Goal: Transaction & Acquisition: Purchase product/service

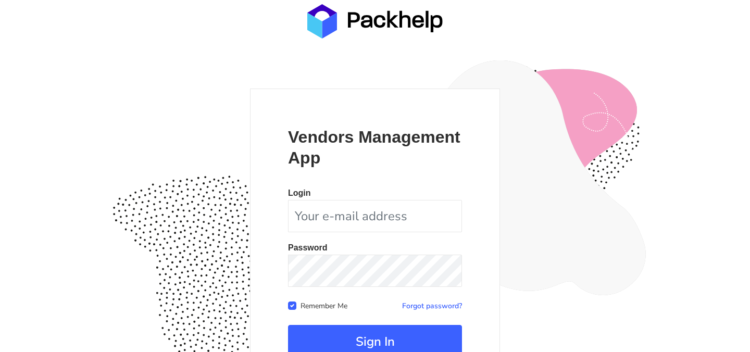
scroll to position [97, 0]
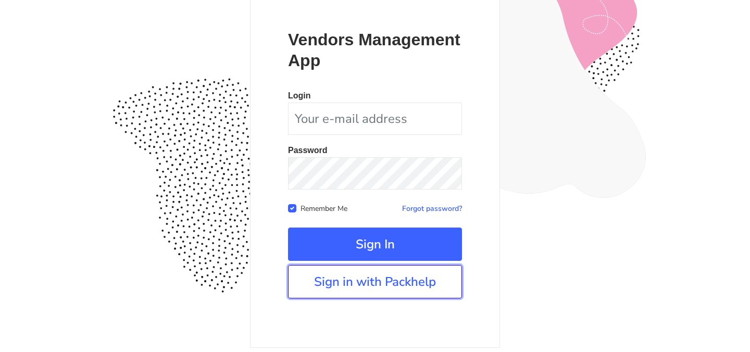
click at [347, 286] on link "Sign in with Packhelp" at bounding box center [375, 281] width 174 height 33
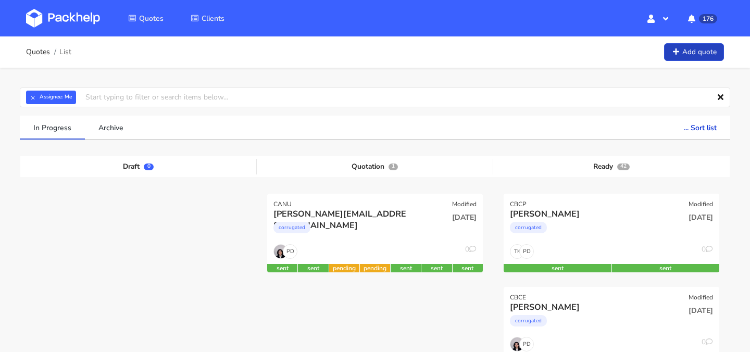
click at [689, 56] on link "Add quote" at bounding box center [694, 52] width 60 height 18
click at [33, 99] on button "×" at bounding box center [33, 98] width 14 height 14
click at [90, 92] on input "text" at bounding box center [375, 97] width 710 height 20
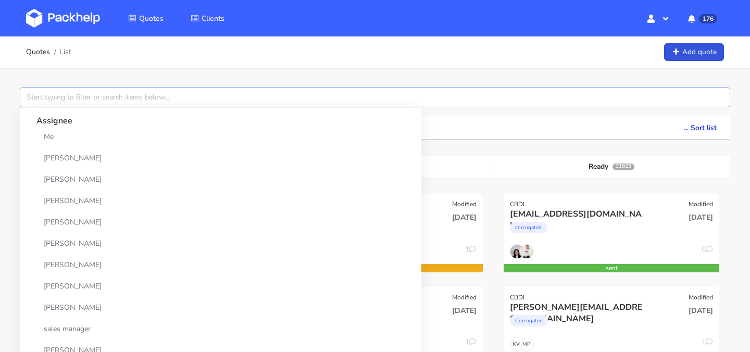
type input "c"
click at [294, 97] on input "c" at bounding box center [375, 97] width 710 height 20
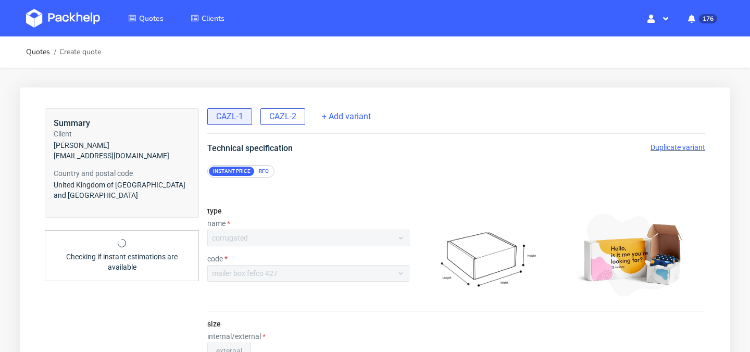
click at [282, 122] on span "CAZL-2" at bounding box center [282, 116] width 27 height 11
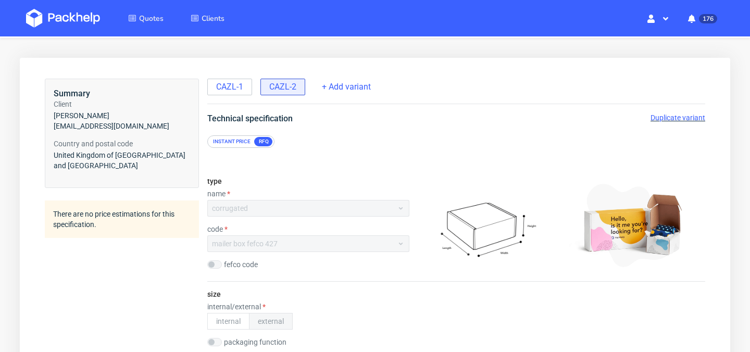
scroll to position [29, 0]
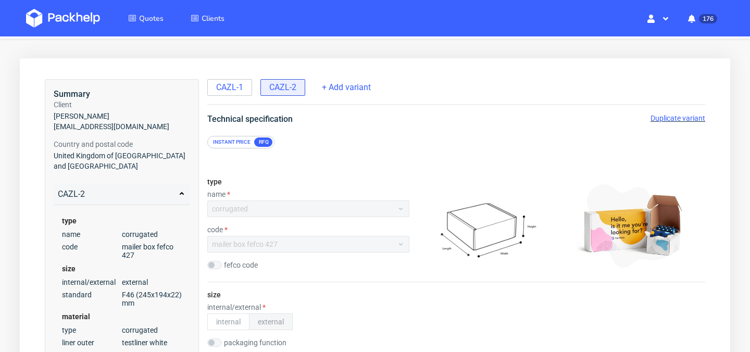
click at [663, 120] on span "Duplicate variant" at bounding box center [677, 118] width 55 height 8
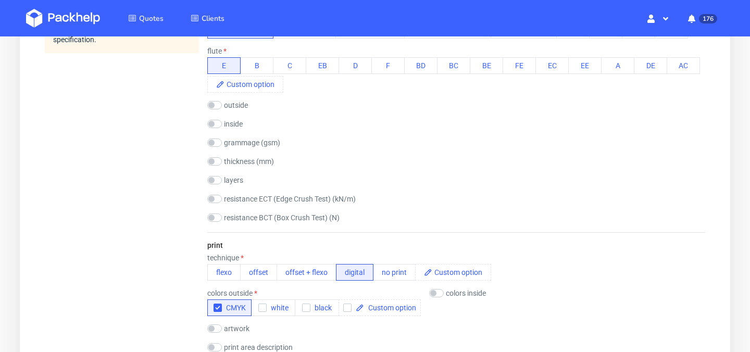
scroll to position [588, 0]
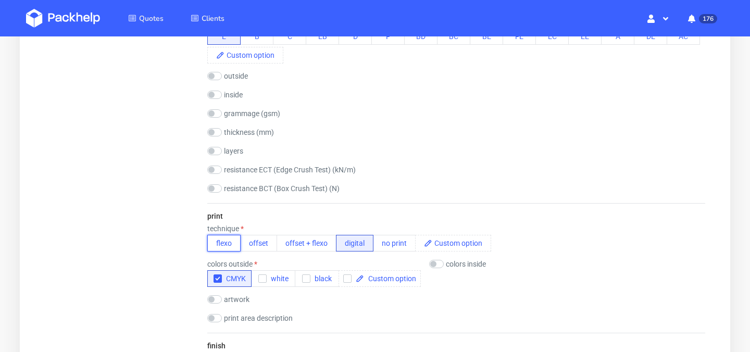
click at [220, 245] on button "flexo" at bounding box center [223, 243] width 33 height 17
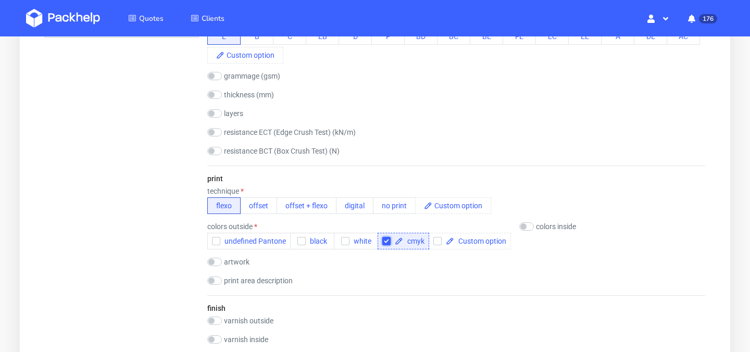
click at [386, 242] on input "checkbox" at bounding box center [386, 241] width 8 height 8
checkbox input "false"
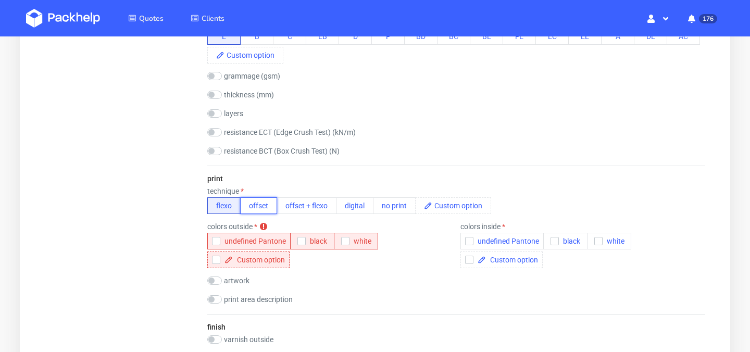
click at [262, 209] on button "offset" at bounding box center [258, 205] width 37 height 17
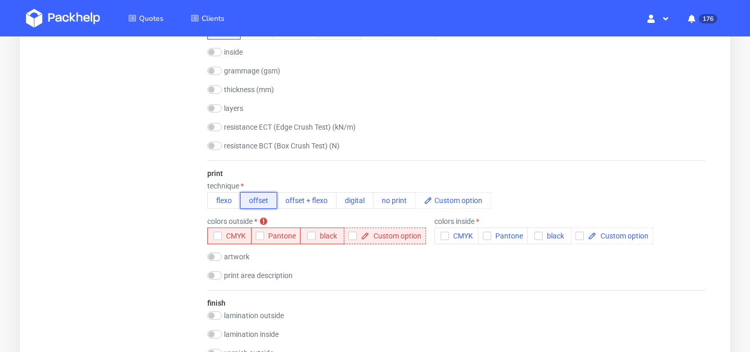
scroll to position [649, 0]
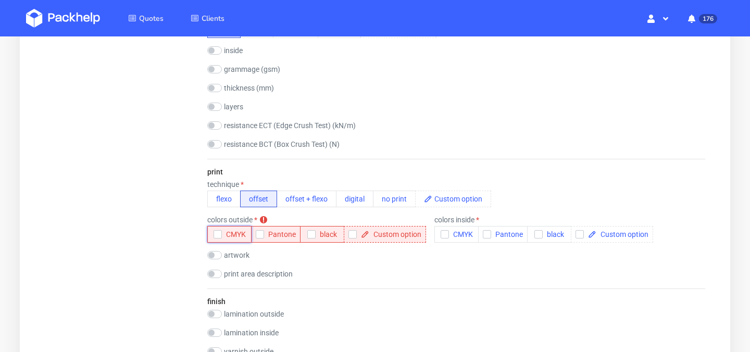
click at [216, 232] on icon "button" at bounding box center [217, 234] width 7 height 7
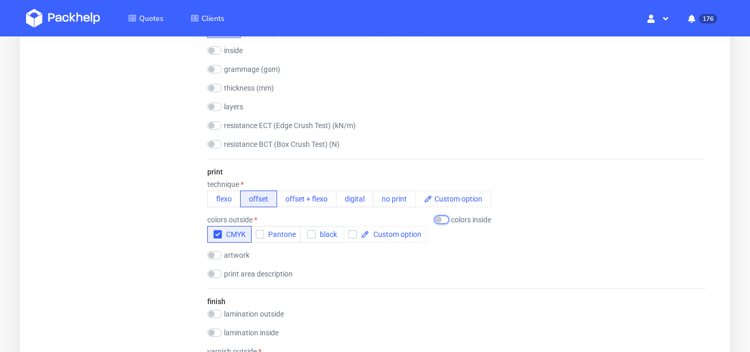
click at [445, 221] on input "checkbox" at bounding box center [441, 220] width 15 height 8
checkbox input "true"
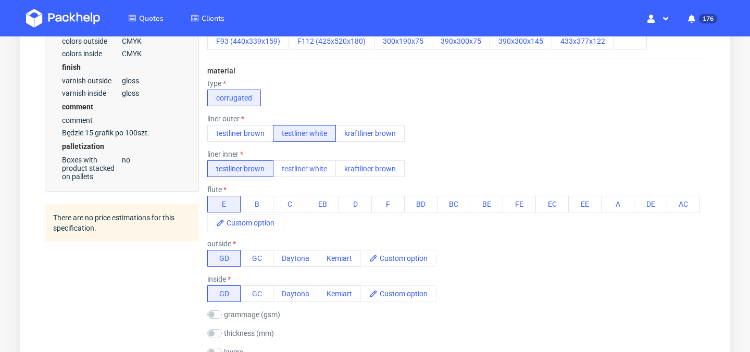
scroll to position [419, 0]
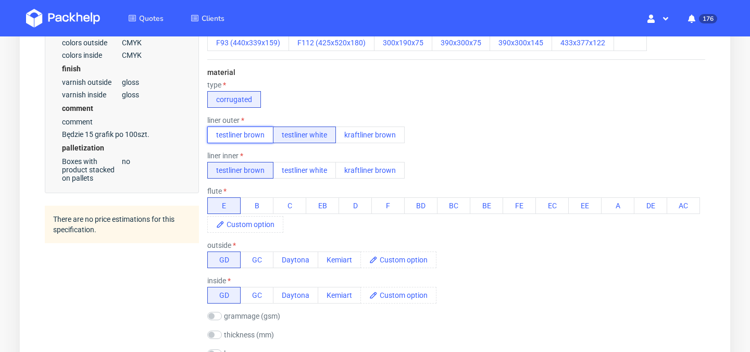
click at [241, 137] on button "testliner brown" at bounding box center [240, 135] width 66 height 17
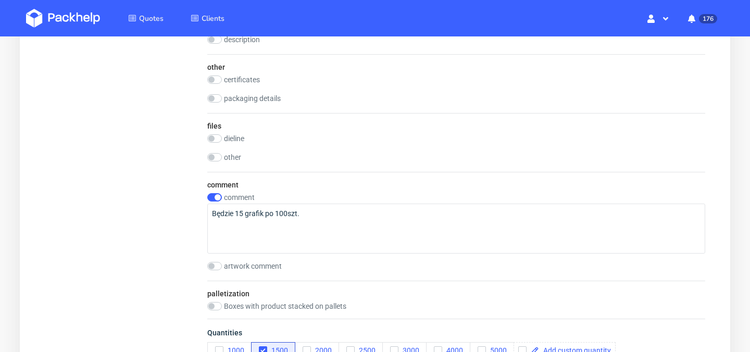
scroll to position [1408, 0]
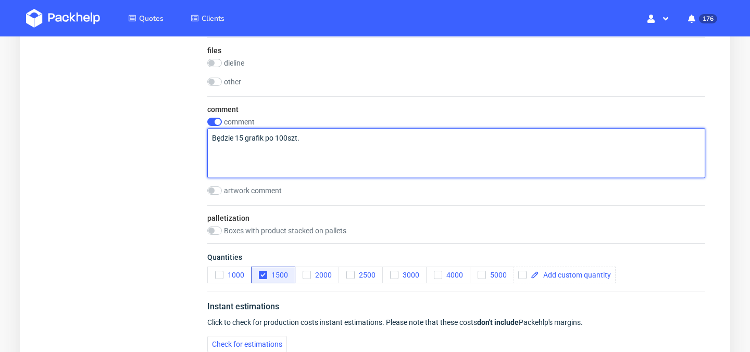
drag, startPoint x: 331, startPoint y: 137, endPoint x: 156, endPoint y: 133, distance: 175.6
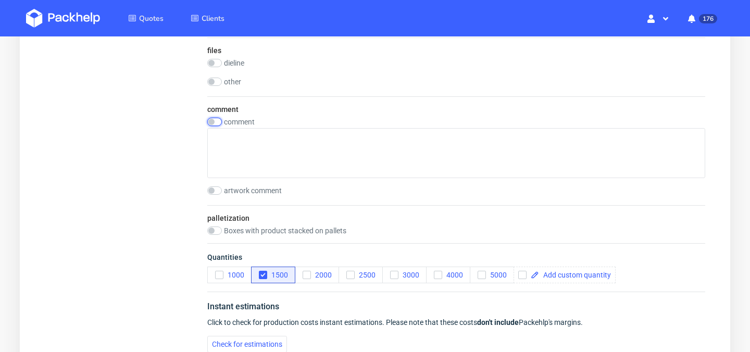
click at [217, 120] on input "checkbox" at bounding box center [214, 122] width 15 height 8
click at [221, 276] on icon "button" at bounding box center [219, 274] width 7 height 7
click at [220, 271] on icon "button" at bounding box center [219, 274] width 7 height 7
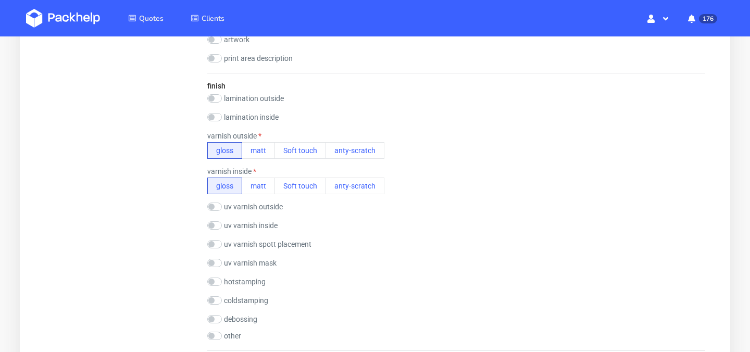
scroll to position [880, 0]
click at [259, 152] on button "matt" at bounding box center [258, 151] width 33 height 17
click at [232, 154] on button "gloss" at bounding box center [224, 151] width 35 height 17
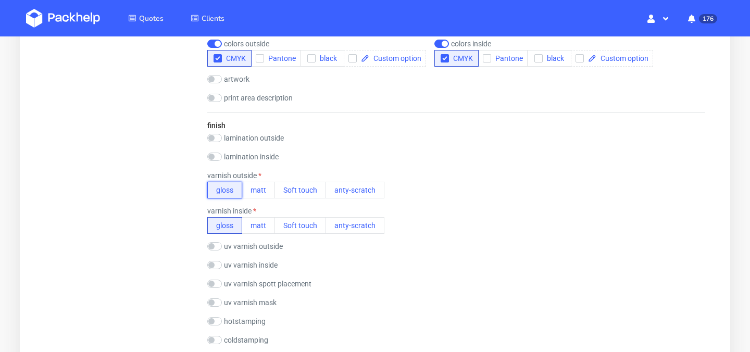
scroll to position [863, 0]
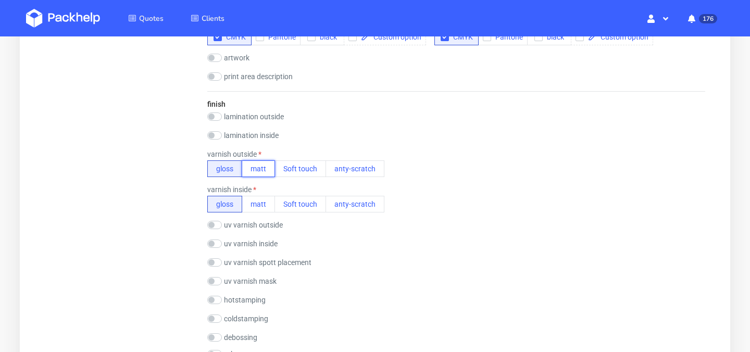
click at [257, 173] on button "matt" at bounding box center [258, 168] width 33 height 17
click at [256, 216] on div "finish lamination outside gloss matt Soft touch anty-scratch PE(HDPE) laminatio…" at bounding box center [456, 230] width 498 height 278
click at [258, 209] on button "matt" at bounding box center [258, 204] width 33 height 17
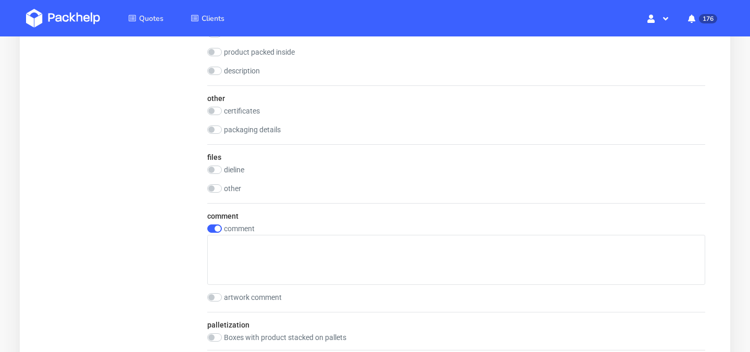
scroll to position [1354, 0]
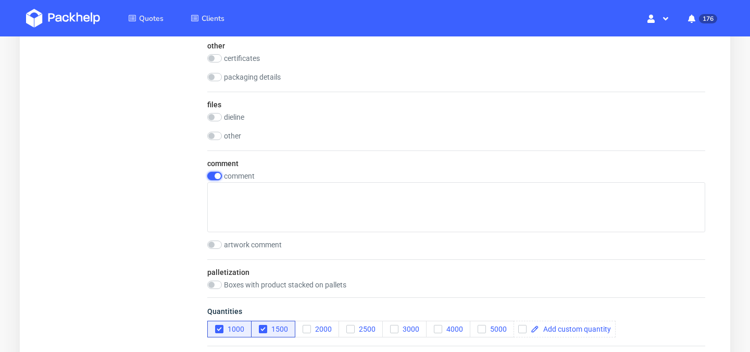
click at [216, 178] on input "checkbox" at bounding box center [214, 176] width 15 height 8
checkbox input "false"
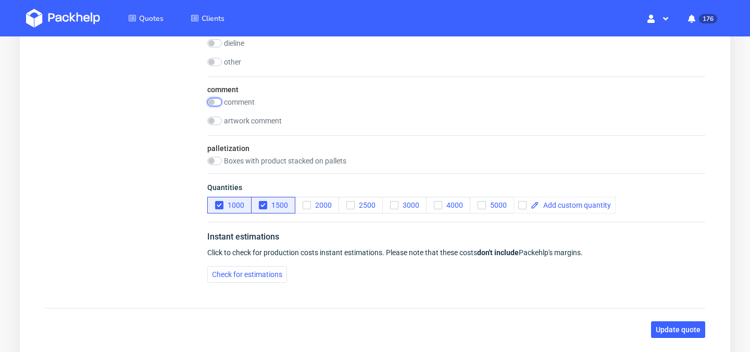
scroll to position [1429, 0]
click at [244, 271] on span "Check for estimations" at bounding box center [247, 273] width 70 height 7
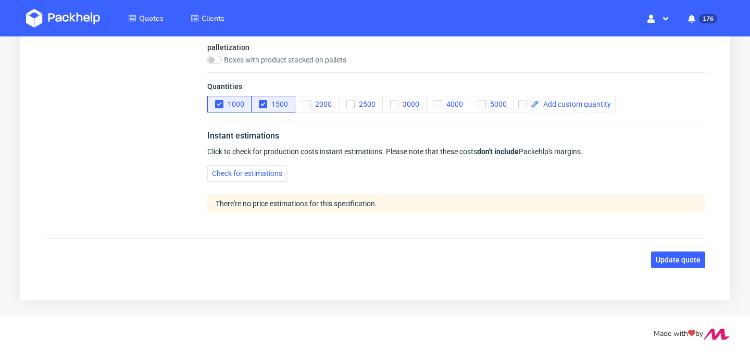
scroll to position [1480, 0]
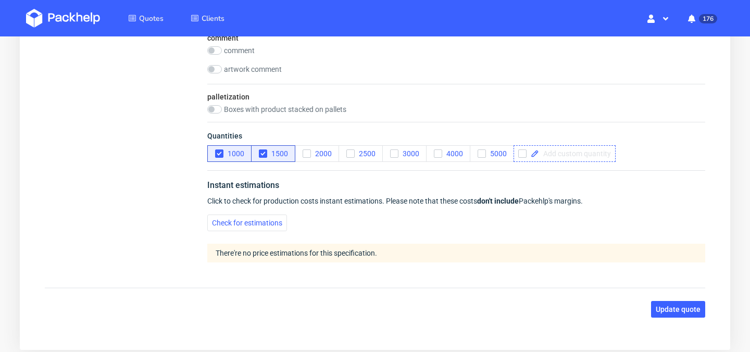
click at [555, 153] on span at bounding box center [575, 153] width 72 height 7
checkbox input "true"
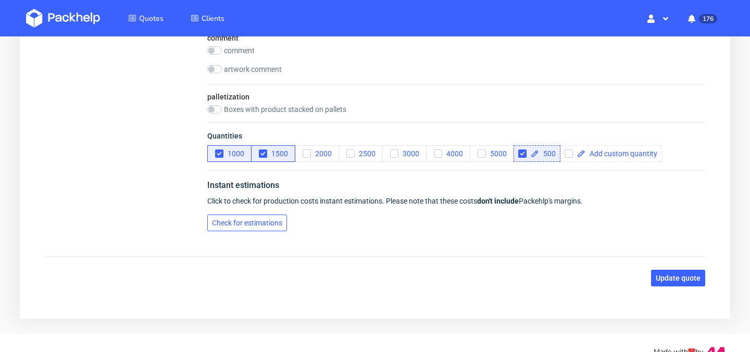
click at [261, 229] on button "Check for estimations" at bounding box center [247, 223] width 80 height 17
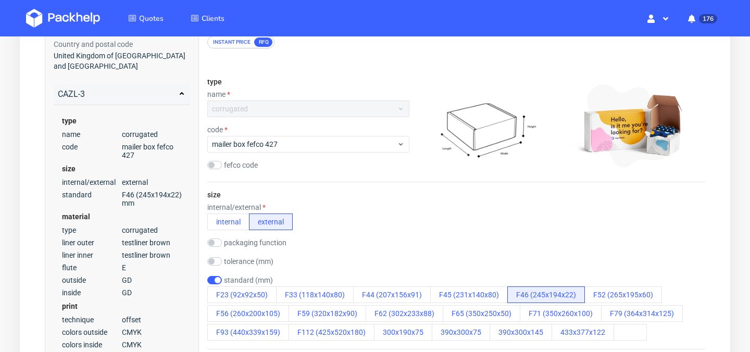
scroll to position [0, 0]
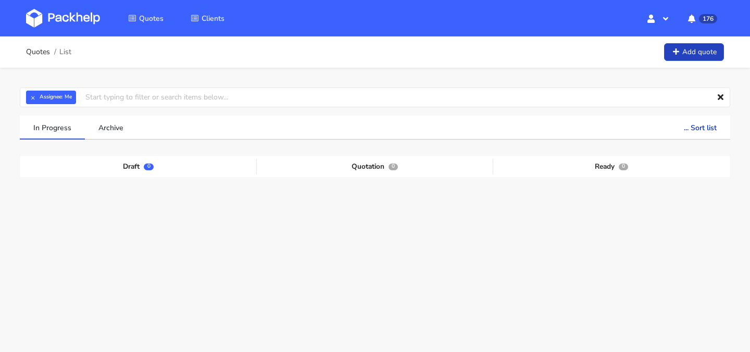
click at [691, 56] on link "Add quote" at bounding box center [694, 52] width 60 height 18
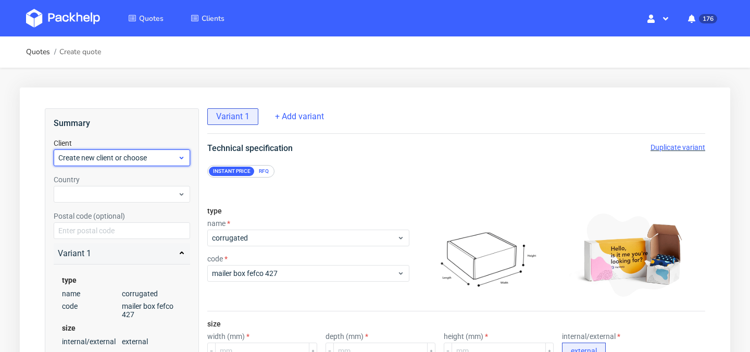
click at [178, 161] on icon at bounding box center [182, 158] width 8 height 8
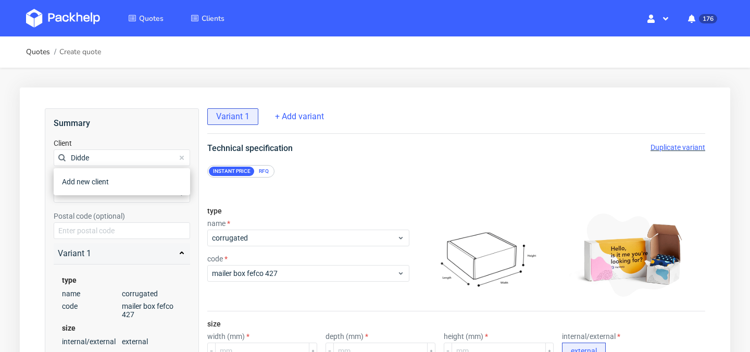
type input "Didde"
click at [135, 212] on div "Postal code (optional)" at bounding box center [122, 225] width 136 height 28
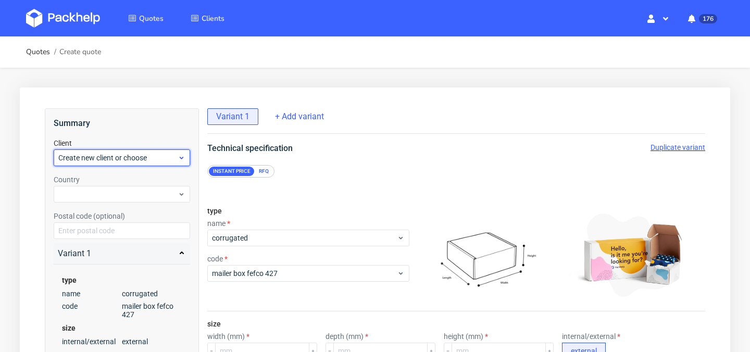
click at [139, 157] on span "Create new client or choose" at bounding box center [117, 158] width 119 height 10
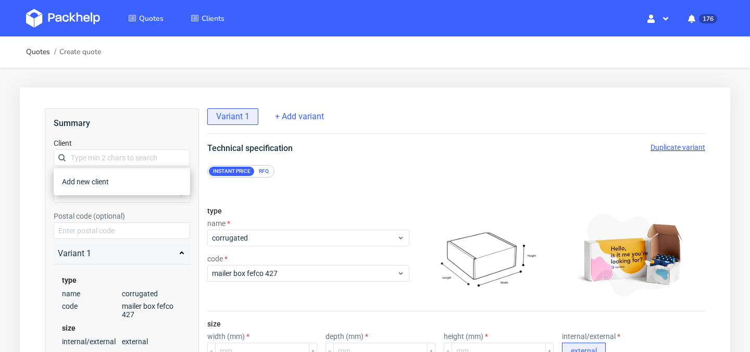
type input "d"
type input "Didde [PERSON_NAME]"
click at [119, 185] on div "Add new client" at bounding box center [122, 181] width 128 height 19
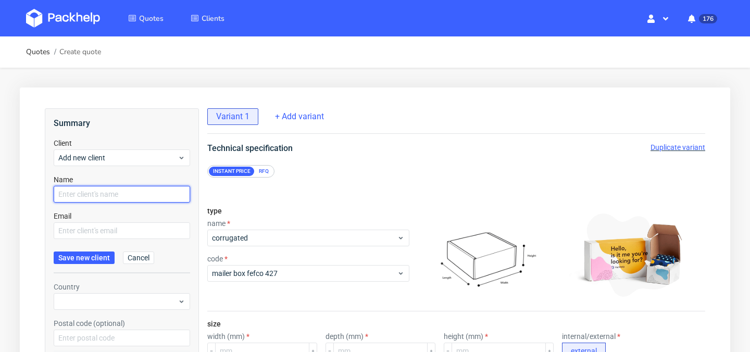
click at [117, 194] on input "text" at bounding box center [122, 194] width 136 height 17
type input "Didde [PERSON_NAME]"
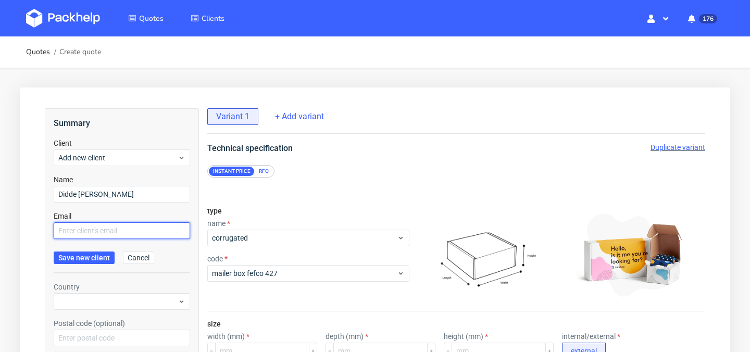
click at [116, 225] on input "text" at bounding box center [122, 230] width 136 height 17
paste input "[EMAIL_ADDRESS][PERSON_NAME][DOMAIN_NAME]"
type input "[EMAIL_ADDRESS][PERSON_NAME][DOMAIN_NAME]"
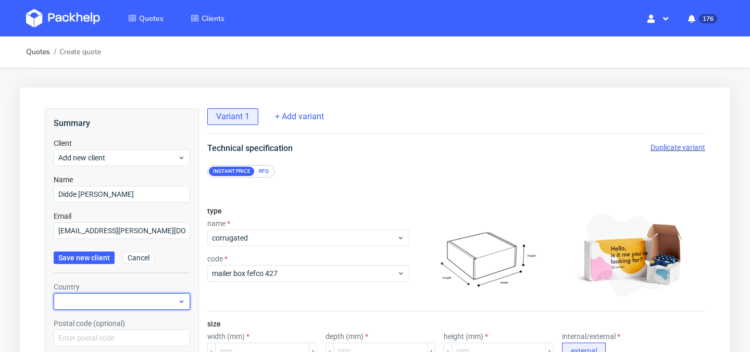
click at [96, 300] on div at bounding box center [122, 301] width 136 height 17
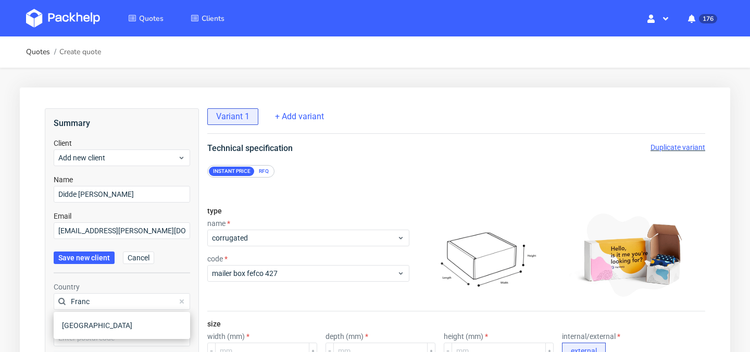
type input "[GEOGRAPHIC_DATA]"
click at [91, 258] on span "Save new client" at bounding box center [84, 257] width 52 height 7
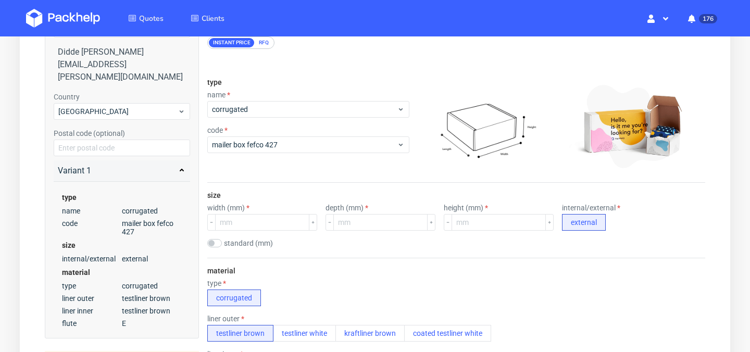
scroll to position [131, 0]
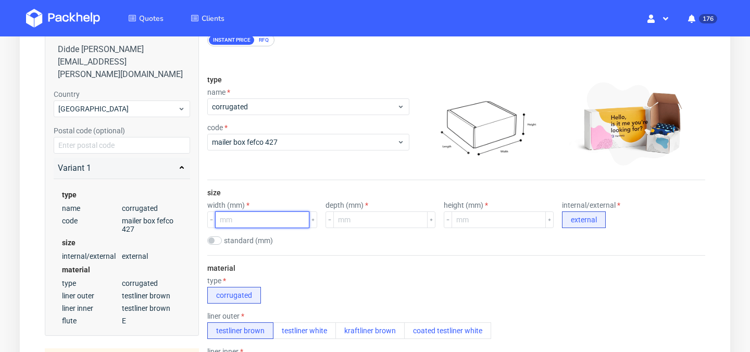
click at [254, 223] on input "number" at bounding box center [262, 219] width 94 height 17
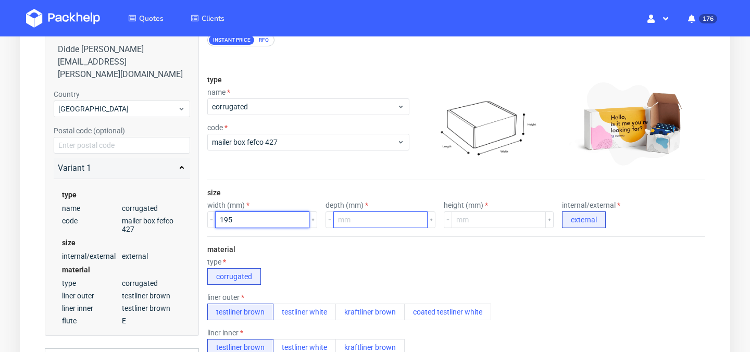
type input "195"
click at [365, 219] on input "number" at bounding box center [380, 219] width 94 height 17
type input "140"
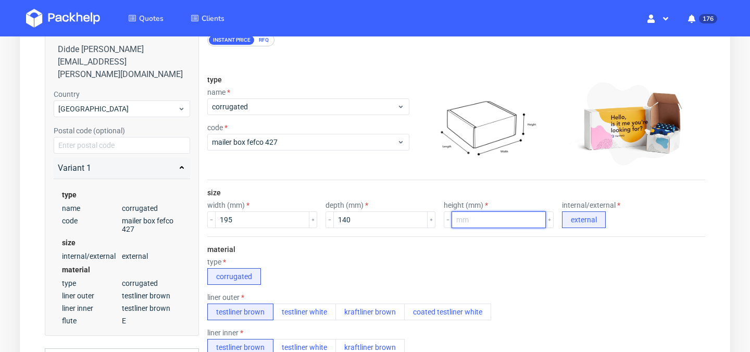
click at [487, 222] on input "number" at bounding box center [499, 219] width 94 height 17
type input "100"
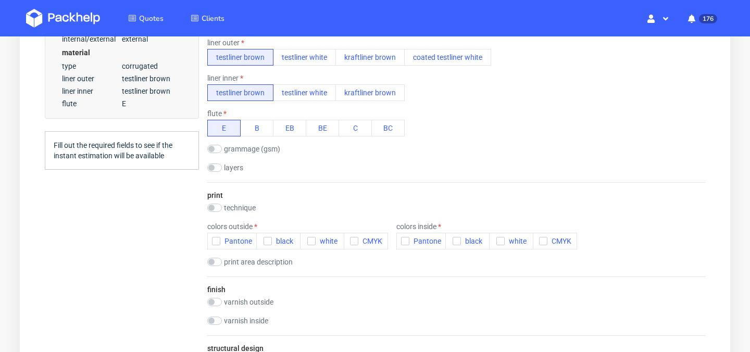
scroll to position [393, 0]
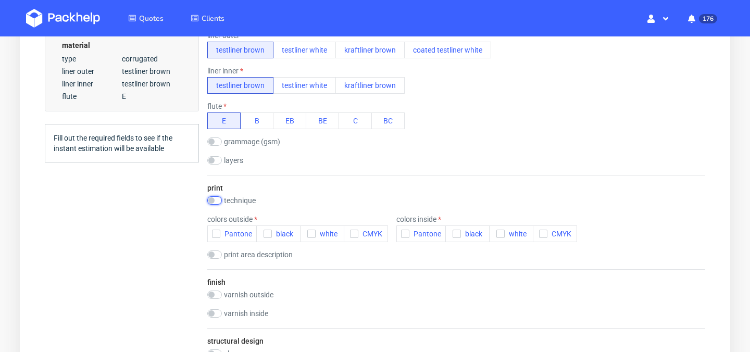
click at [210, 201] on input "checkbox" at bounding box center [214, 200] width 15 height 8
checkbox input "true"
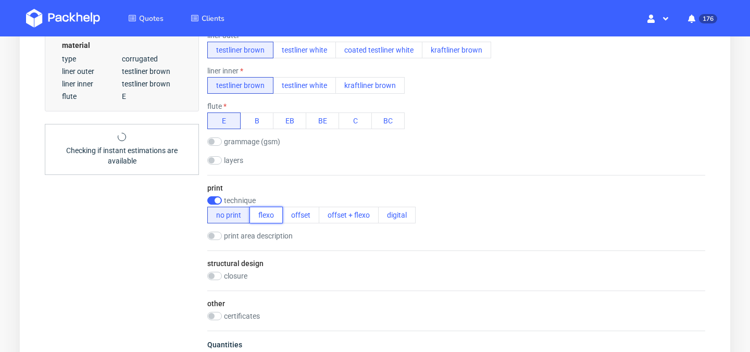
click at [271, 218] on button "flexo" at bounding box center [265, 215] width 33 height 17
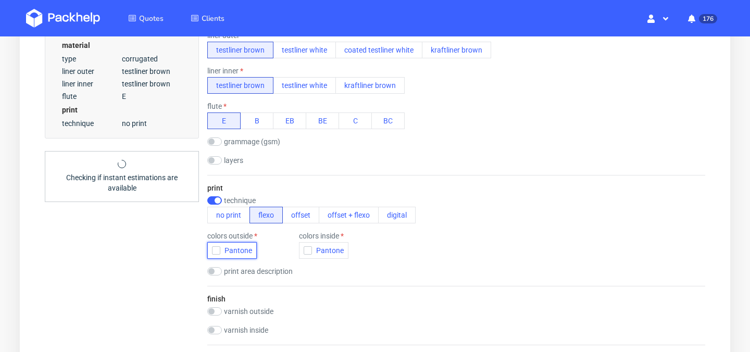
click at [218, 250] on icon "button" at bounding box center [215, 250] width 7 height 7
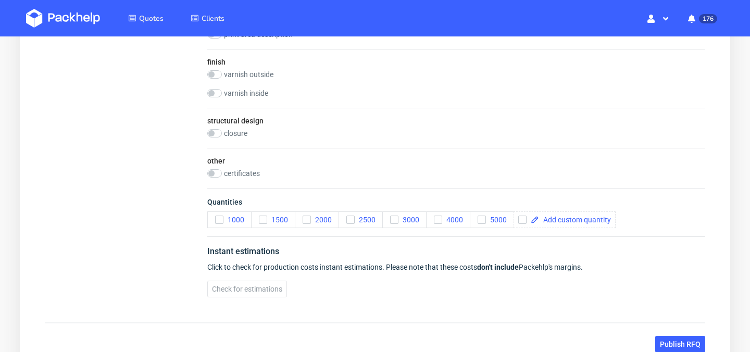
scroll to position [667, 0]
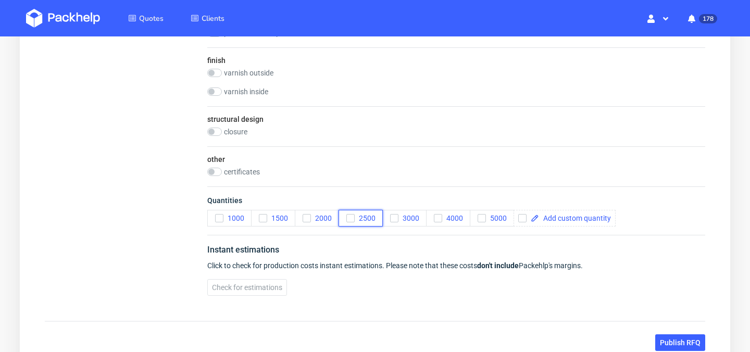
click at [352, 217] on use "button" at bounding box center [350, 219] width 5 height 4
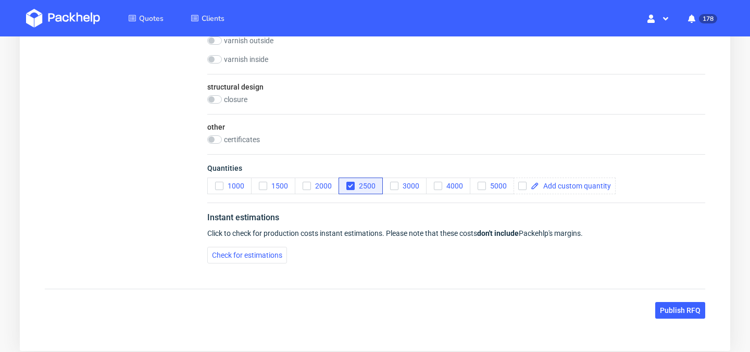
scroll to position [701, 0]
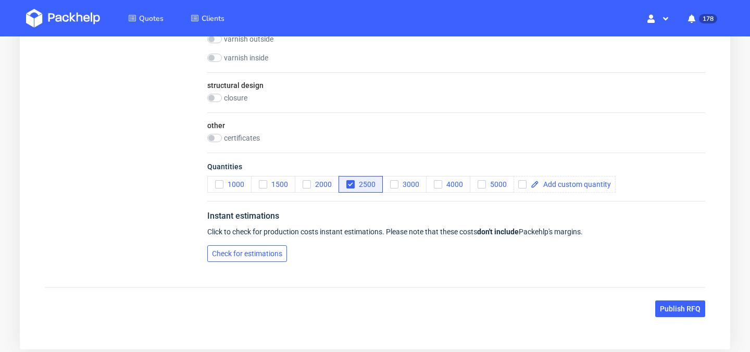
click at [274, 254] on span "Check for estimations" at bounding box center [247, 253] width 70 height 7
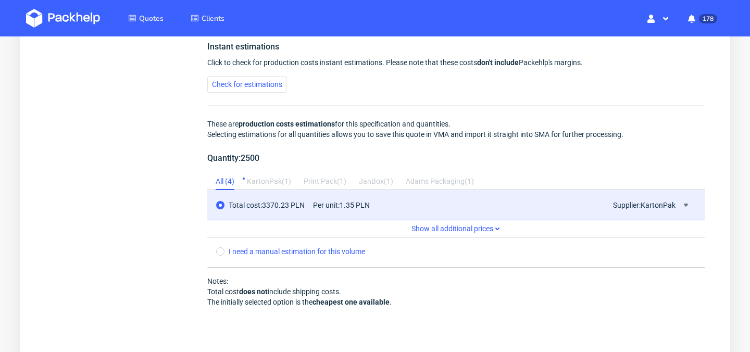
scroll to position [929, 0]
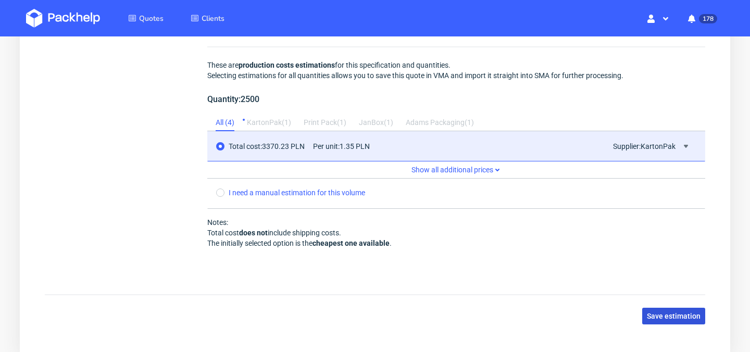
click at [664, 317] on span "Save estimation" at bounding box center [674, 315] width 54 height 7
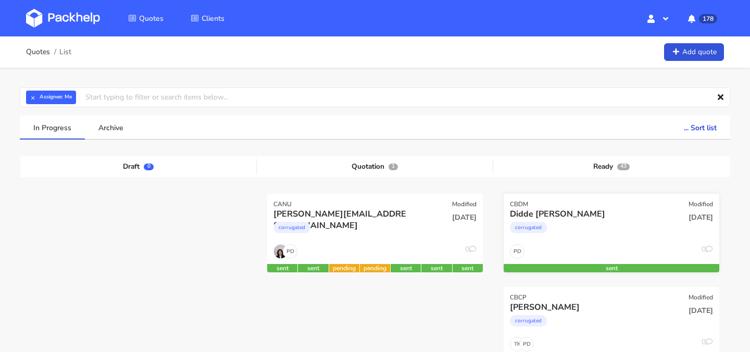
click at [608, 212] on div "Didde [PERSON_NAME]" at bounding box center [579, 213] width 138 height 11
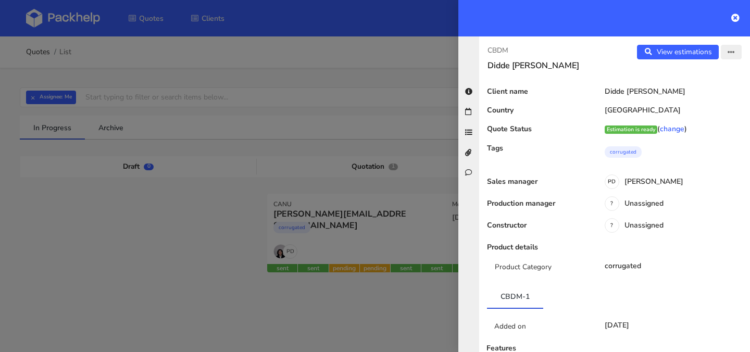
click at [733, 53] on icon "button" at bounding box center [731, 52] width 7 height 7
click at [716, 94] on link "Edit quote" at bounding box center [698, 92] width 92 height 17
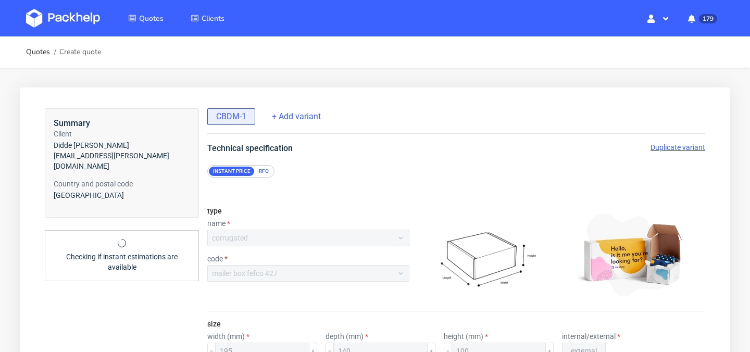
scroll to position [43, 0]
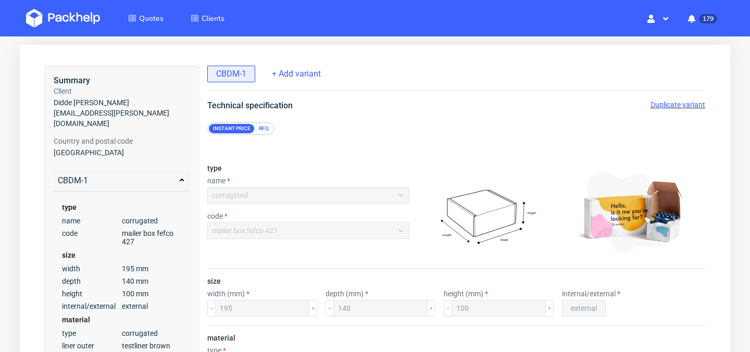
click at [674, 107] on span "Duplicate variant" at bounding box center [677, 105] width 55 height 8
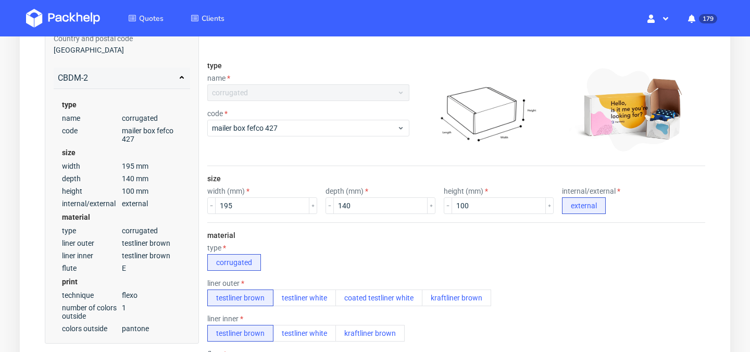
scroll to position [146, 0]
drag, startPoint x: 262, startPoint y: 206, endPoint x: 179, endPoint y: 204, distance: 83.4
type input "1"
type input "3"
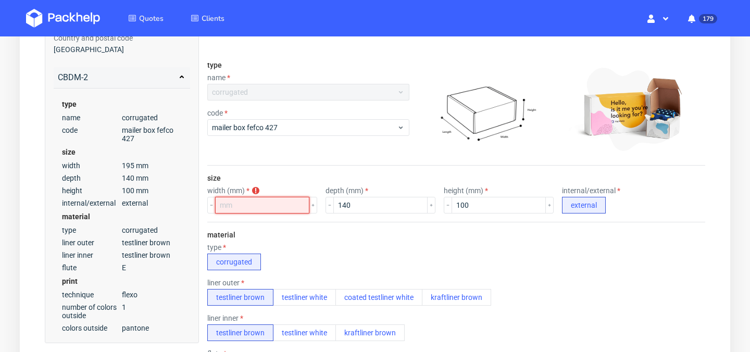
type input "2"
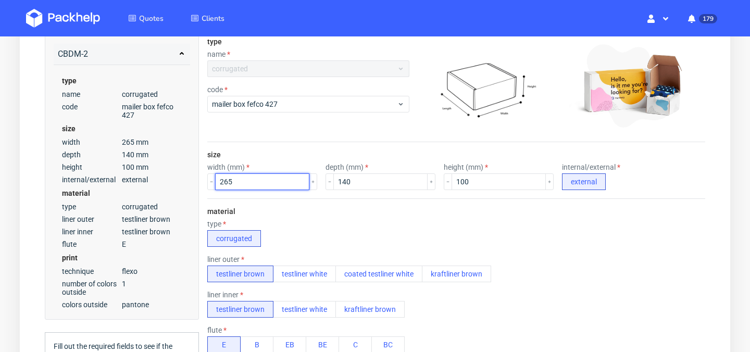
scroll to position [167, 0]
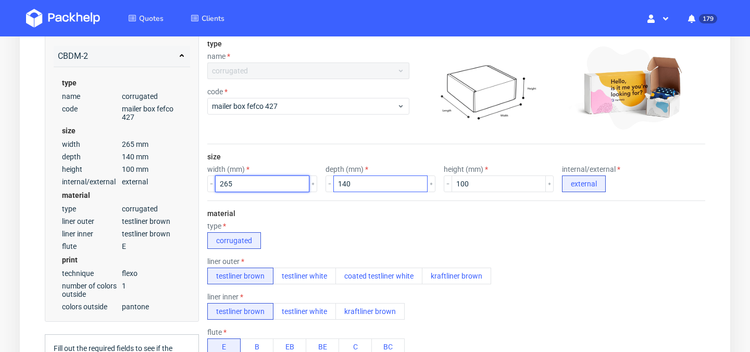
type input "265"
drag, startPoint x: 354, startPoint y: 184, endPoint x: 325, endPoint y: 184, distance: 28.6
click at [333, 184] on input "140" at bounding box center [380, 184] width 94 height 17
type input "1"
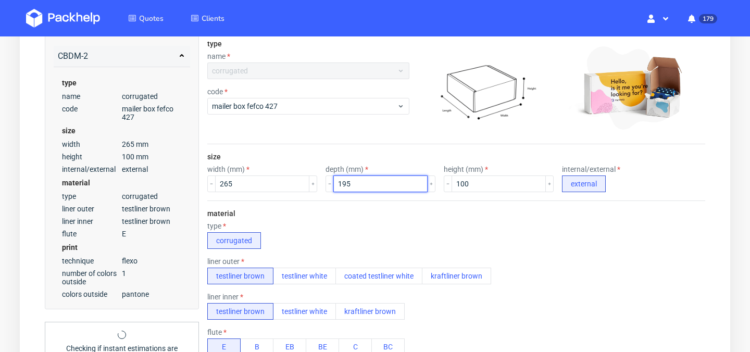
type input "195"
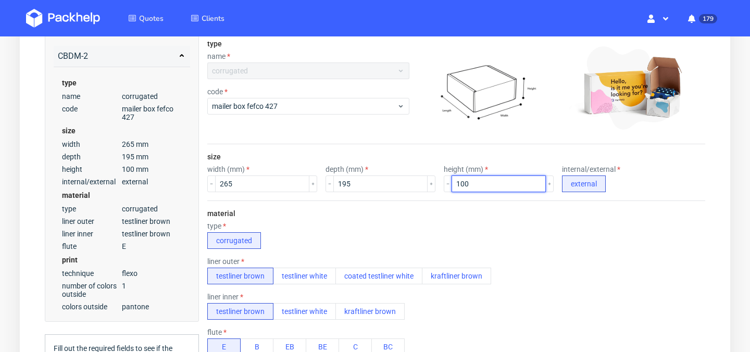
click at [472, 189] on input "100" at bounding box center [499, 184] width 94 height 17
click at [446, 227] on div "type corrugated" at bounding box center [456, 235] width 498 height 27
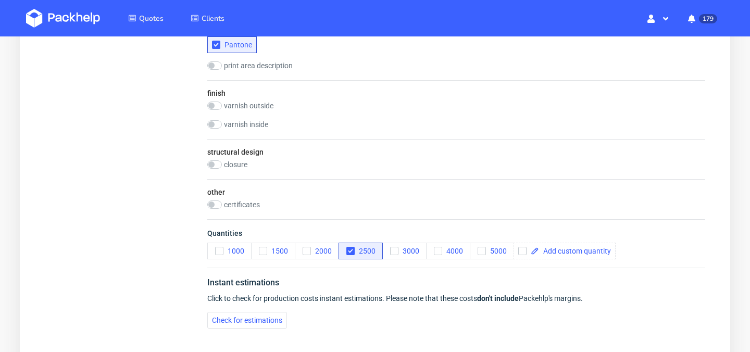
scroll to position [643, 0]
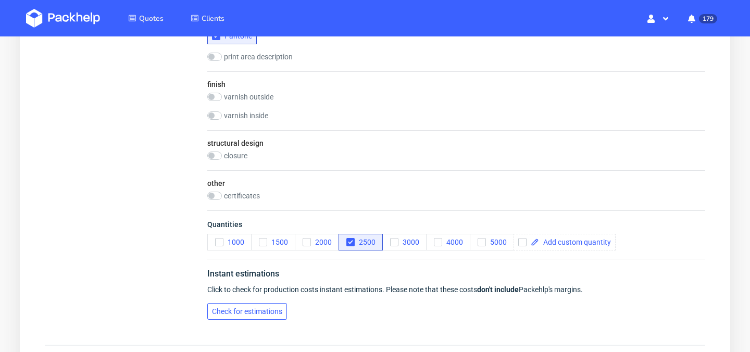
click at [260, 310] on span "Check for estimations" at bounding box center [247, 311] width 70 height 7
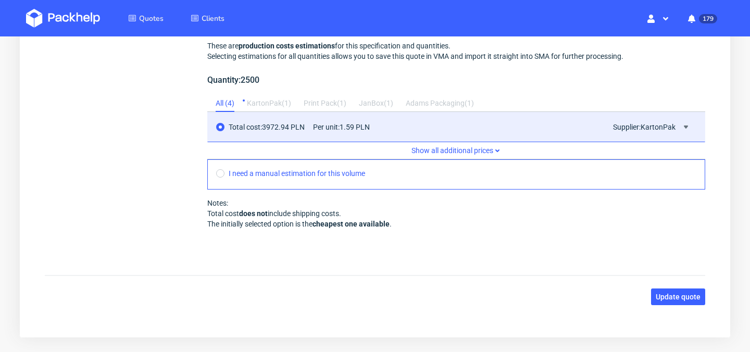
scroll to position [966, 0]
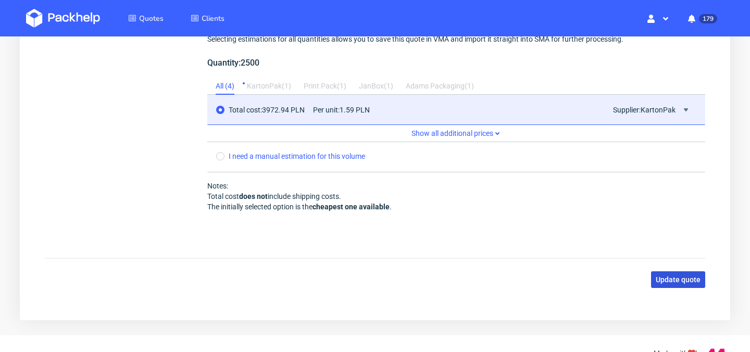
click at [670, 280] on span "Update quote" at bounding box center [678, 279] width 45 height 7
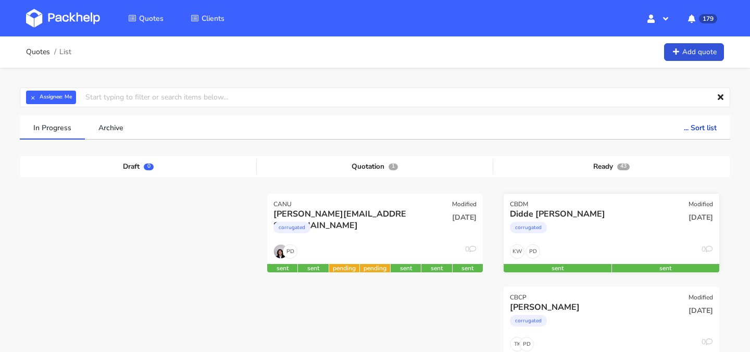
click at [601, 232] on div "corrugated" at bounding box center [579, 230] width 138 height 21
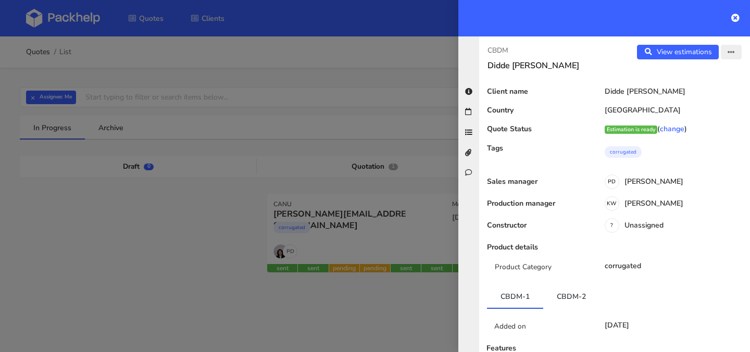
click at [729, 59] on button "button" at bounding box center [731, 52] width 21 height 15
click at [706, 91] on link "Edit quote" at bounding box center [698, 92] width 92 height 17
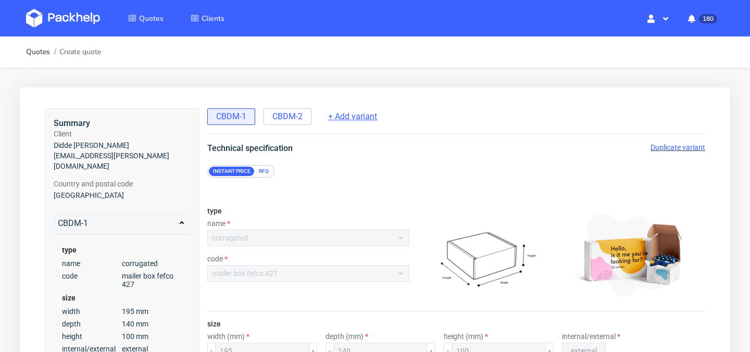
click at [364, 120] on span "+ Add variant" at bounding box center [352, 116] width 49 height 11
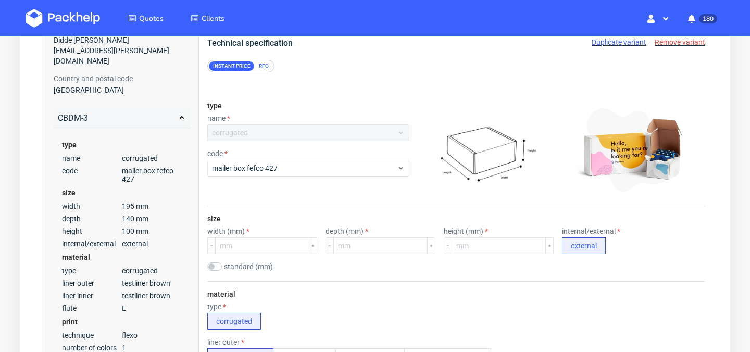
scroll to position [106, 0]
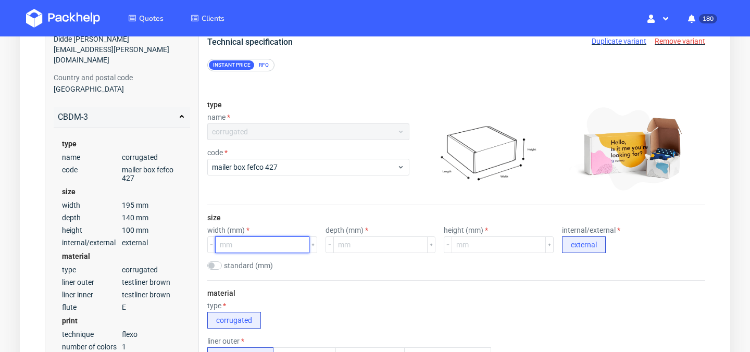
click at [272, 243] on input "number" at bounding box center [262, 244] width 94 height 17
type input "1"
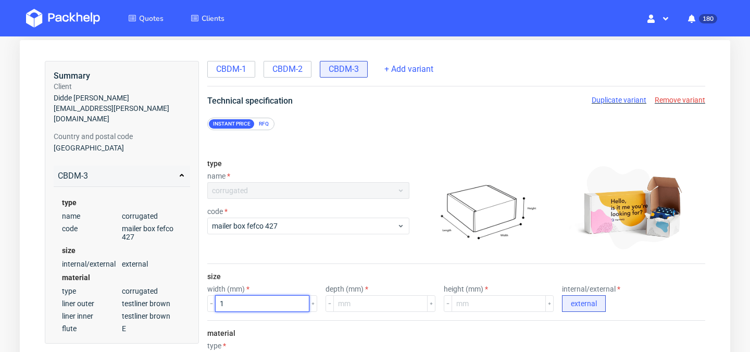
scroll to position [39, 0]
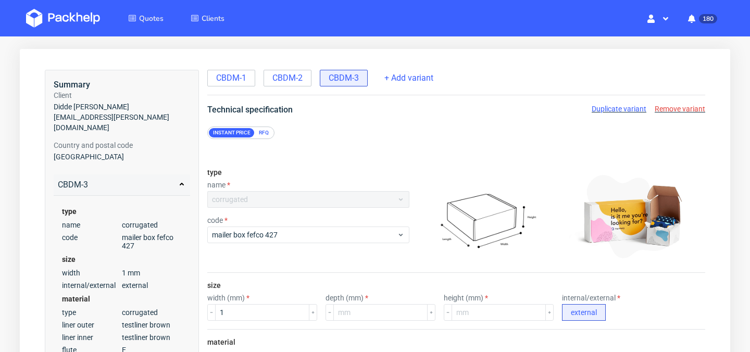
click at [674, 108] on span "Remove variant" at bounding box center [680, 109] width 51 height 8
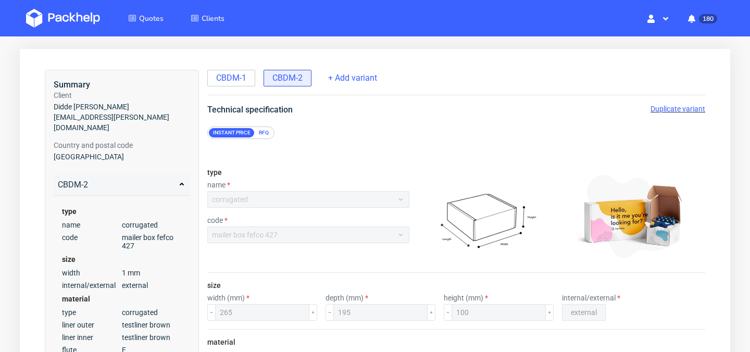
click at [695, 110] on span "Duplicate variant" at bounding box center [677, 109] width 55 height 8
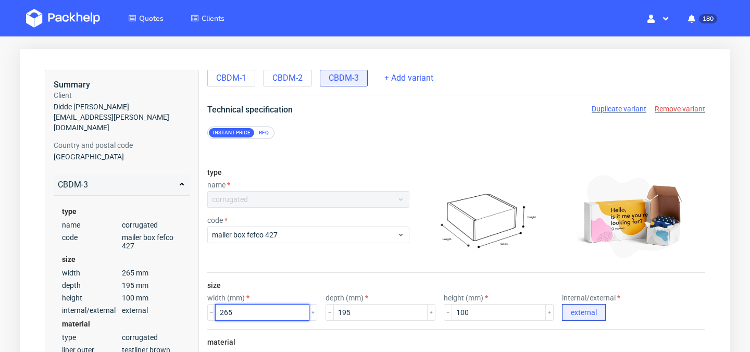
click at [253, 310] on input "265" at bounding box center [262, 312] width 94 height 17
type input "2"
type input "240"
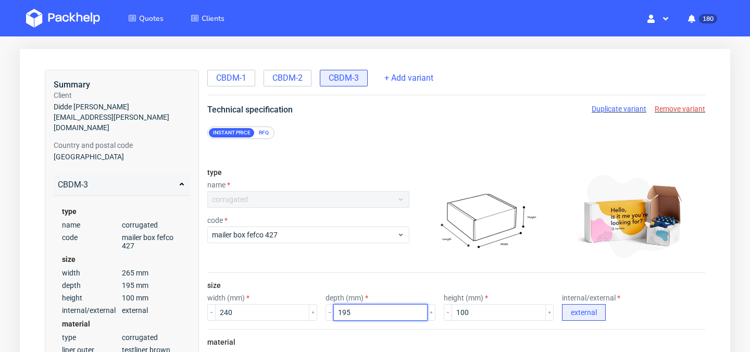
click at [361, 319] on input "195" at bounding box center [380, 312] width 94 height 17
type input "150"
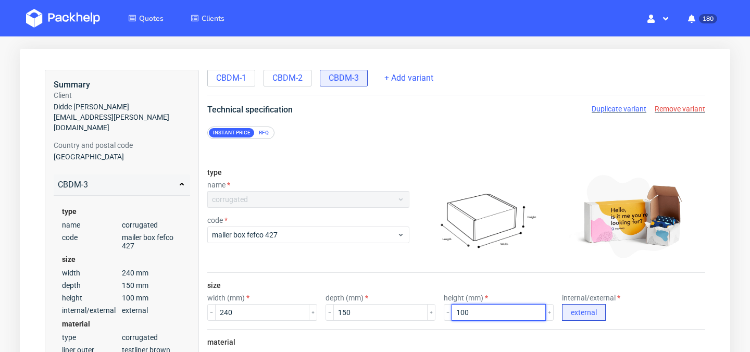
click at [502, 314] on input "100" at bounding box center [499, 312] width 94 height 17
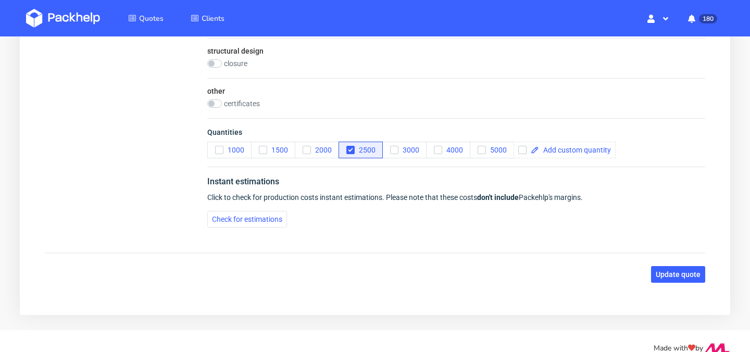
scroll to position [750, 0]
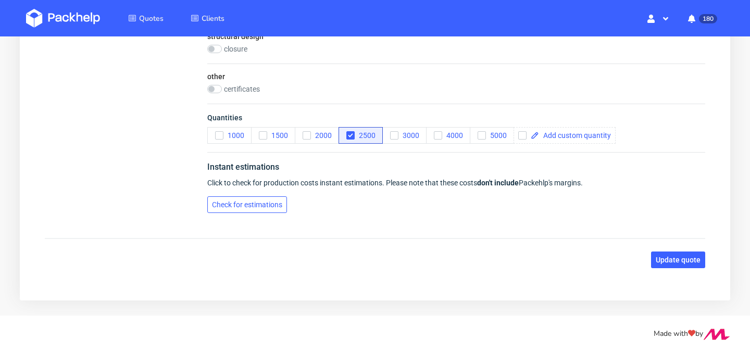
click at [263, 207] on span "Check for estimations" at bounding box center [247, 204] width 70 height 7
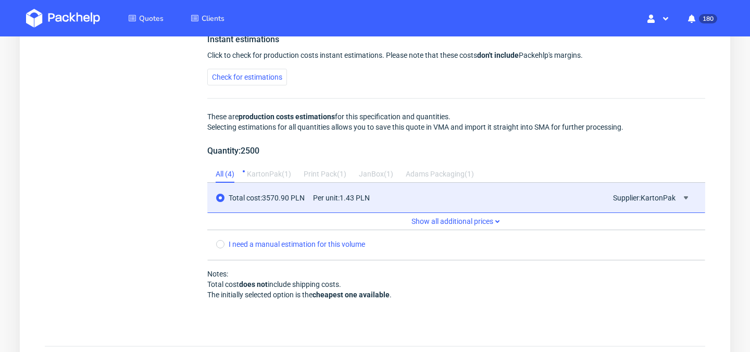
scroll to position [900, 0]
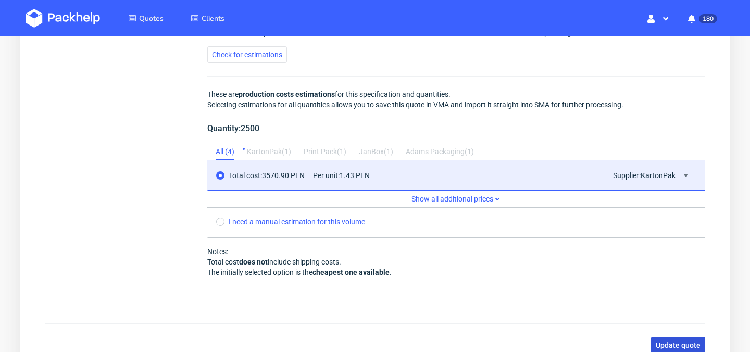
click at [674, 344] on span "Update quote" at bounding box center [678, 345] width 45 height 7
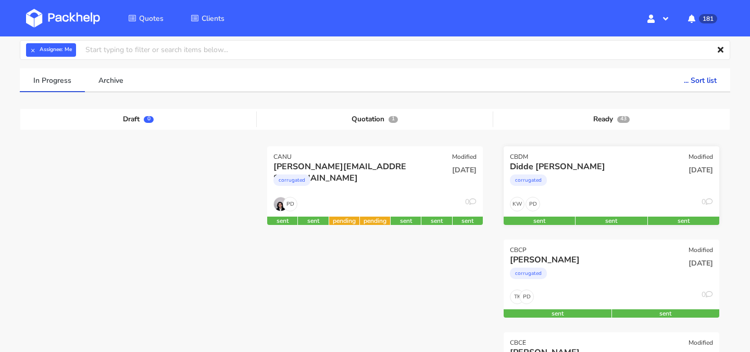
scroll to position [56, 0]
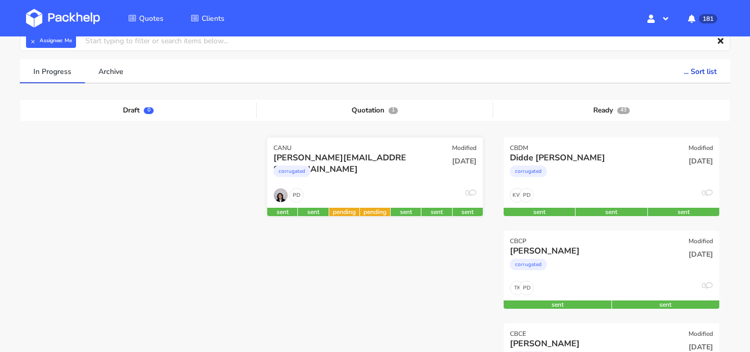
click at [452, 165] on span "[DATE]" at bounding box center [464, 161] width 24 height 10
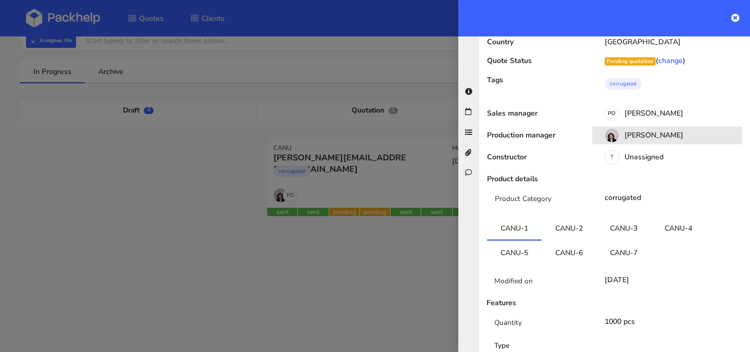
scroll to position [115, 0]
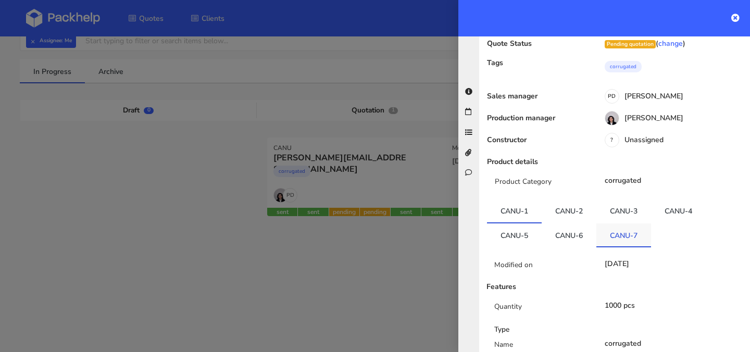
click at [612, 223] on link "CANU-7" at bounding box center [623, 234] width 55 height 23
click at [576, 222] on link "CANU-6" at bounding box center [569, 233] width 55 height 23
click at [619, 222] on link "CANU-7" at bounding box center [623, 233] width 55 height 23
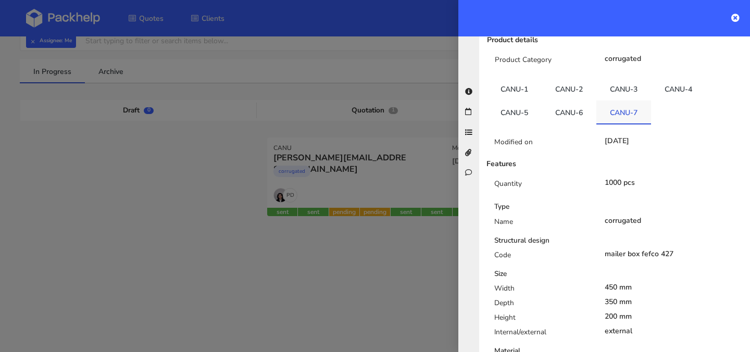
scroll to position [237, 0]
click at [569, 100] on link "CANU-6" at bounding box center [569, 111] width 55 height 23
click at [615, 100] on link "CANU-7" at bounding box center [623, 111] width 55 height 23
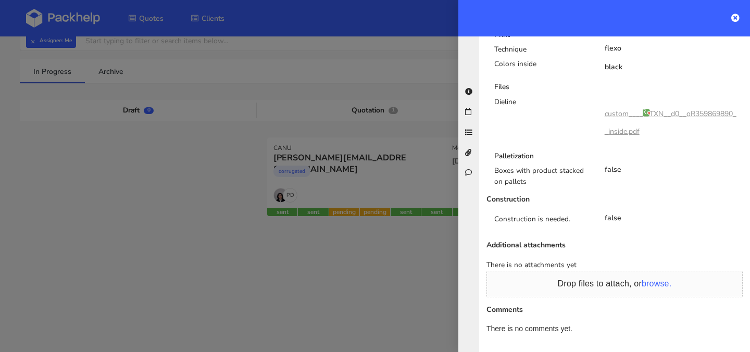
scroll to position [0, 0]
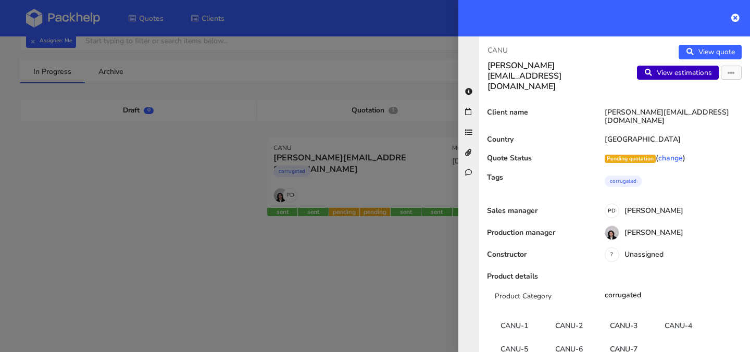
click at [677, 68] on link "View estimations" at bounding box center [678, 73] width 82 height 15
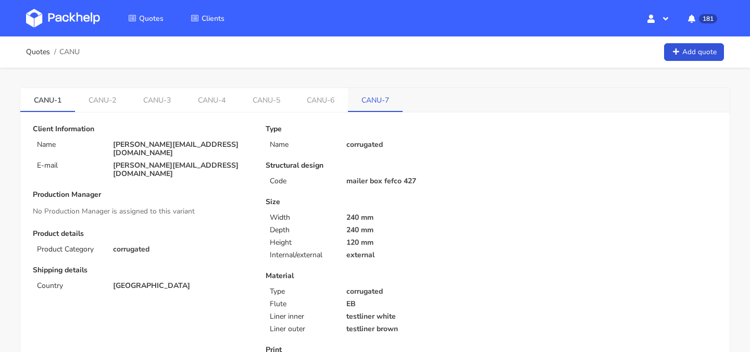
click at [381, 98] on link "CANU-7" at bounding box center [375, 99] width 55 height 23
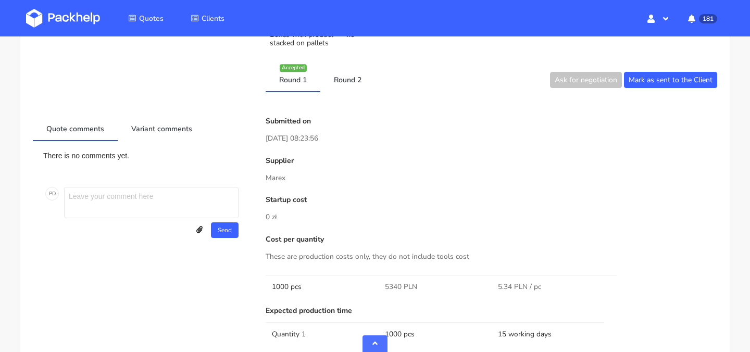
scroll to position [466, 0]
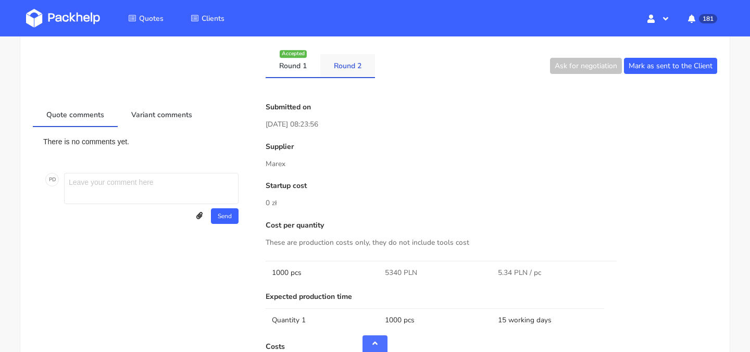
click at [351, 72] on link "Round 2" at bounding box center [347, 65] width 55 height 23
click at [297, 68] on link "Round 1" at bounding box center [293, 65] width 55 height 23
click at [346, 68] on link "Round 2" at bounding box center [347, 65] width 55 height 23
click at [276, 67] on link "Round 1" at bounding box center [293, 65] width 55 height 23
click at [342, 67] on link "Round 2" at bounding box center [347, 65] width 55 height 23
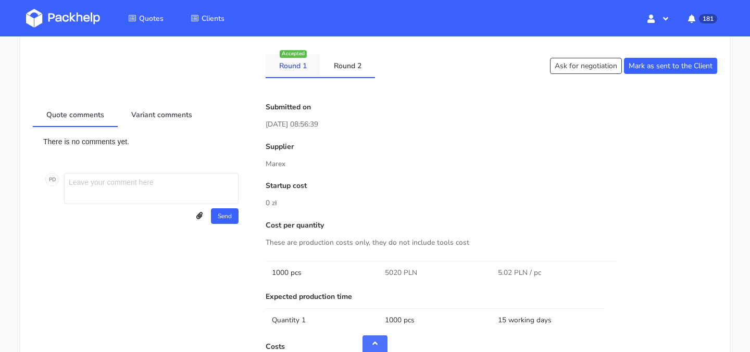
click at [287, 69] on link "Round 1" at bounding box center [293, 65] width 55 height 23
click at [344, 69] on link "Round 2" at bounding box center [347, 65] width 55 height 23
click at [290, 69] on link "Round 1" at bounding box center [293, 65] width 55 height 23
click at [349, 69] on link "Round 2" at bounding box center [347, 65] width 55 height 23
click at [293, 72] on link "Round 1" at bounding box center [293, 65] width 55 height 23
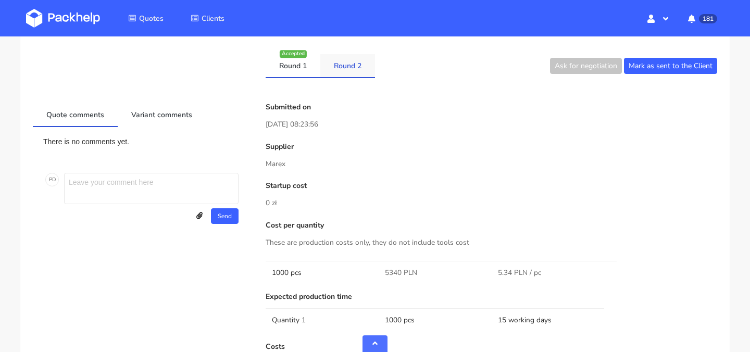
click at [348, 63] on link "Round 2" at bounding box center [347, 65] width 55 height 23
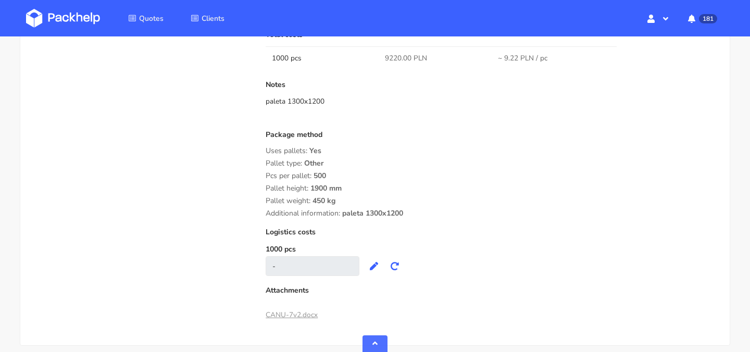
scroll to position [870, 0]
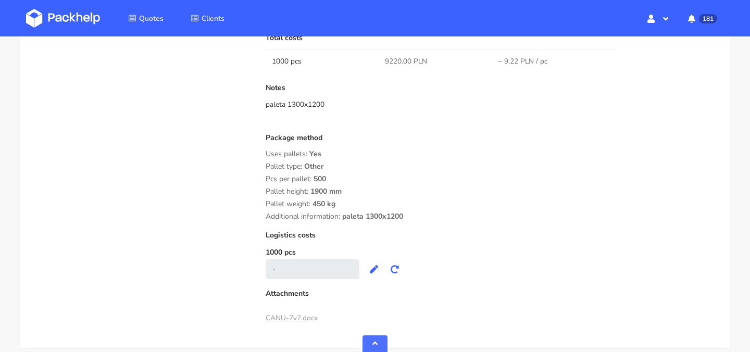
drag, startPoint x: 419, startPoint y: 220, endPoint x: 259, endPoint y: 195, distance: 162.3
click at [259, 194] on div "Submitted on 25 Aug 2025 08:56:39 Supplier Marex Startup cost 0 zł Cost per qua…" at bounding box center [491, 13] width 466 height 628
click at [318, 218] on span "Additional information:" at bounding box center [303, 216] width 74 height 10
click at [305, 319] on link "CANU-7v2.docx" at bounding box center [292, 318] width 52 height 10
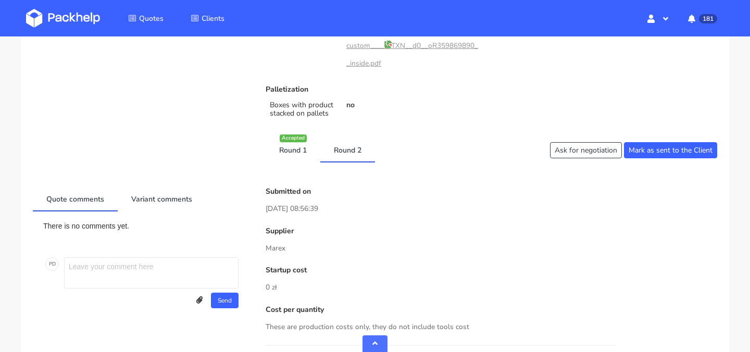
scroll to position [381, 0]
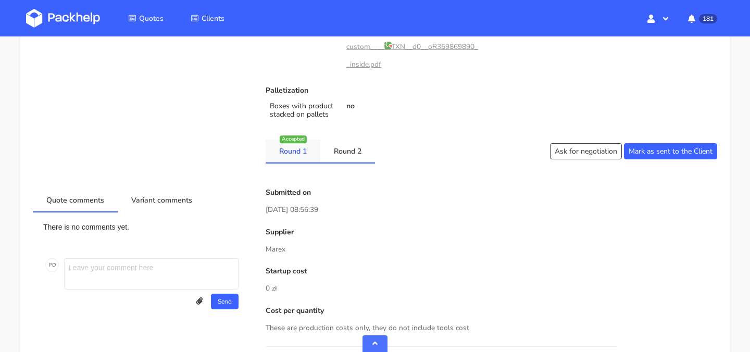
click at [295, 151] on link "Round 1" at bounding box center [293, 151] width 55 height 23
click at [346, 151] on link "Round 2" at bounding box center [347, 151] width 55 height 23
click at [294, 151] on link "Round 1" at bounding box center [293, 151] width 55 height 23
click at [335, 152] on link "Round 2" at bounding box center [347, 151] width 55 height 23
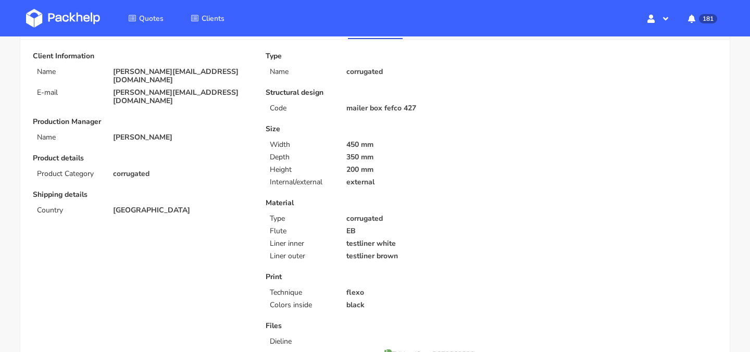
scroll to position [0, 0]
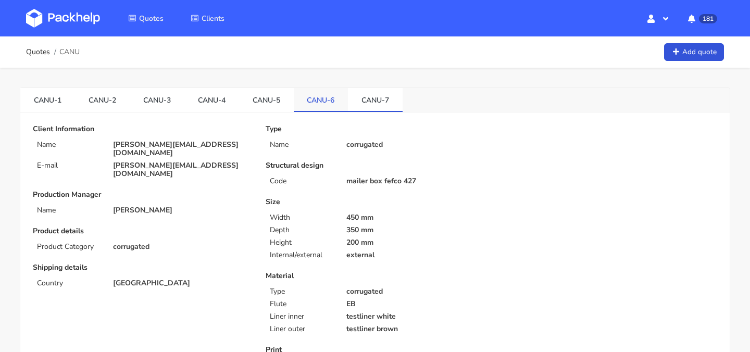
click at [306, 97] on link "CANU-6" at bounding box center [321, 99] width 55 height 23
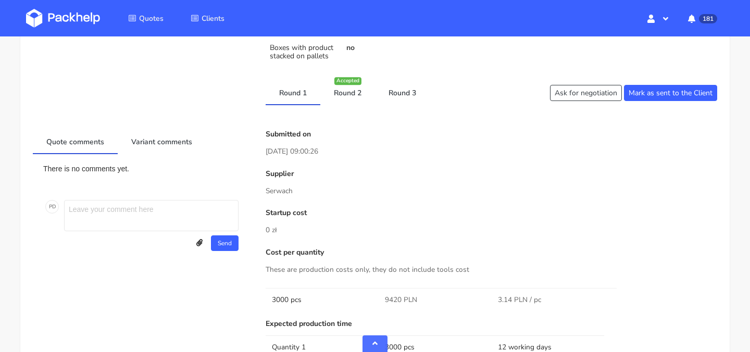
scroll to position [439, 0]
click at [395, 99] on link "Round 3" at bounding box center [402, 93] width 55 height 23
click at [293, 95] on link "Round 1" at bounding box center [293, 93] width 55 height 23
click at [344, 95] on link "Round 2" at bounding box center [347, 93] width 55 height 23
click at [387, 96] on link "Round 3" at bounding box center [402, 93] width 55 height 23
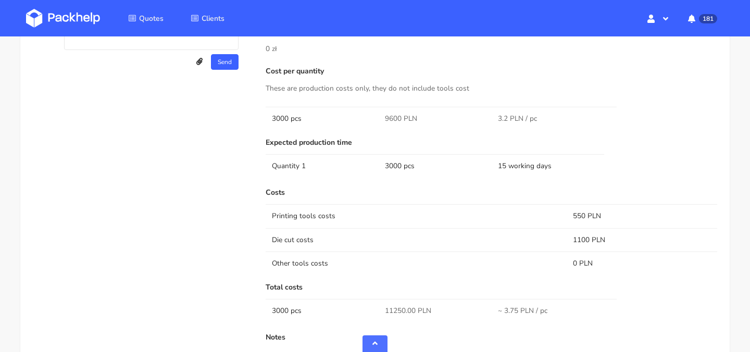
scroll to position [619, 0]
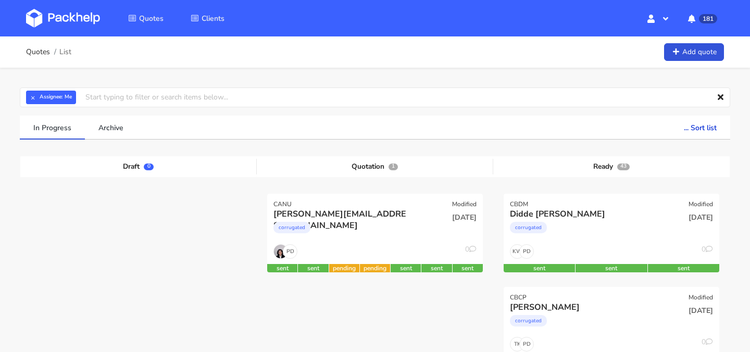
click at [229, 93] on input "text" at bounding box center [375, 97] width 710 height 20
type input "caqe"
click at [181, 140] on link "caqe" at bounding box center [143, 136] width 97 height 19
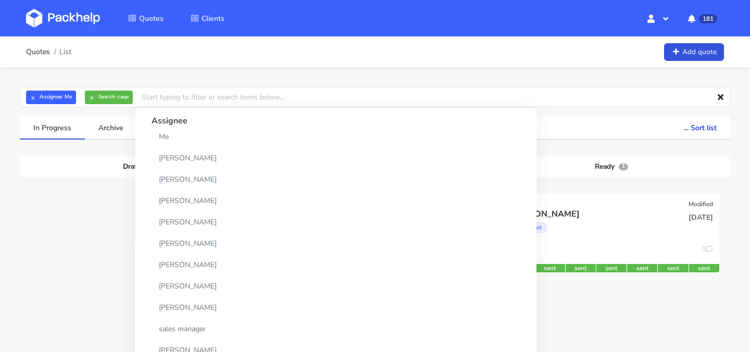
click at [15, 134] on div "In Progress Archive ... Sort list Last added From old to new Last updated Estim…" at bounding box center [374, 128] width 725 height 24
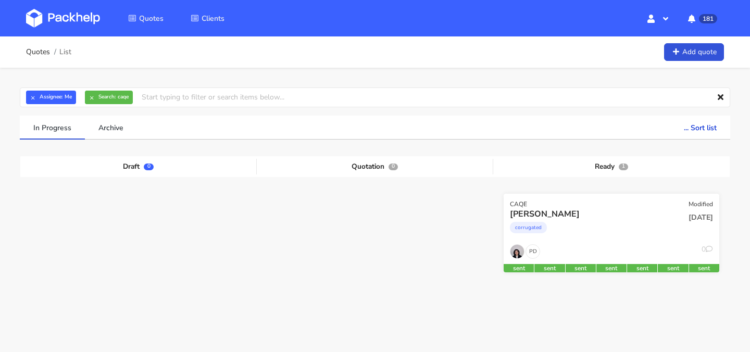
click at [586, 232] on div "corrugated" at bounding box center [579, 230] width 138 height 21
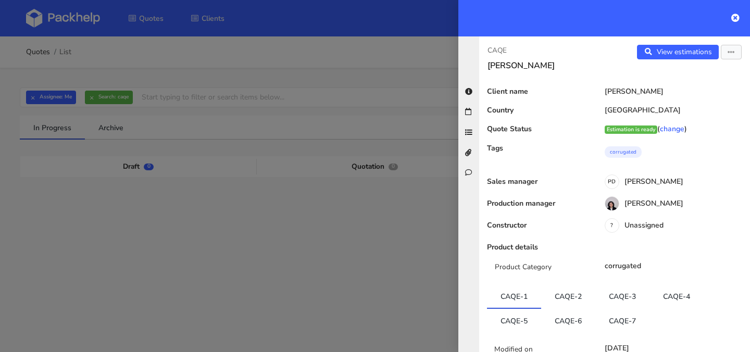
scroll to position [89, 0]
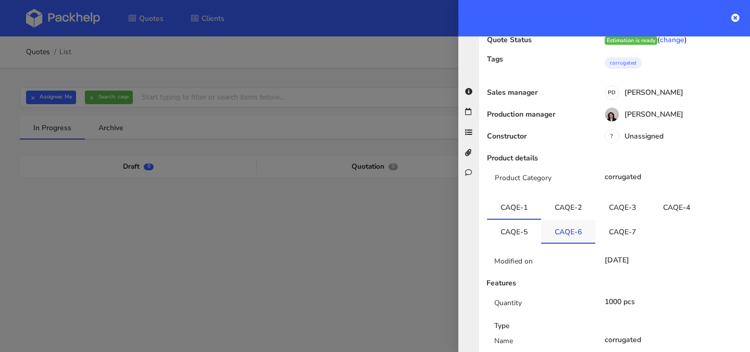
click at [571, 232] on link "CAQE-6" at bounding box center [568, 231] width 54 height 23
click at [615, 234] on link "CAQE-7" at bounding box center [622, 230] width 54 height 23
click at [589, 234] on link "CAQE-6" at bounding box center [568, 230] width 54 height 23
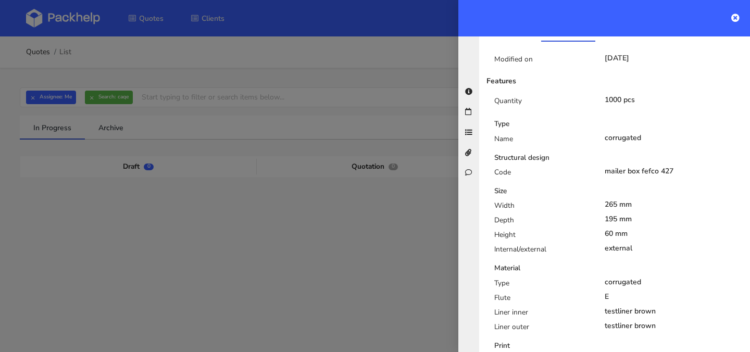
scroll to position [251, 0]
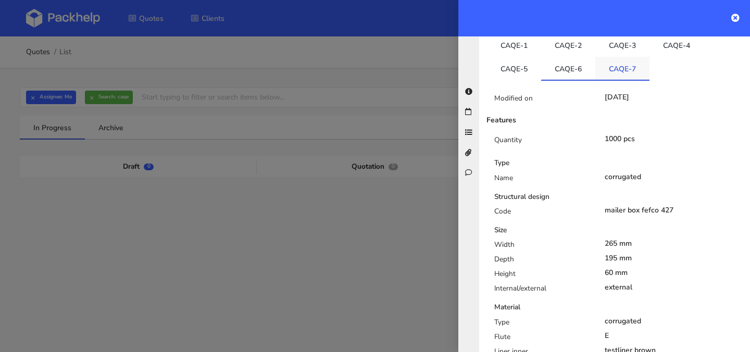
click at [629, 70] on link "CAQE-7" at bounding box center [622, 68] width 54 height 23
click at [574, 72] on link "CAQE-6" at bounding box center [568, 68] width 54 height 23
click at [610, 72] on link "CAQE-7" at bounding box center [622, 68] width 54 height 23
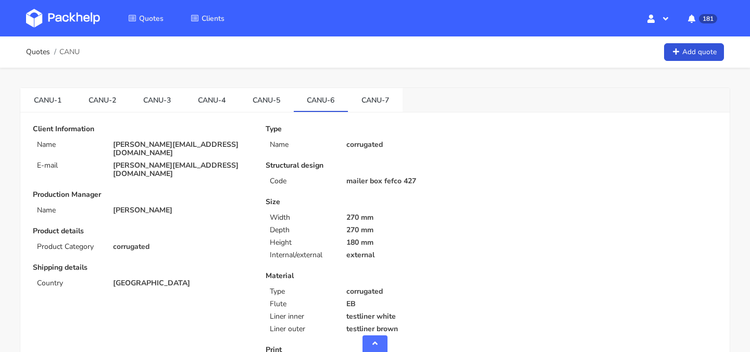
scroll to position [619, 0]
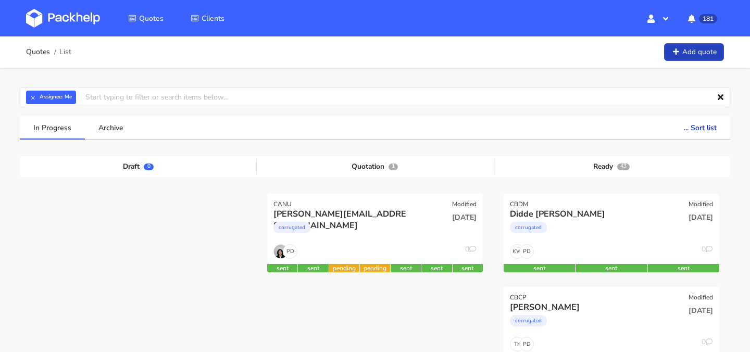
click at [682, 51] on link "Add quote" at bounding box center [694, 52] width 60 height 18
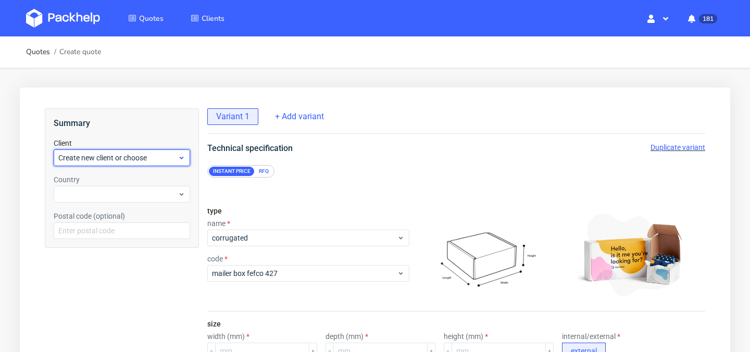
click at [157, 163] on div "Create new client or choose" at bounding box center [122, 157] width 136 height 17
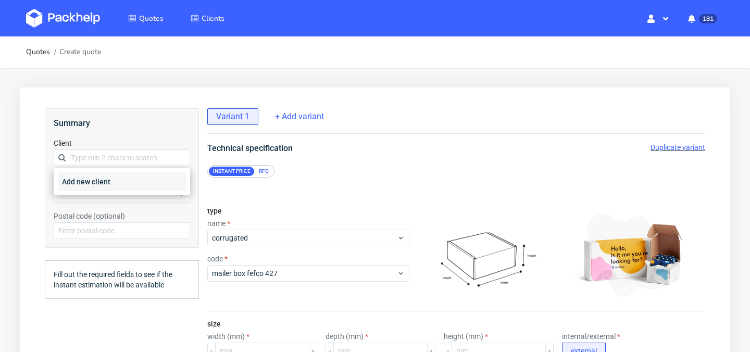
click at [153, 182] on div "Add new client" at bounding box center [122, 181] width 128 height 19
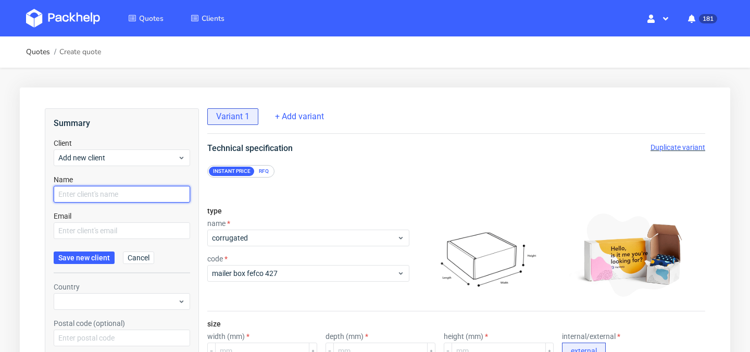
click at [142, 190] on input "text" at bounding box center [122, 194] width 136 height 17
type input "[PERSON_NAME]"
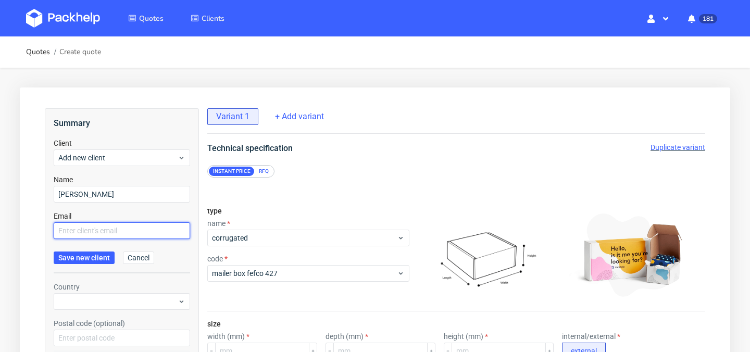
click at [167, 228] on input "text" at bounding box center [122, 230] width 136 height 17
paste input "[PERSON_NAME][EMAIL_ADDRESS][DOMAIN_NAME]"
type input "[PERSON_NAME][EMAIL_ADDRESS][DOMAIN_NAME]"
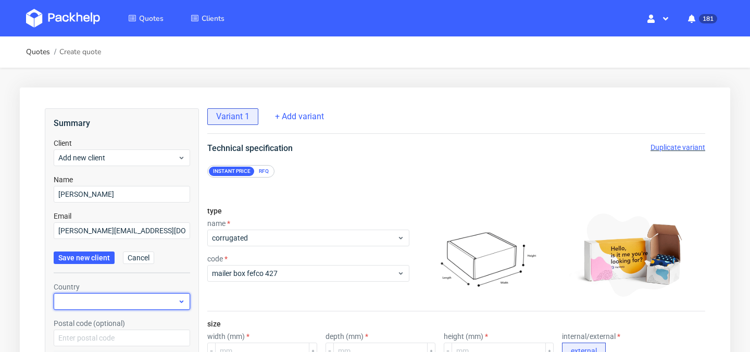
click at [98, 296] on div at bounding box center [122, 301] width 136 height 17
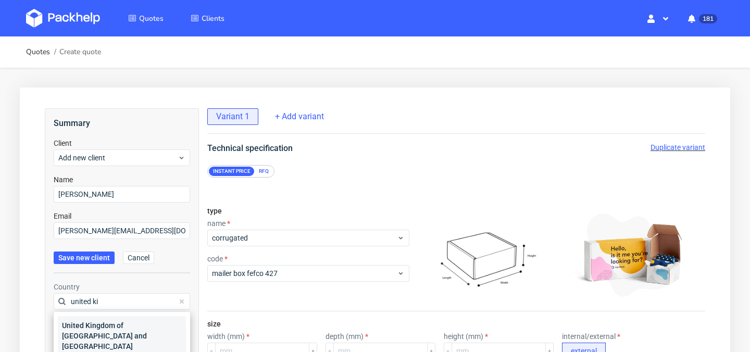
type input "united ki"
click at [110, 334] on div "United Kingdom of [GEOGRAPHIC_DATA] and [GEOGRAPHIC_DATA]" at bounding box center [122, 336] width 128 height 40
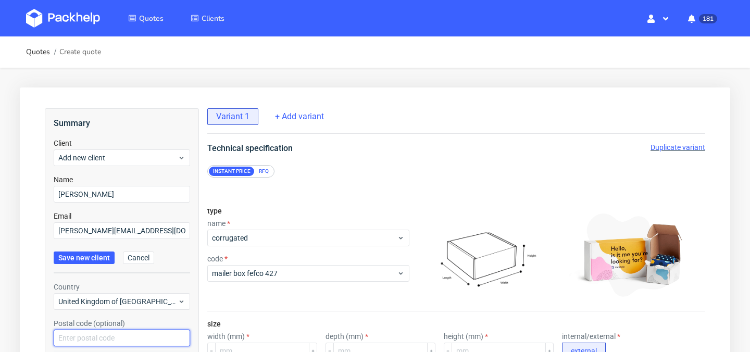
click at [106, 334] on input "text" at bounding box center [122, 338] width 136 height 17
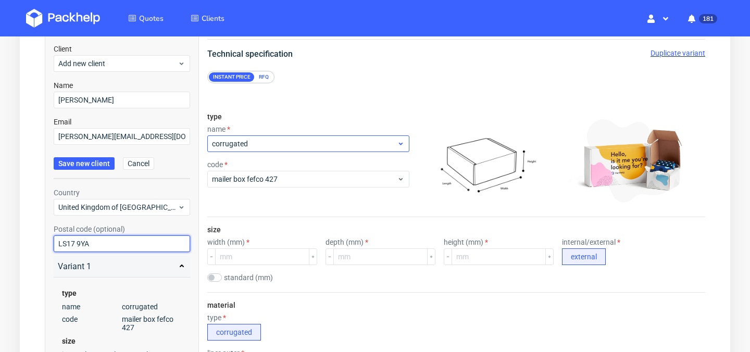
scroll to position [119, 0]
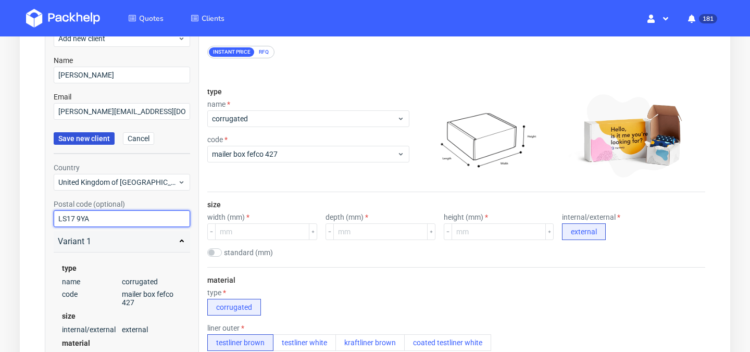
type input "LS17 9YA"
click at [94, 137] on span "Save new client" at bounding box center [84, 138] width 52 height 7
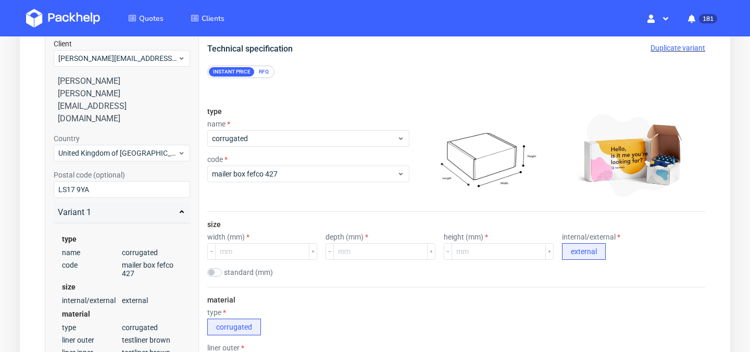
scroll to position [100, 0]
click at [270, 252] on input "number" at bounding box center [262, 251] width 94 height 17
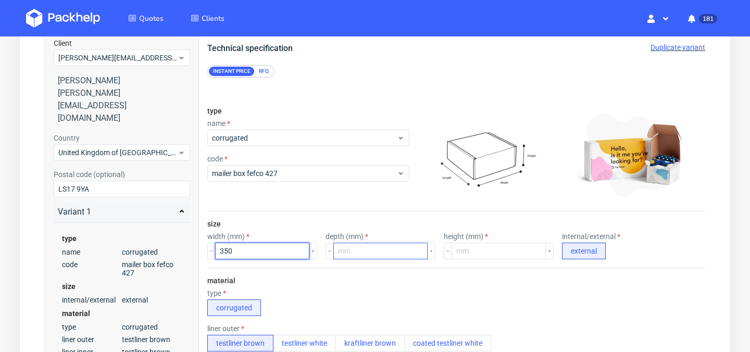
type input "350"
click at [390, 255] on input "number" at bounding box center [380, 251] width 94 height 17
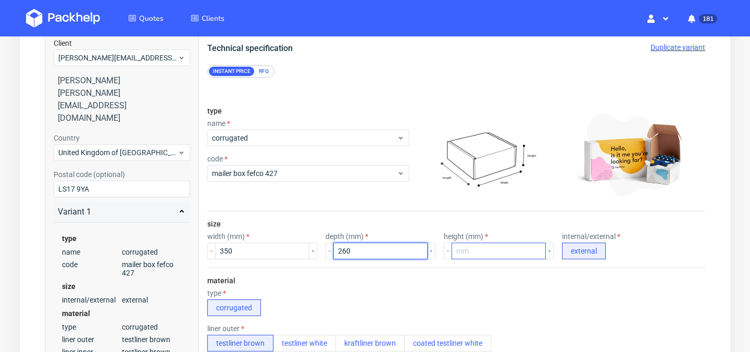
type input "260"
click at [479, 258] on input "number" at bounding box center [499, 251] width 94 height 17
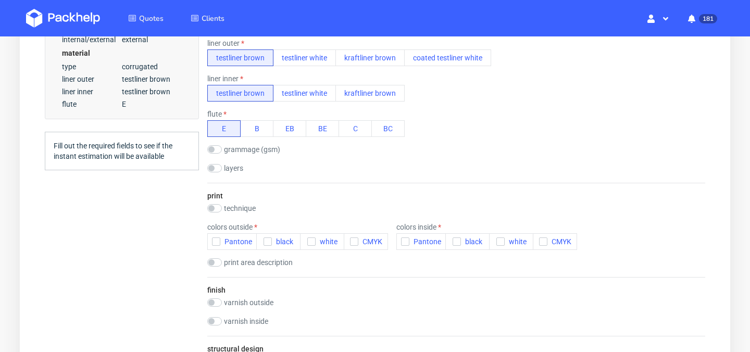
scroll to position [389, 0]
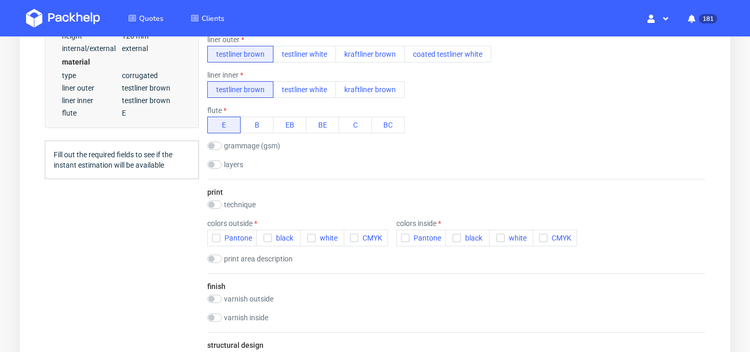
type input "120"
click at [211, 199] on div "print technique no print flexo offset offset + flexo digital colors outside Pan…" at bounding box center [456, 226] width 498 height 94
click at [217, 202] on input "checkbox" at bounding box center [214, 205] width 15 height 8
checkbox input "true"
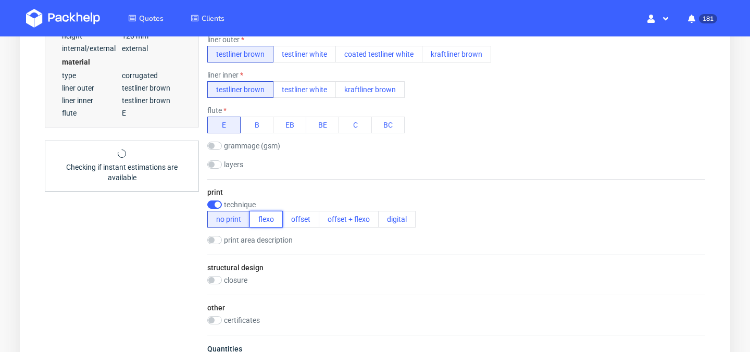
click at [276, 224] on button "flexo" at bounding box center [265, 219] width 33 height 17
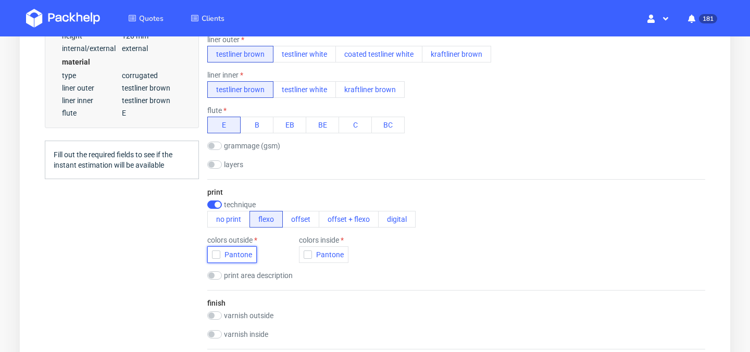
click at [215, 256] on icon "button" at bounding box center [215, 254] width 7 height 7
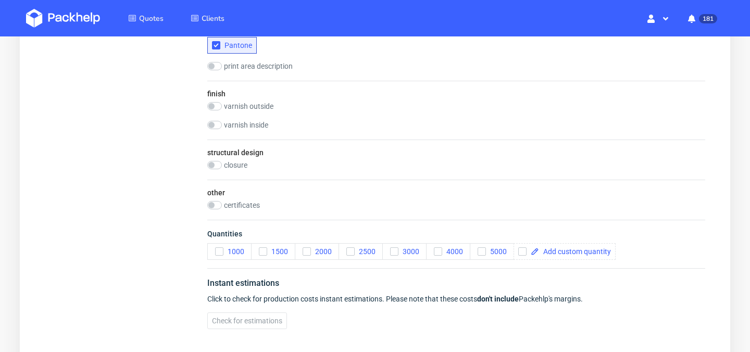
scroll to position [637, 0]
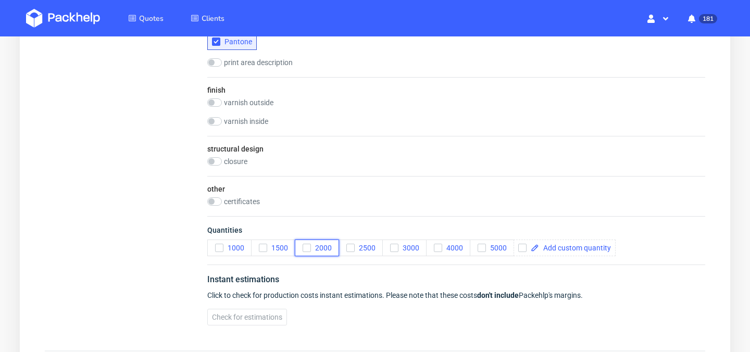
click at [308, 248] on icon "button" at bounding box center [306, 247] width 7 height 7
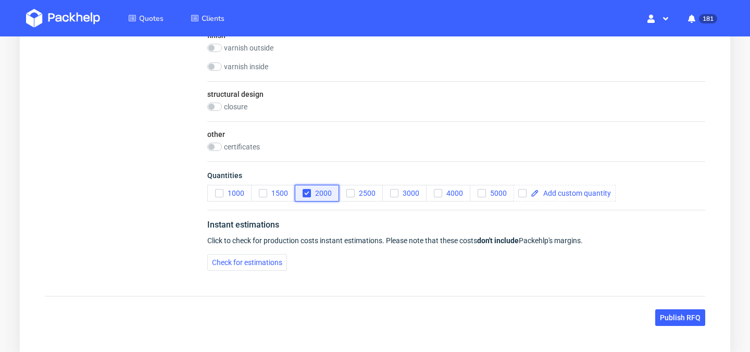
scroll to position [750, 0]
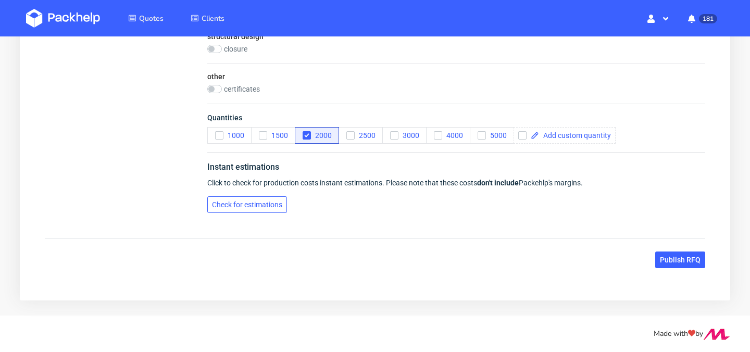
click at [262, 205] on span "Check for estimations" at bounding box center [247, 204] width 70 height 7
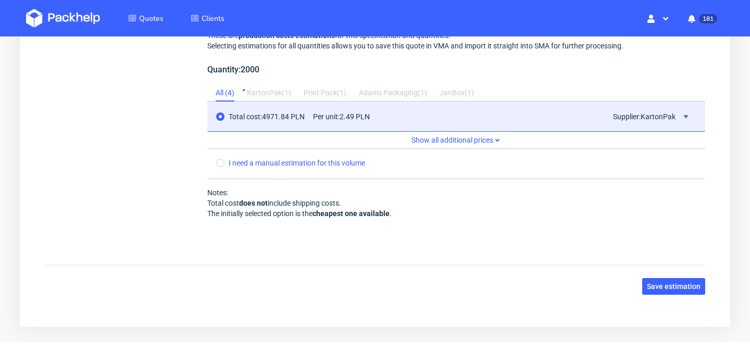
scroll to position [958, 0]
click at [687, 286] on span "Save estimation" at bounding box center [674, 286] width 54 height 7
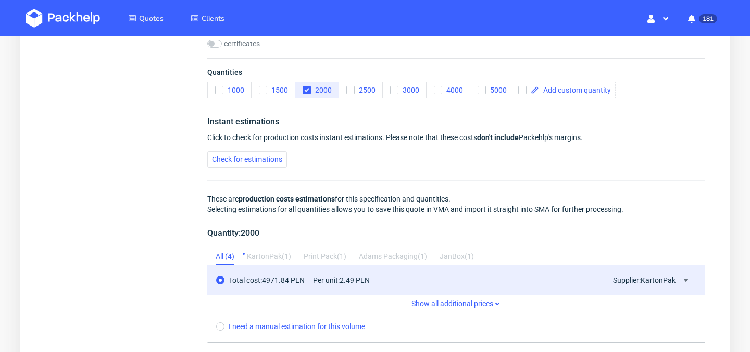
scroll to position [985, 0]
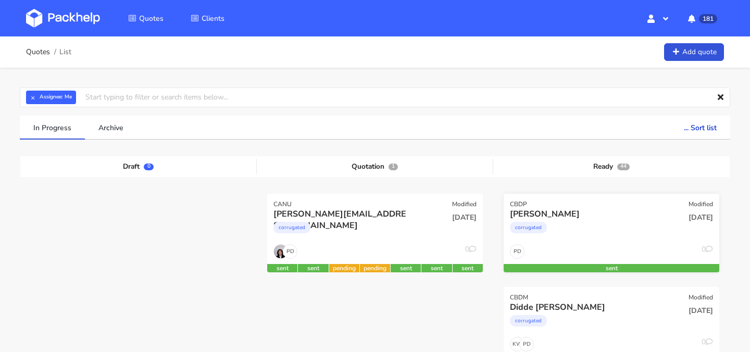
click at [590, 230] on div "corrugated" at bounding box center [579, 230] width 138 height 21
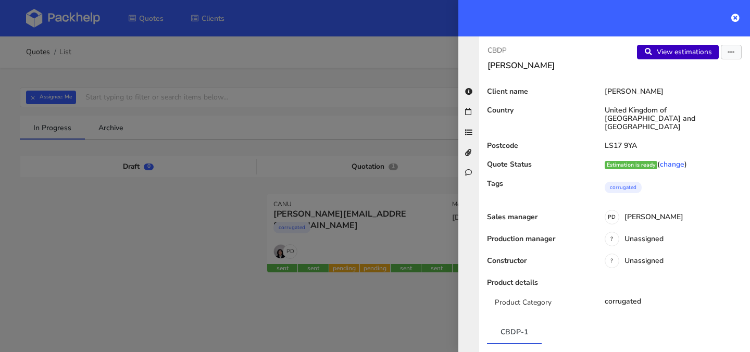
click at [670, 55] on link "View estimations" at bounding box center [678, 52] width 82 height 15
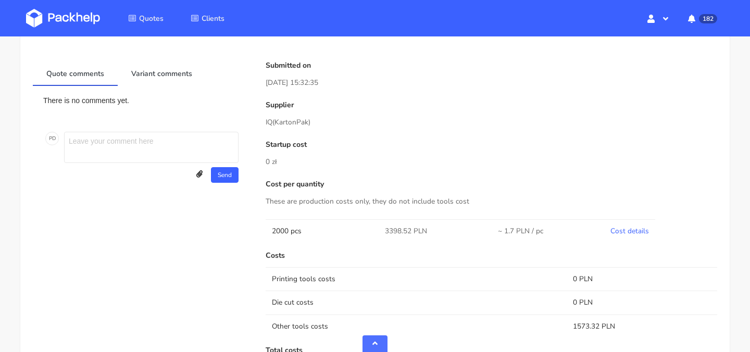
scroll to position [443, 0]
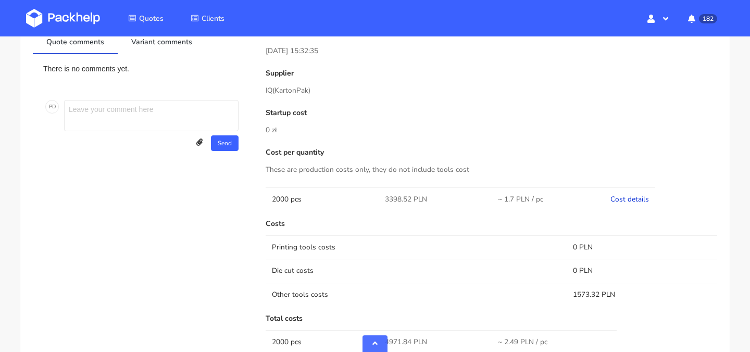
click at [635, 202] on link "Cost details" at bounding box center [629, 199] width 39 height 10
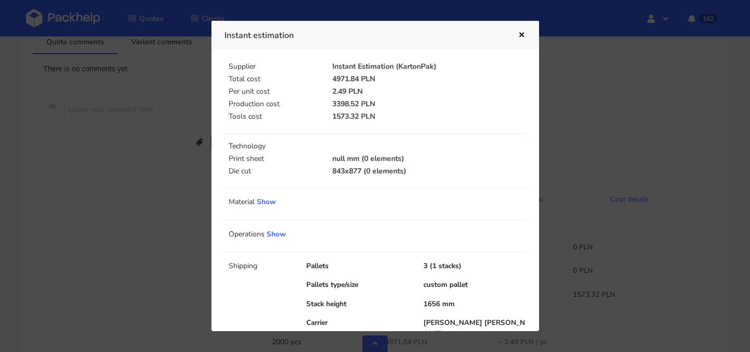
scroll to position [60, 0]
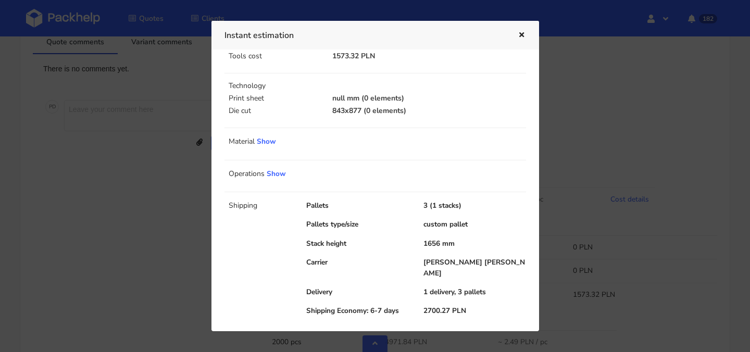
click at [521, 35] on icon "button" at bounding box center [521, 35] width 9 height 7
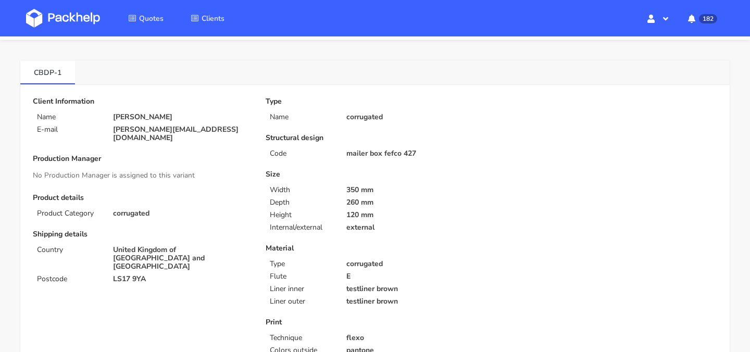
scroll to position [12, 0]
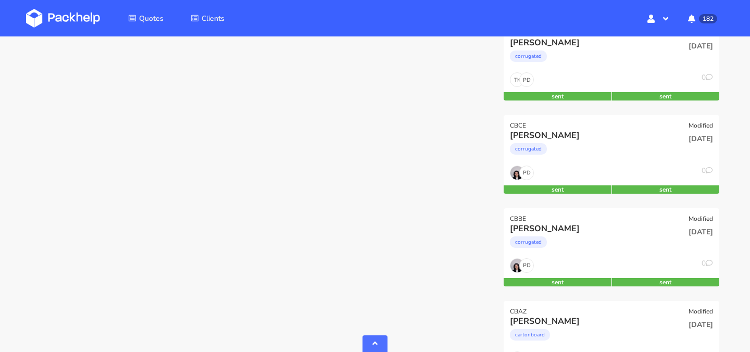
scroll to position [372, 0]
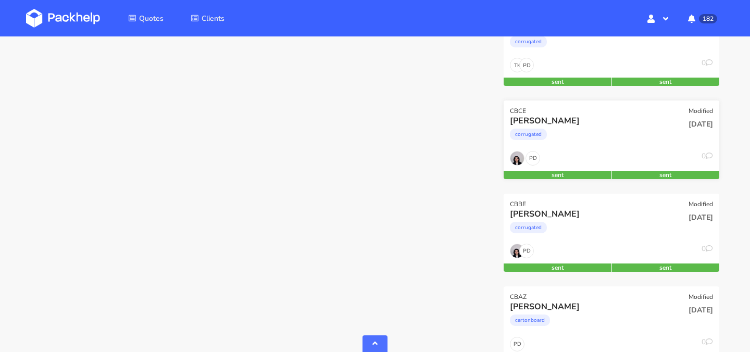
click at [579, 136] on div "corrugated" at bounding box center [579, 137] width 138 height 21
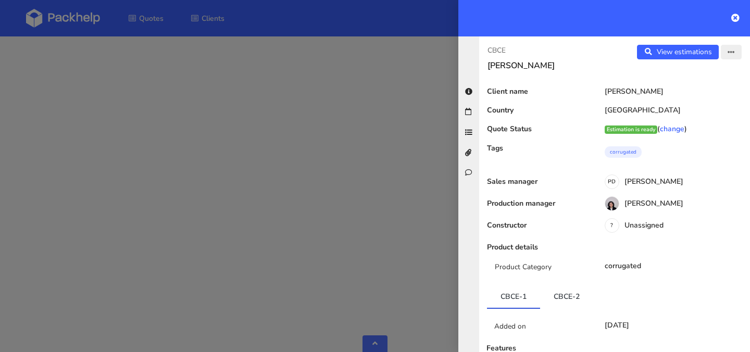
click at [739, 49] on button "button" at bounding box center [731, 52] width 21 height 15
click at [700, 89] on link "Edit quote" at bounding box center [698, 92] width 92 height 17
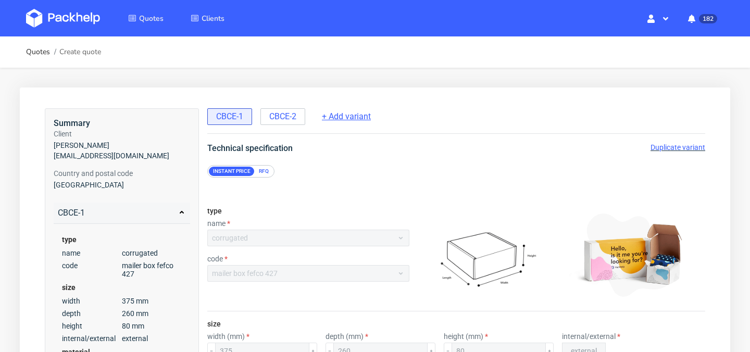
click at [358, 118] on span "+ Add variant" at bounding box center [346, 116] width 49 height 11
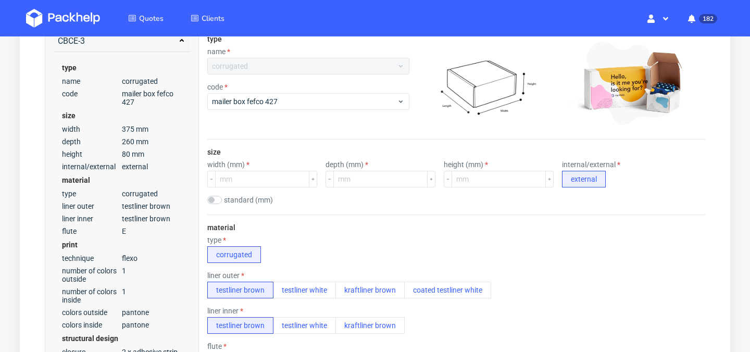
scroll to position [170, 0]
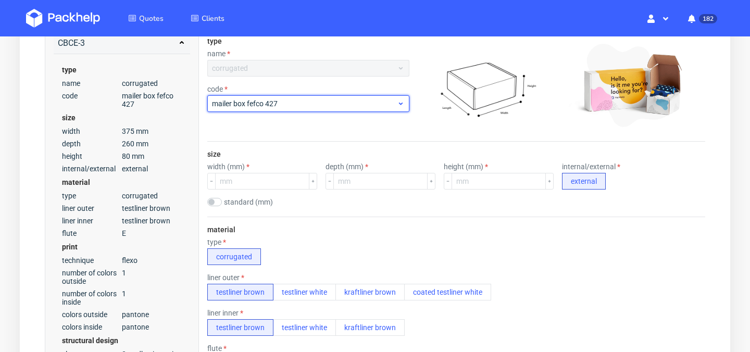
click at [367, 110] on div "mailer box fefco 427" at bounding box center [308, 103] width 202 height 17
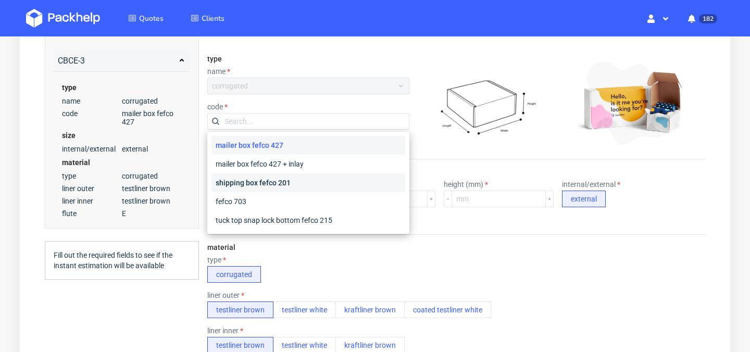
scroll to position [149, 0]
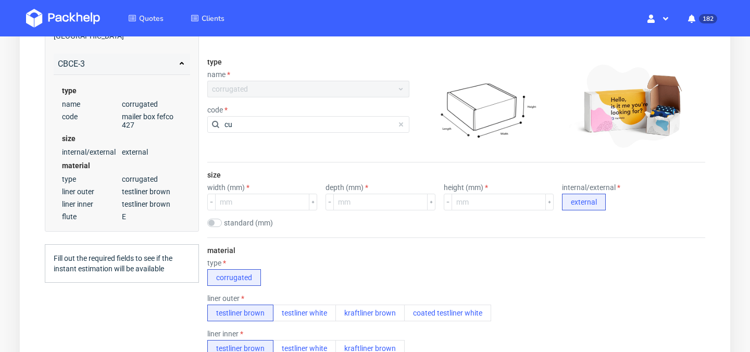
type input "c"
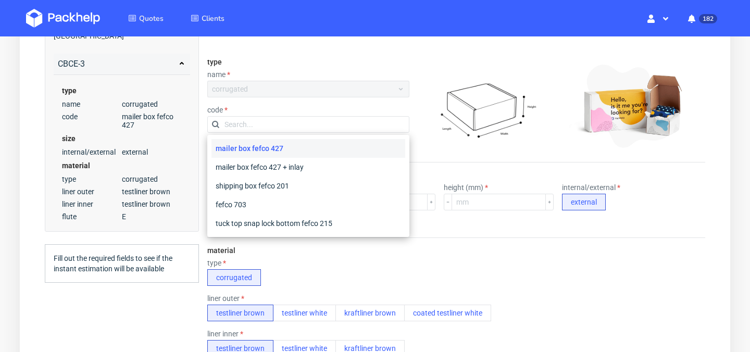
click at [539, 272] on div "type corrugated" at bounding box center [456, 272] width 498 height 27
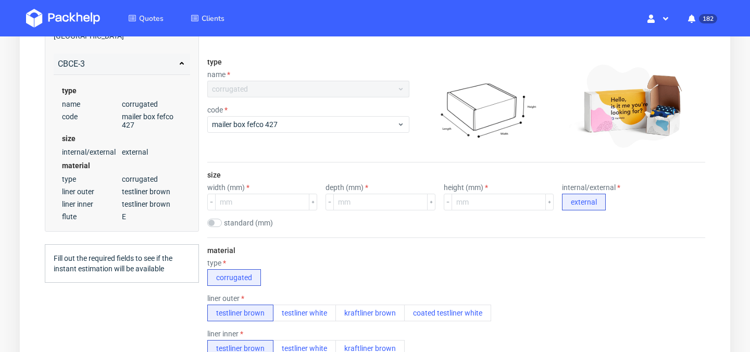
scroll to position [0, 0]
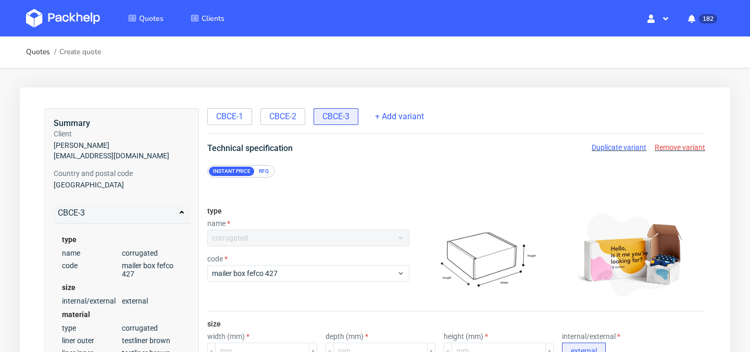
click at [86, 23] on img at bounding box center [63, 18] width 74 height 19
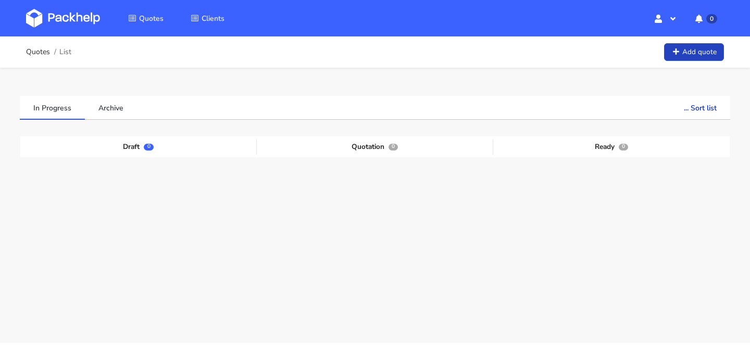
click at [683, 57] on link "Add quote" at bounding box center [694, 52] width 60 height 18
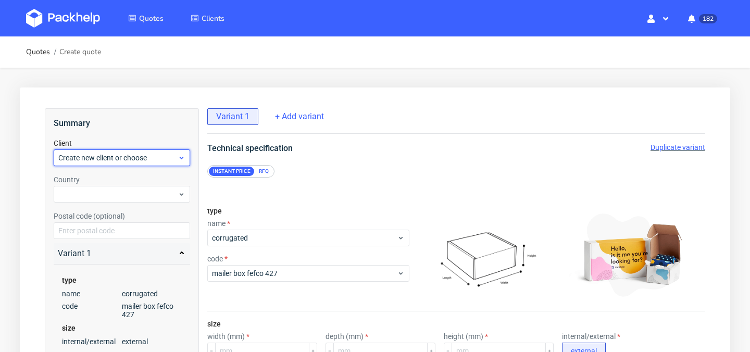
click at [137, 156] on span "Create new client or choose" at bounding box center [117, 158] width 119 height 10
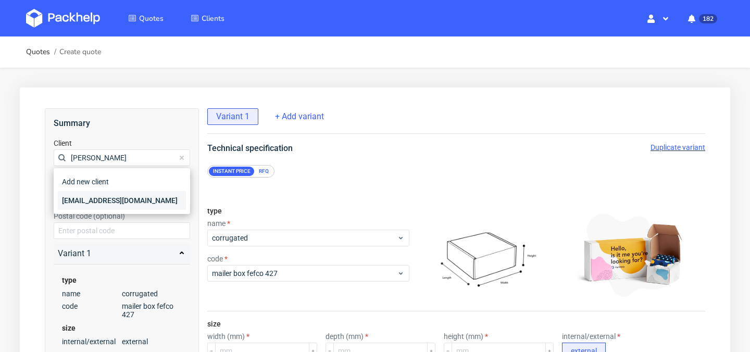
type input "[PERSON_NAME]"
click at [130, 198] on div "[EMAIL_ADDRESS][DOMAIN_NAME]" at bounding box center [122, 200] width 128 height 19
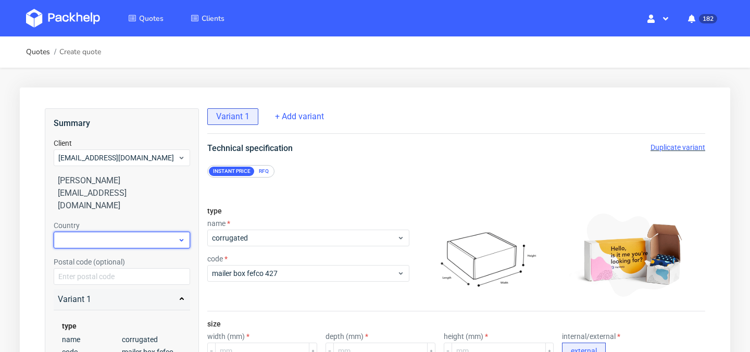
click at [152, 232] on div at bounding box center [122, 240] width 136 height 17
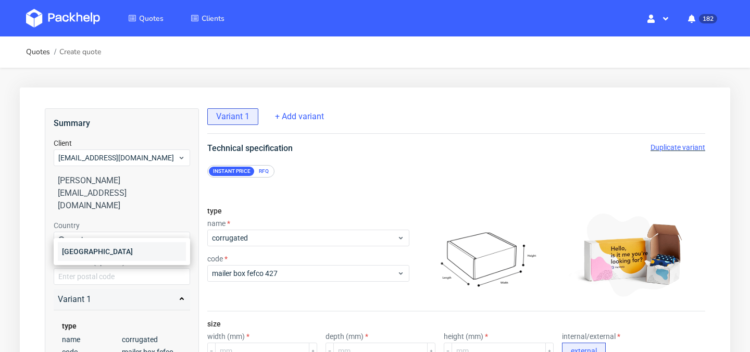
type input "nether"
click at [155, 244] on div "[GEOGRAPHIC_DATA]" at bounding box center [122, 251] width 128 height 19
click at [176, 257] on div "Postal code (optional)" at bounding box center [122, 271] width 136 height 28
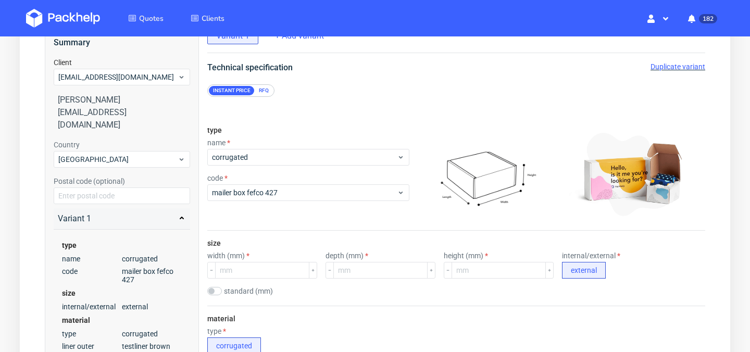
scroll to position [84, 0]
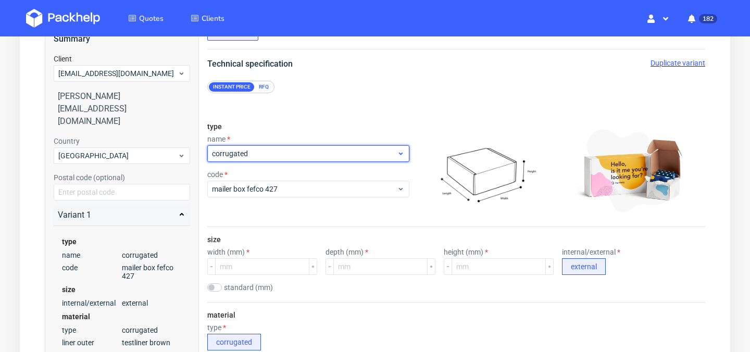
click at [317, 158] on span "corrugated" at bounding box center [304, 153] width 185 height 10
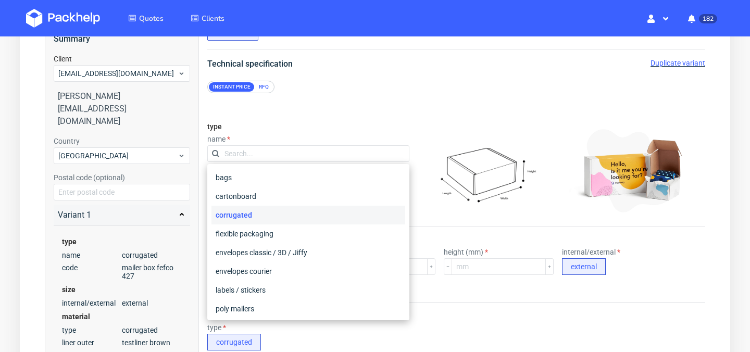
click at [338, 137] on div "name" at bounding box center [308, 139] width 202 height 8
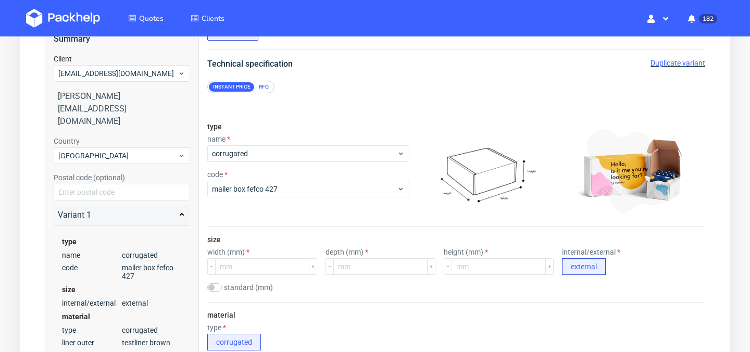
click at [313, 205] on div "type name corrugated code mailer box fefco 427" at bounding box center [308, 170] width 202 height 112
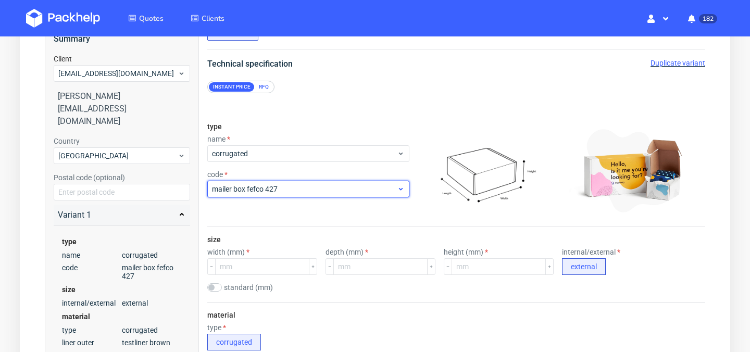
click at [321, 195] on div "mailer box fefco 427" at bounding box center [308, 189] width 202 height 17
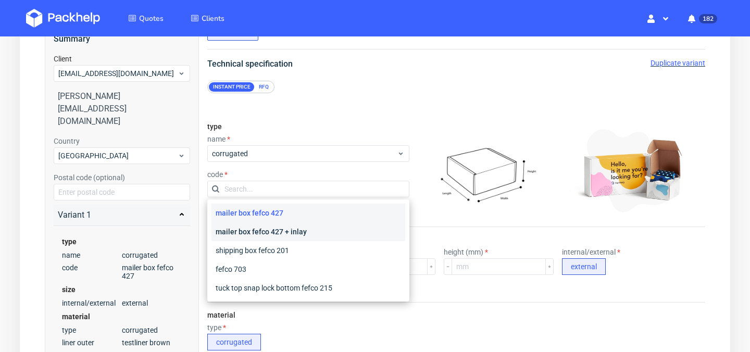
scroll to position [112, 0]
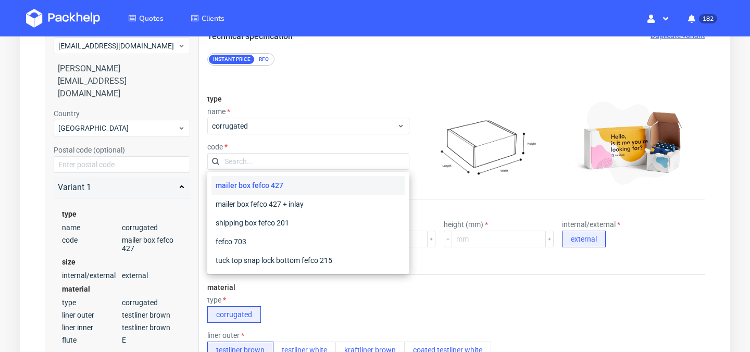
click at [432, 144] on img at bounding box center [487, 142] width 146 height 91
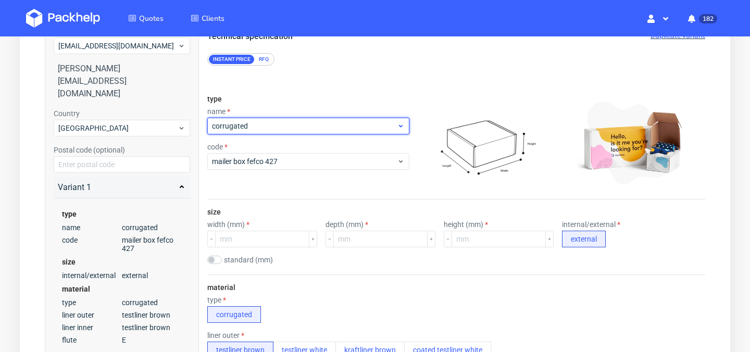
click at [405, 131] on div "corrugated" at bounding box center [308, 126] width 202 height 17
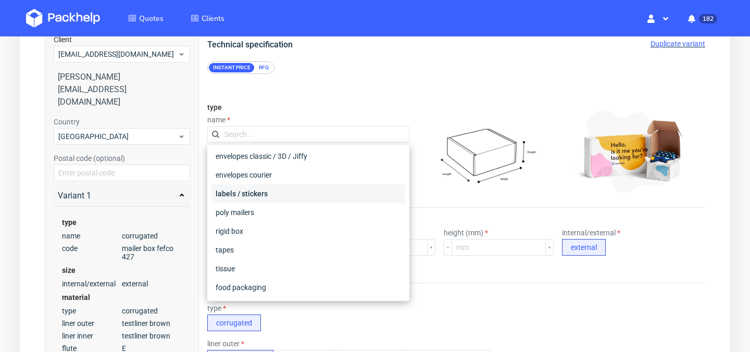
scroll to position [0, 0]
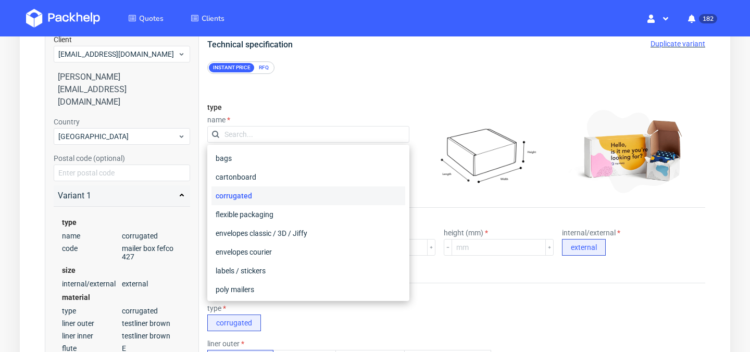
click at [263, 71] on div "RFQ" at bounding box center [264, 67] width 18 height 9
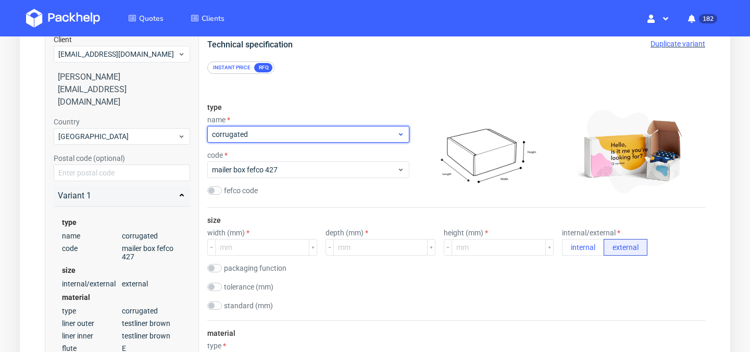
click at [284, 131] on span "corrugated" at bounding box center [304, 134] width 185 height 10
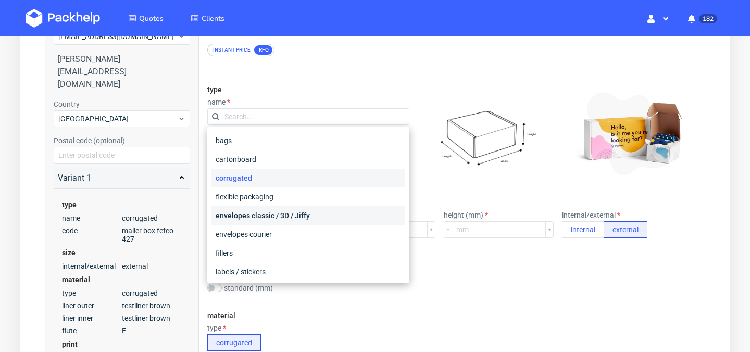
scroll to position [117, 0]
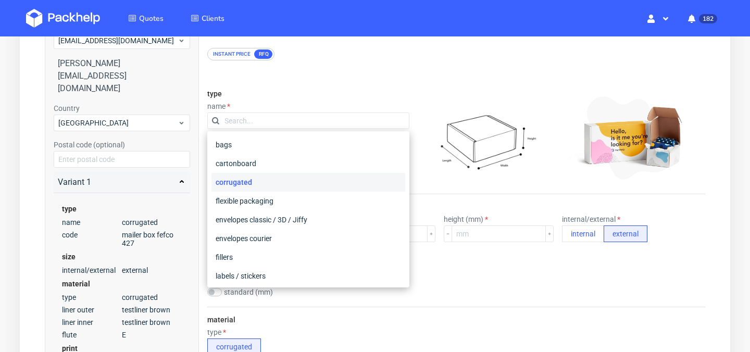
click at [311, 179] on div "corrugated" at bounding box center [308, 182] width 194 height 19
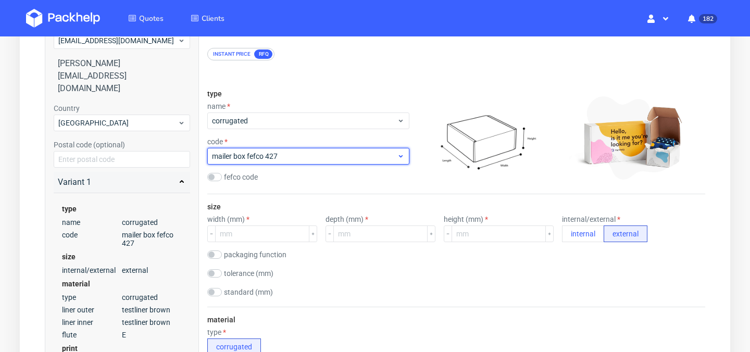
click at [329, 162] on div "mailer box fefco 427" at bounding box center [308, 156] width 202 height 17
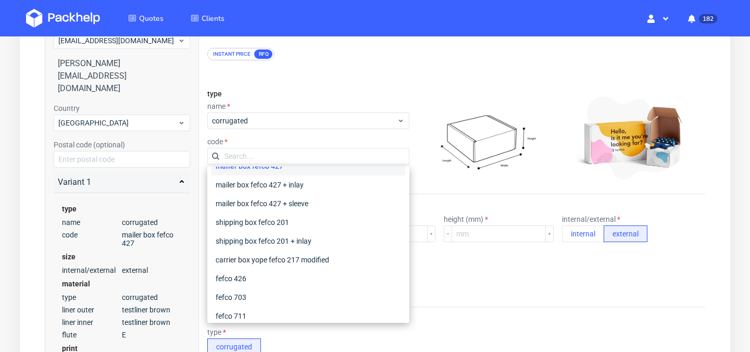
scroll to position [0, 0]
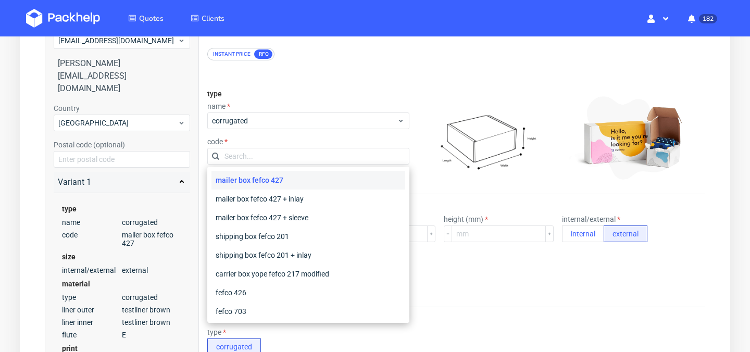
click at [341, 176] on div "mailer box fefco 427" at bounding box center [308, 180] width 194 height 19
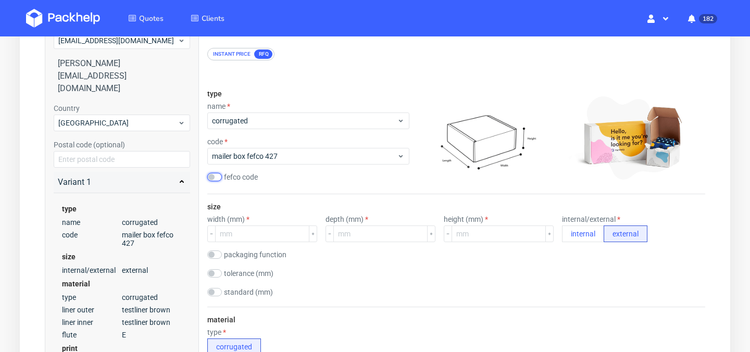
click at [215, 179] on input "checkbox" at bounding box center [214, 177] width 15 height 8
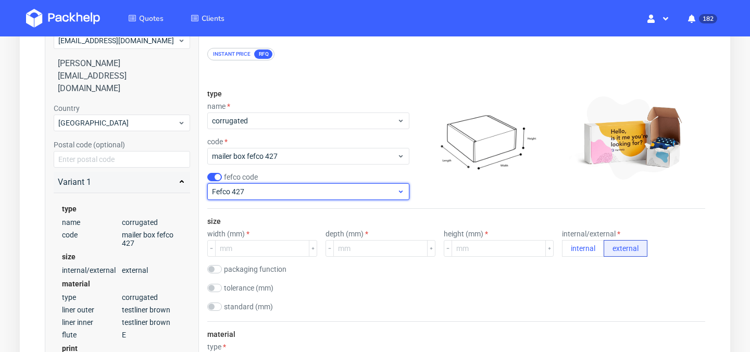
click at [308, 189] on span "Fefco 427" at bounding box center [304, 191] width 185 height 10
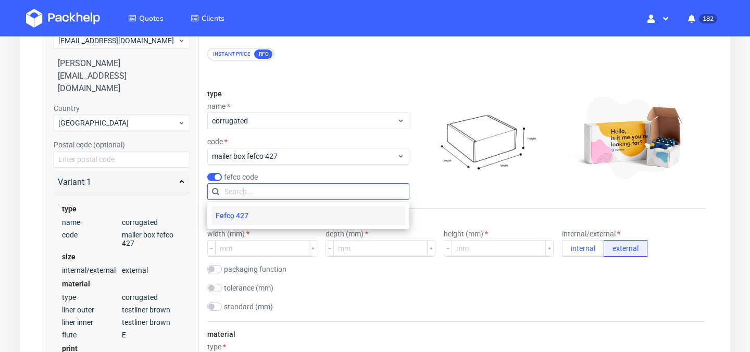
click at [293, 189] on input "text" at bounding box center [308, 191] width 202 height 17
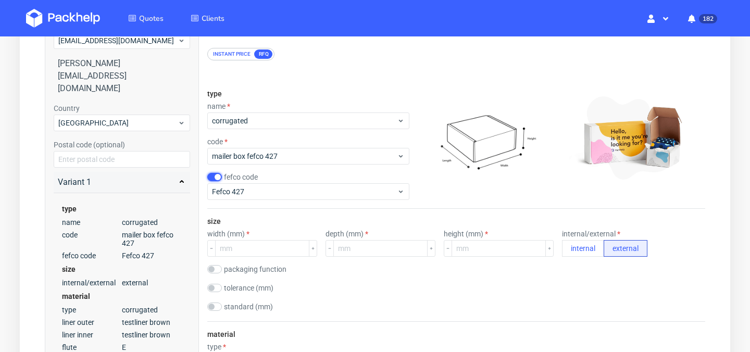
click at [214, 181] on input "checkbox" at bounding box center [214, 177] width 15 height 8
click at [219, 175] on input "checkbox" at bounding box center [214, 177] width 15 height 8
checkbox input "false"
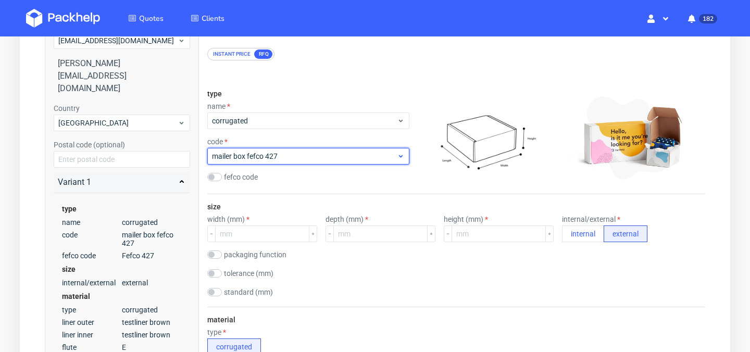
click at [327, 160] on span "mailer box fefco 427" at bounding box center [304, 156] width 185 height 10
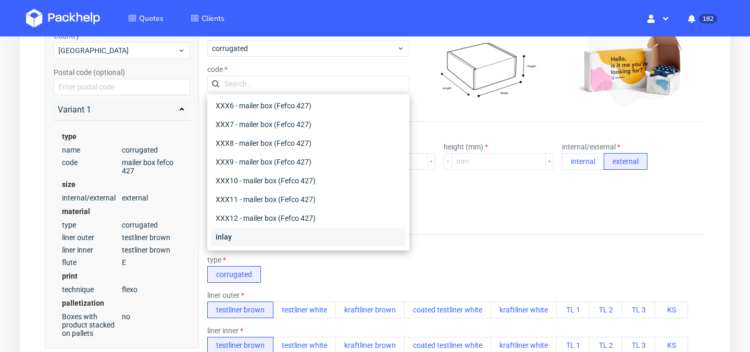
scroll to position [213, 0]
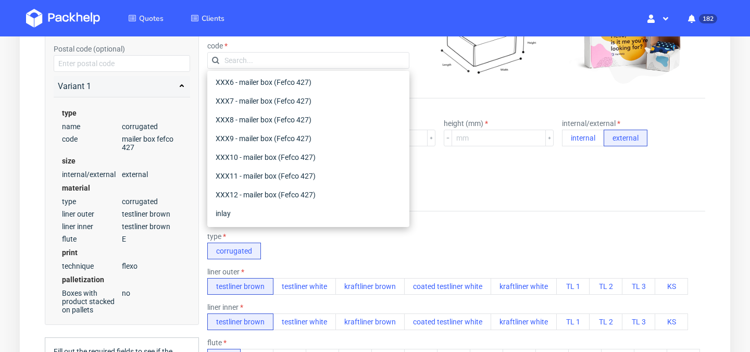
click at [423, 206] on div "size width (mm) depth (mm) height (mm) internal/external internal external pack…" at bounding box center [456, 154] width 498 height 112
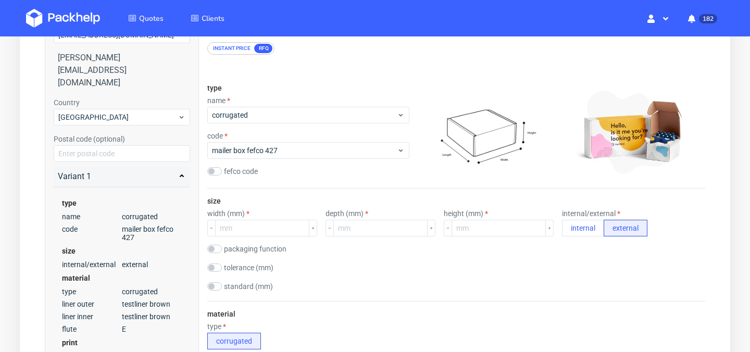
scroll to position [114, 0]
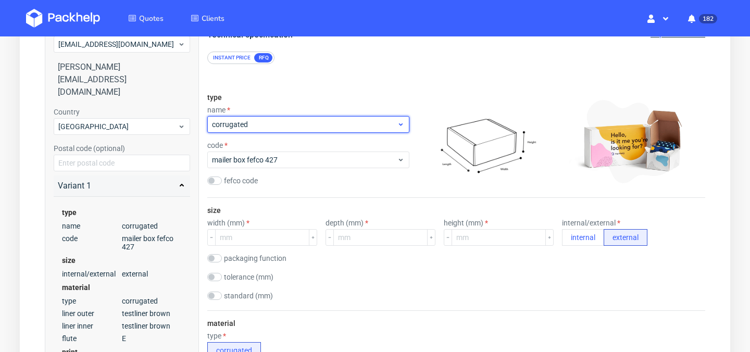
click at [329, 122] on span "corrugated" at bounding box center [304, 124] width 185 height 10
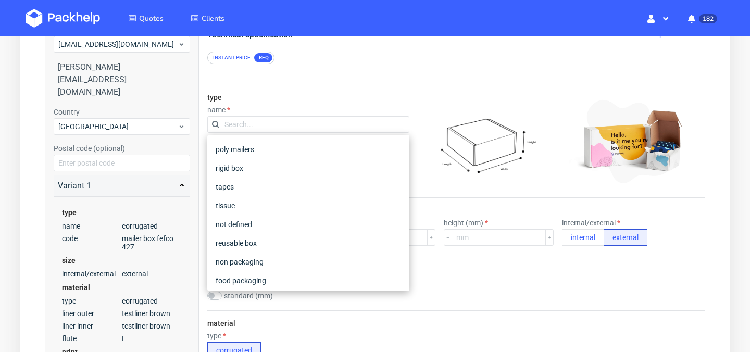
scroll to position [190, 0]
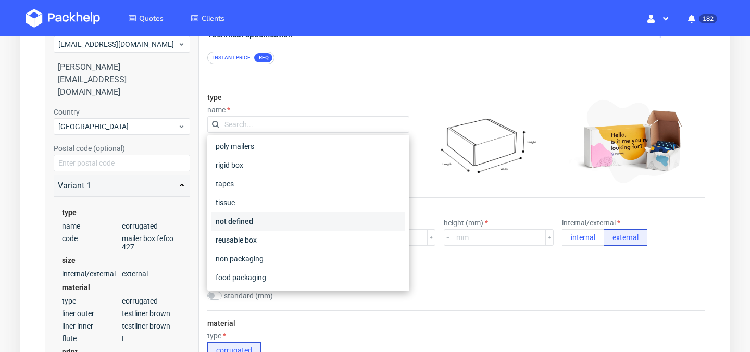
click at [325, 225] on div "not defined" at bounding box center [308, 221] width 194 height 19
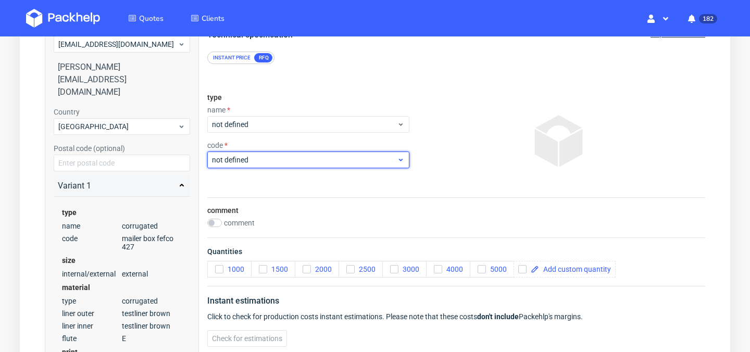
click at [325, 164] on span "not defined" at bounding box center [304, 160] width 185 height 10
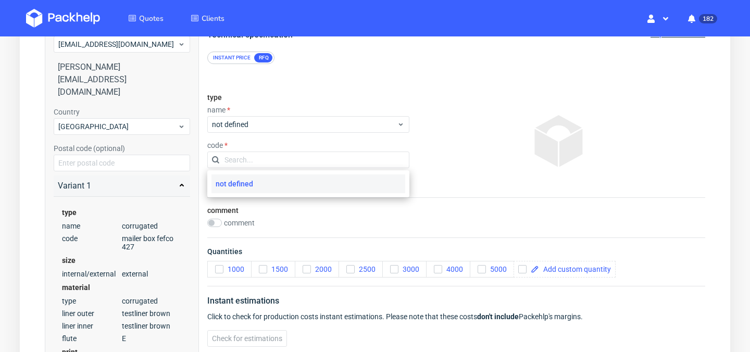
click at [334, 148] on div "code" at bounding box center [308, 145] width 202 height 8
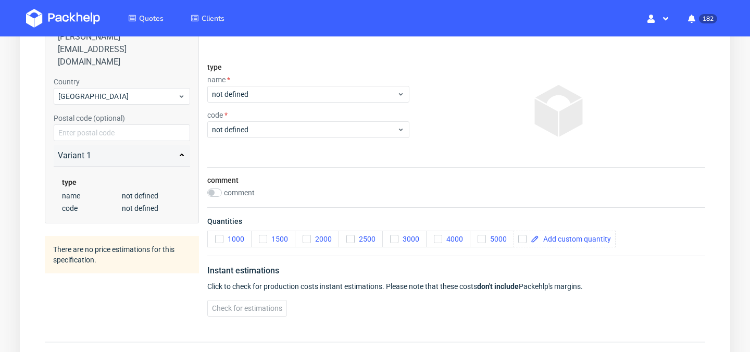
scroll to position [143, 0]
click at [213, 194] on input "checkbox" at bounding box center [214, 194] width 15 height 8
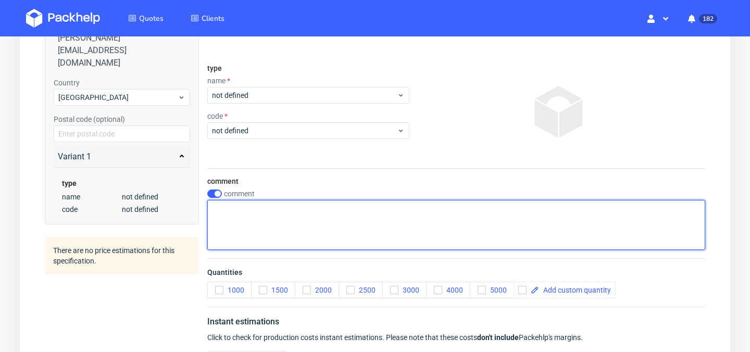
click at [277, 222] on textarea at bounding box center [456, 225] width 498 height 50
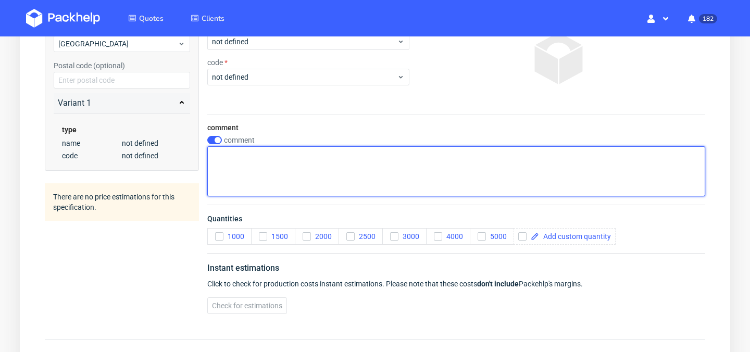
scroll to position [208, 0]
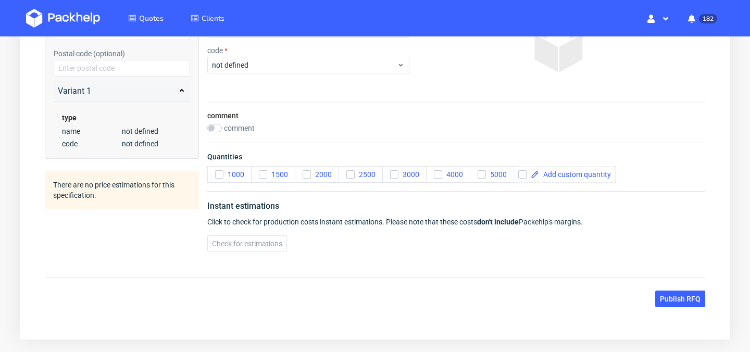
click at [315, 194] on div "Technical specification Duplicate variant Instant price RFQ type name not defin…" at bounding box center [456, 97] width 540 height 327
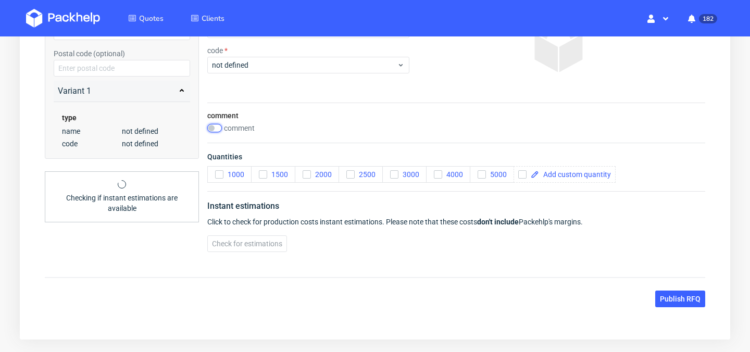
click at [217, 129] on input "checkbox" at bounding box center [214, 128] width 15 height 8
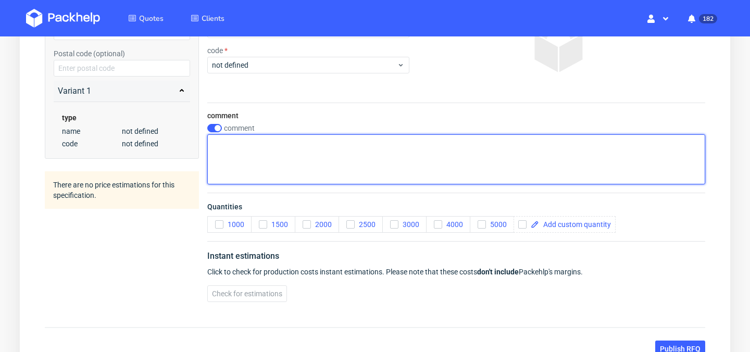
click at [243, 159] on textarea at bounding box center [456, 159] width 498 height 50
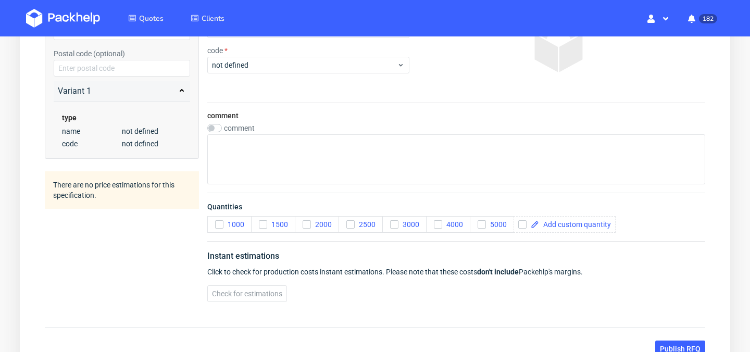
checkbox input "false"
click at [185, 205] on div "Summary Client simon@labfresh.eu Simon Barnwell simon@labfresh.eu Country Nethe…" at bounding box center [122, 105] width 154 height 410
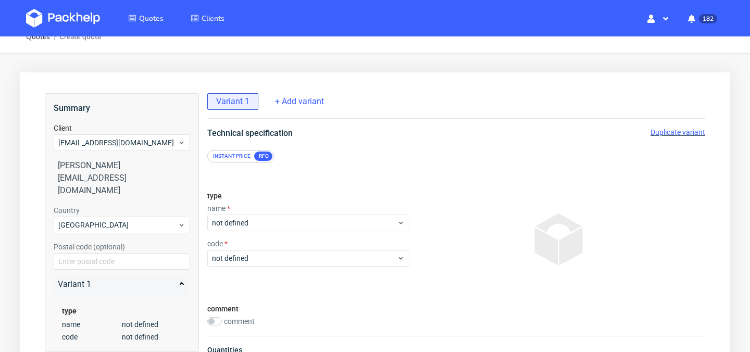
scroll to position [13, 0]
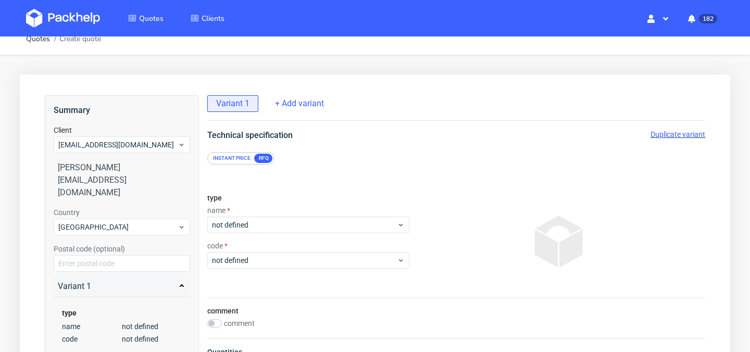
click at [83, 15] on img at bounding box center [63, 18] width 74 height 19
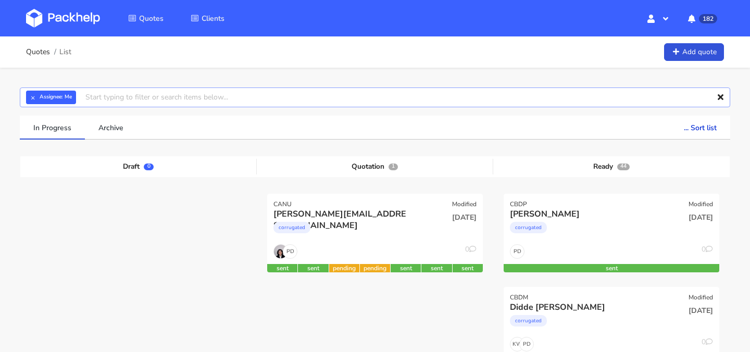
click at [531, 92] on input "text" at bounding box center [375, 97] width 710 height 20
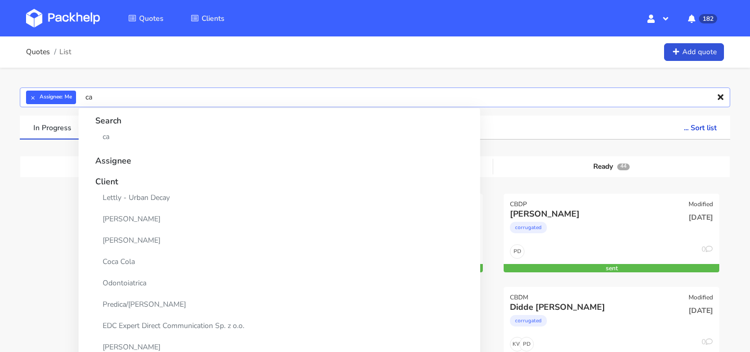
type input "c"
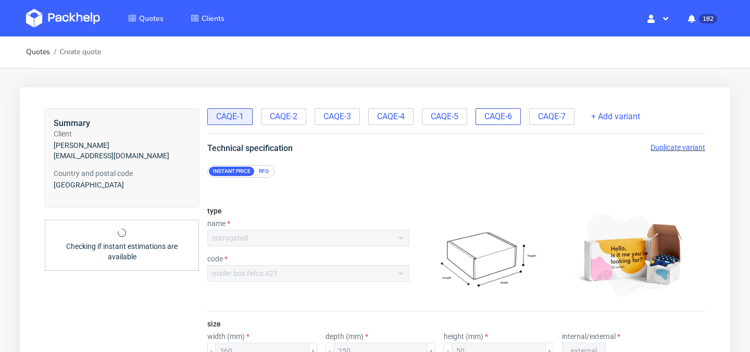
click at [512, 119] on span "CAQE-6" at bounding box center [498, 116] width 28 height 11
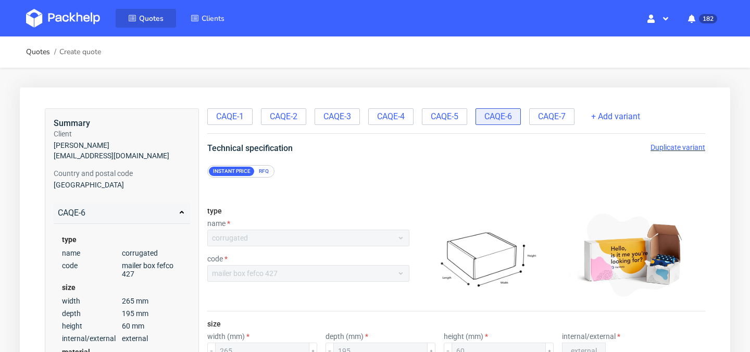
click at [147, 22] on span "Quotes" at bounding box center [151, 19] width 24 height 10
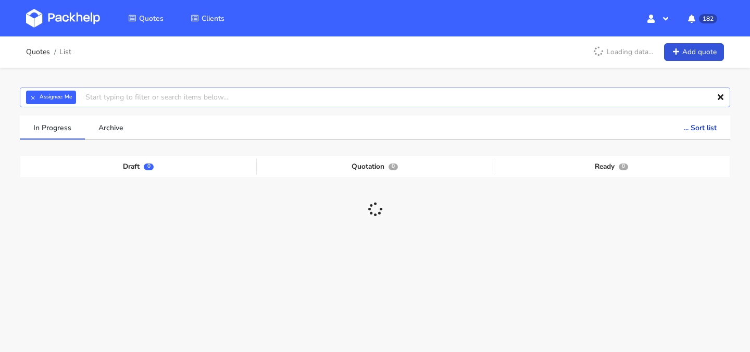
click at [280, 96] on input "text" at bounding box center [375, 97] width 710 height 20
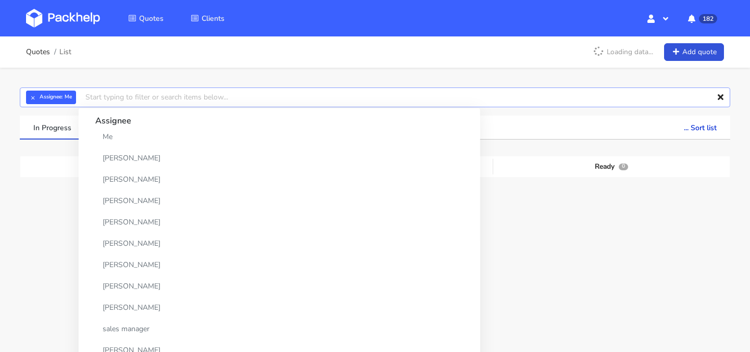
type input "c"
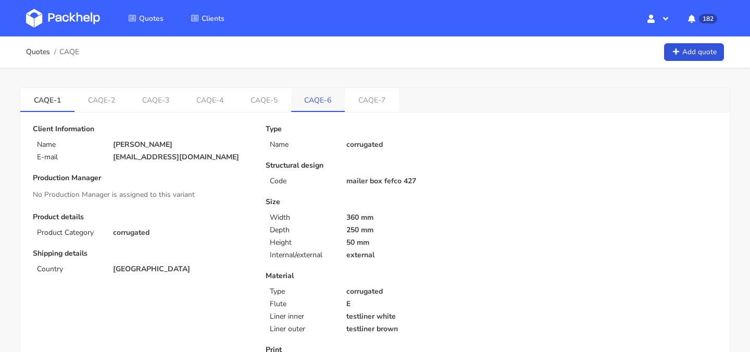
click at [328, 98] on link "CAQE-6" at bounding box center [318, 99] width 54 height 23
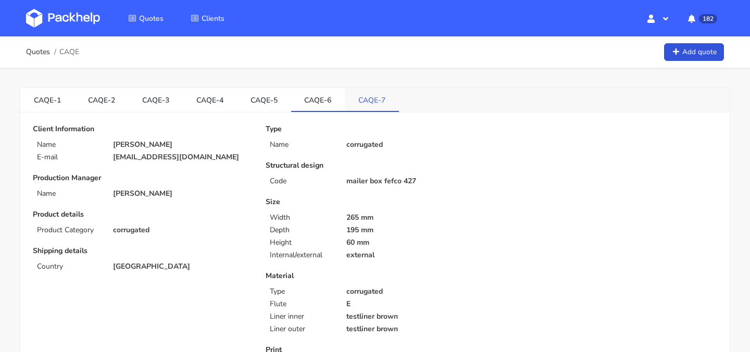
click at [373, 103] on link "CAQE-7" at bounding box center [372, 99] width 54 height 23
click at [341, 104] on link "CAQE-6" at bounding box center [318, 99] width 54 height 23
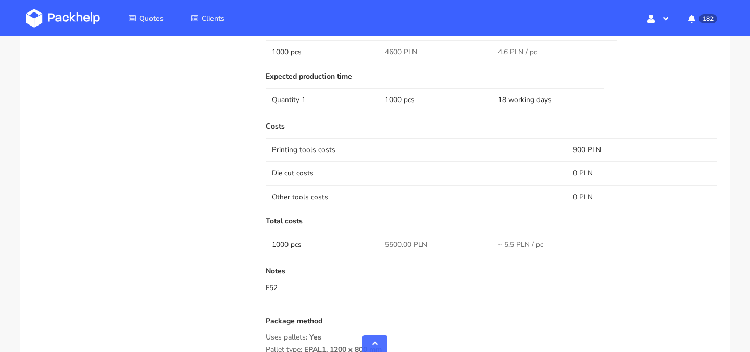
scroll to position [530, 0]
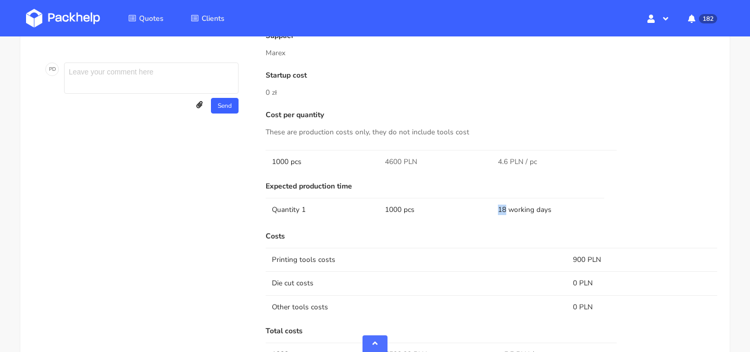
drag, startPoint x: 506, startPoint y: 211, endPoint x: 493, endPoint y: 209, distance: 13.7
click at [493, 209] on td "18 working days" at bounding box center [548, 209] width 113 height 23
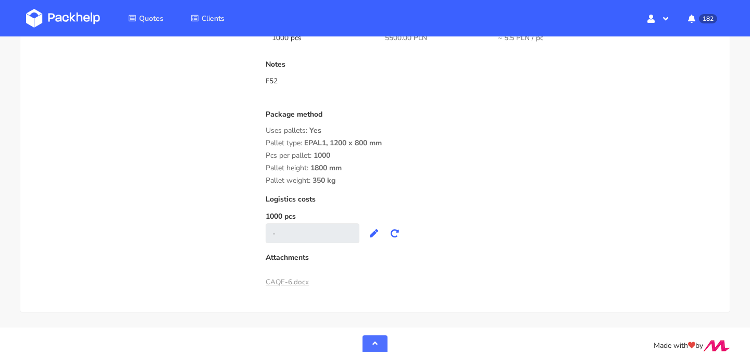
scroll to position [858, 0]
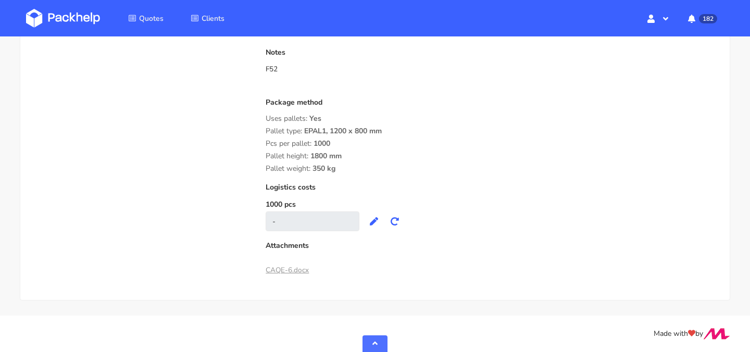
click at [293, 273] on link "CAQE-6.docx" at bounding box center [287, 270] width 43 height 10
click at [411, 69] on div "F52" at bounding box center [492, 69] width 452 height 10
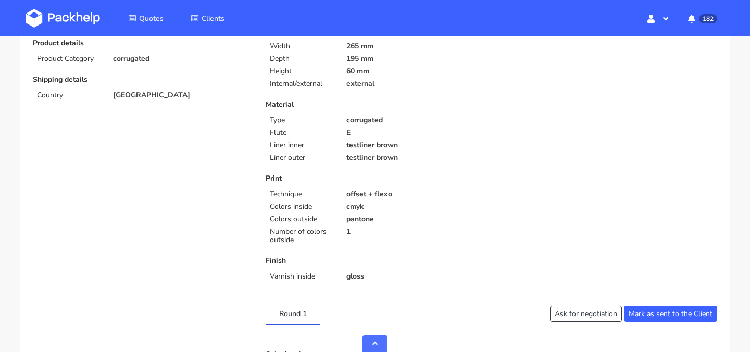
scroll to position [0, 0]
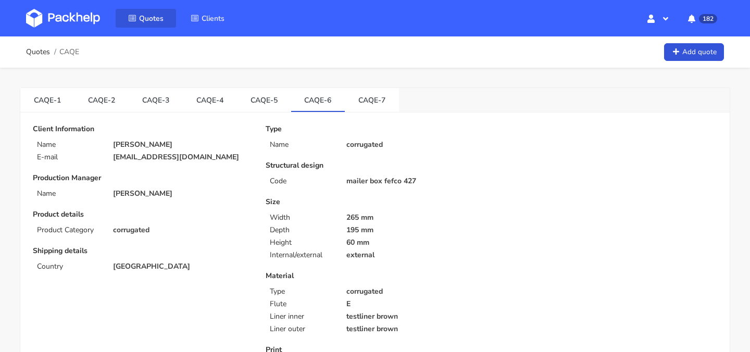
click at [152, 27] on link "Quotes" at bounding box center [146, 18] width 60 height 19
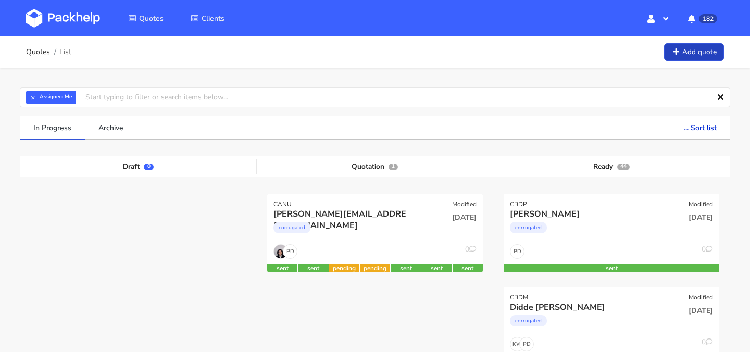
click at [686, 54] on link "Add quote" at bounding box center [694, 52] width 60 height 18
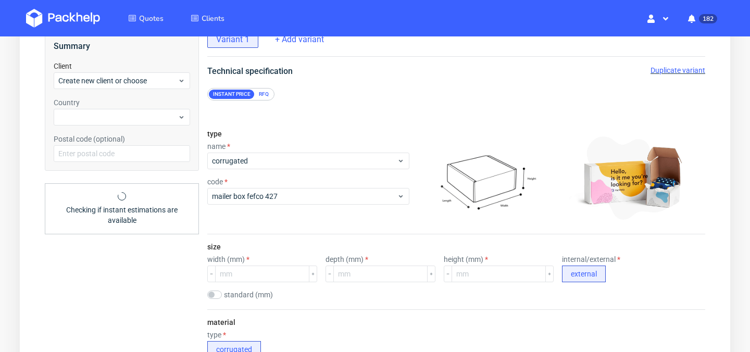
scroll to position [81, 0]
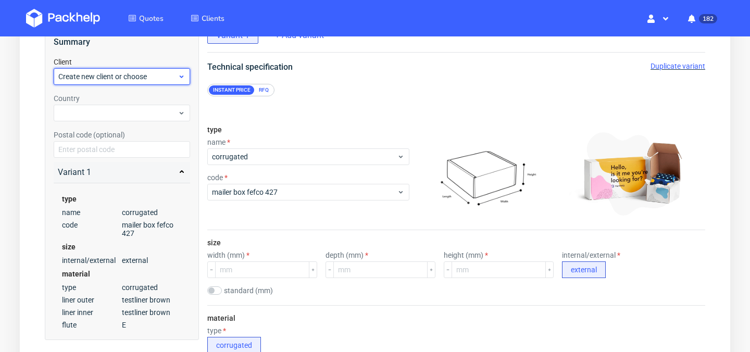
click at [177, 81] on span "Create new client or choose" at bounding box center [117, 76] width 119 height 10
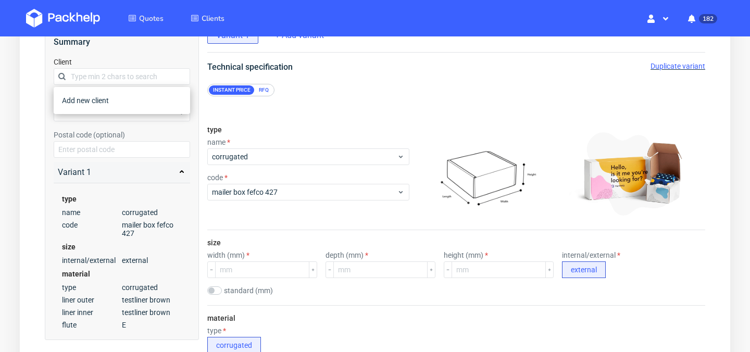
click at [164, 65] on div "Client" at bounding box center [122, 71] width 136 height 28
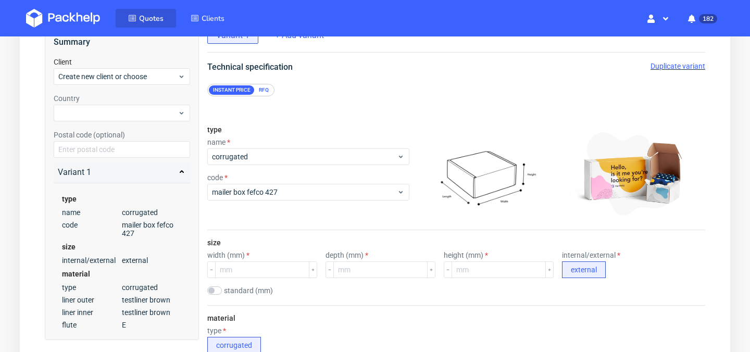
click at [151, 17] on span "Quotes" at bounding box center [151, 19] width 24 height 10
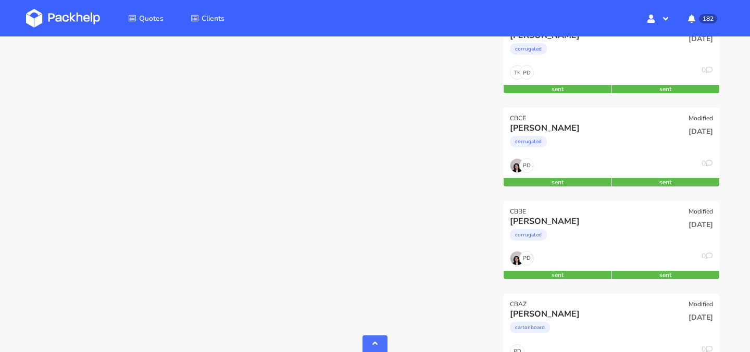
scroll to position [317, 0]
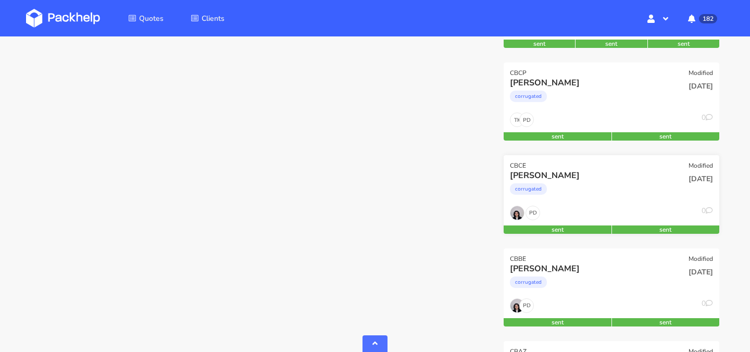
click at [588, 187] on div "corrugated" at bounding box center [579, 191] width 138 height 21
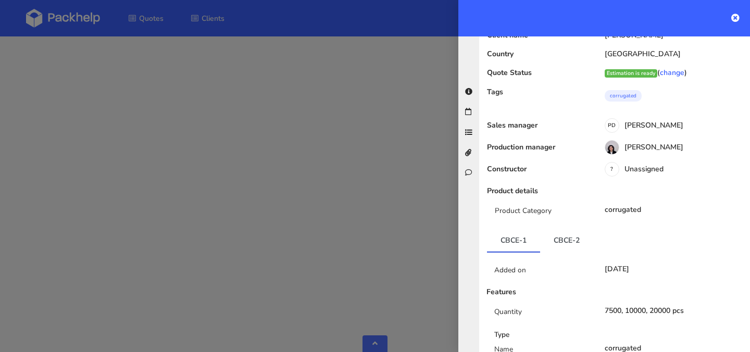
scroll to position [0, 0]
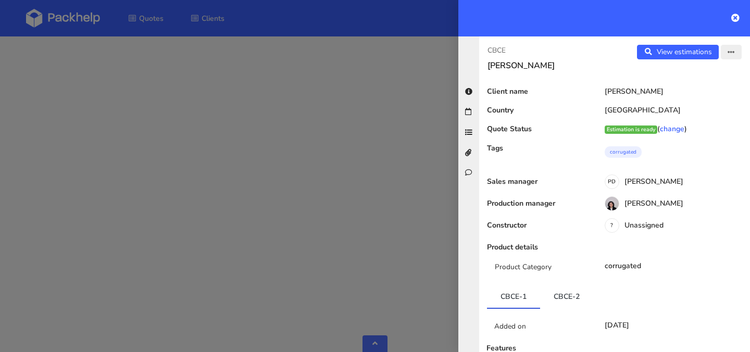
click at [724, 49] on button "button" at bounding box center [731, 52] width 21 height 15
click at [696, 87] on link "Edit quote" at bounding box center [698, 92] width 92 height 17
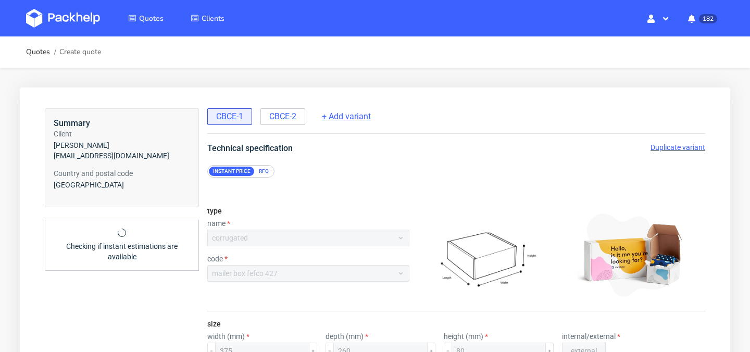
click at [358, 122] on div "+ Add variant" at bounding box center [347, 116] width 66 height 17
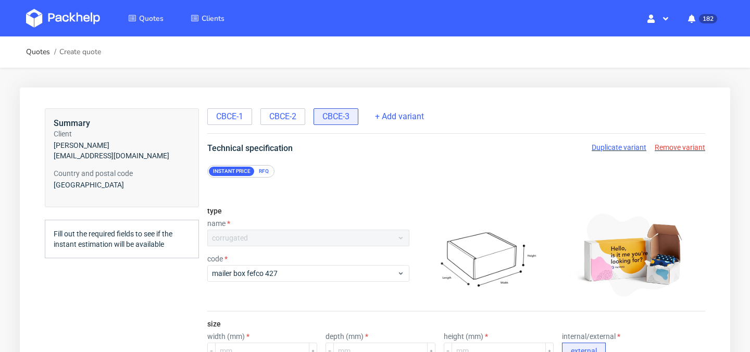
click at [266, 171] on div "RFQ" at bounding box center [264, 171] width 18 height 9
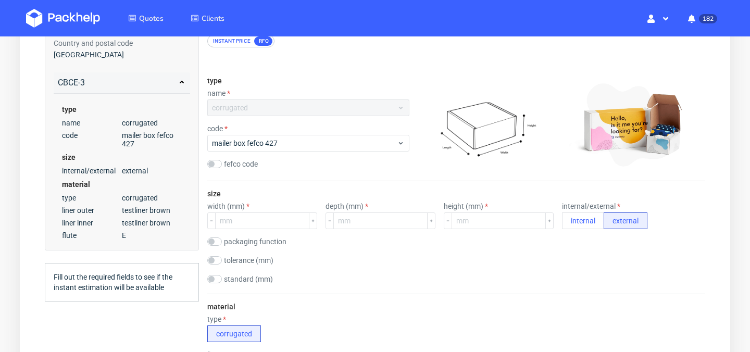
scroll to position [139, 0]
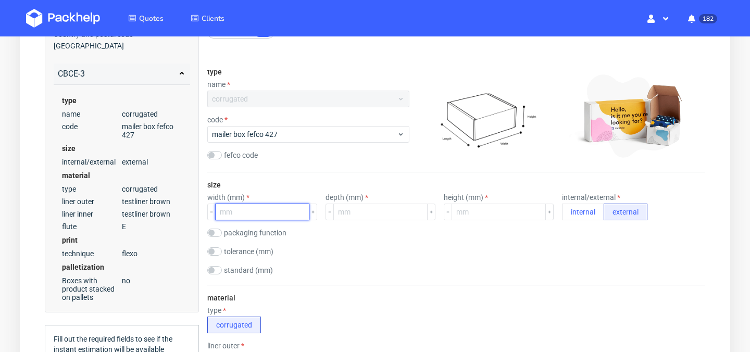
click at [274, 211] on input "number" at bounding box center [262, 212] width 94 height 17
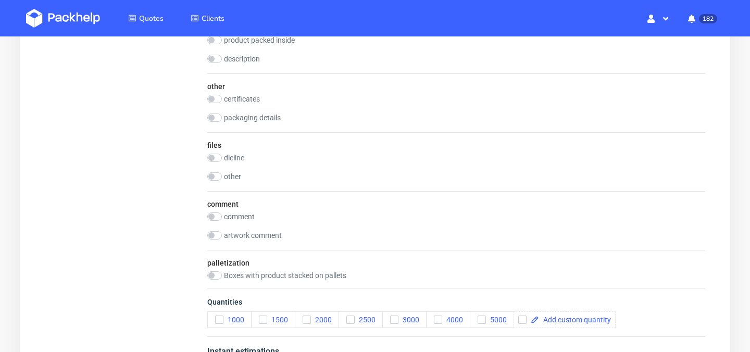
scroll to position [1005, 0]
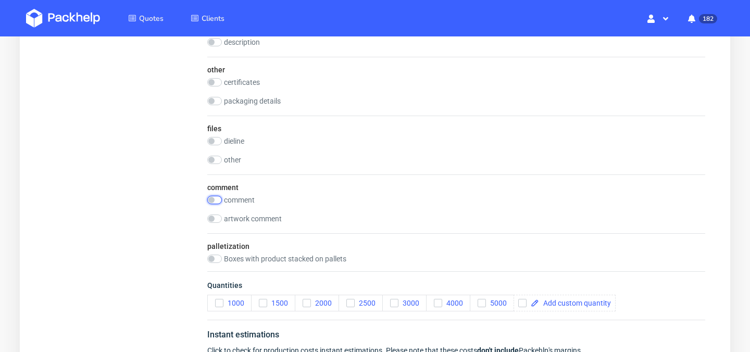
click at [212, 199] on input "checkbox" at bounding box center [214, 200] width 15 height 8
checkbox input "true"
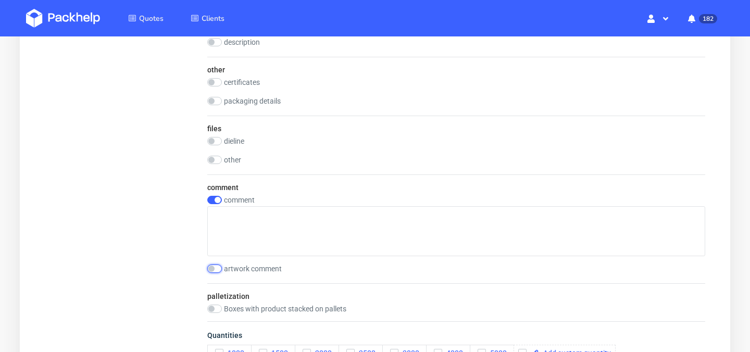
click at [216, 269] on input "checkbox" at bounding box center [214, 269] width 15 height 8
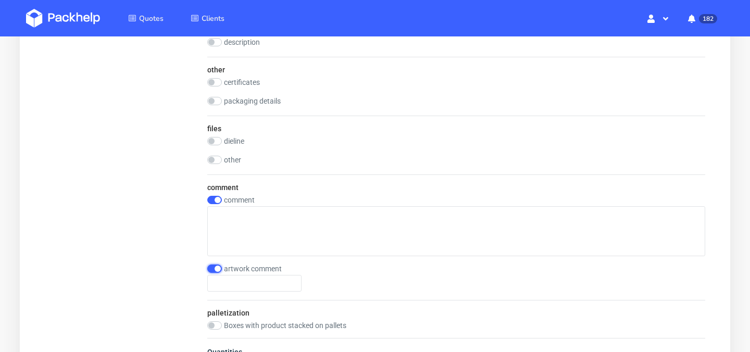
click at [216, 269] on input "checkbox" at bounding box center [214, 269] width 15 height 8
checkbox input "false"
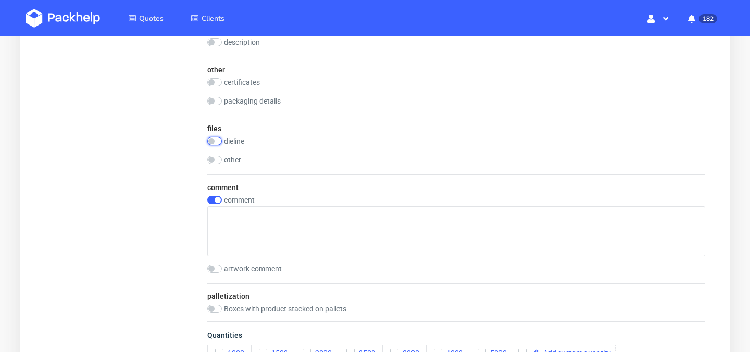
click at [215, 142] on input "checkbox" at bounding box center [214, 141] width 15 height 8
checkbox input "true"
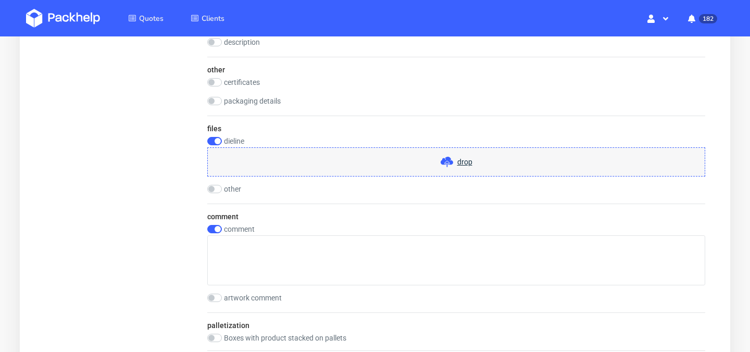
click at [461, 162] on span "drop" at bounding box center [464, 162] width 15 height 10
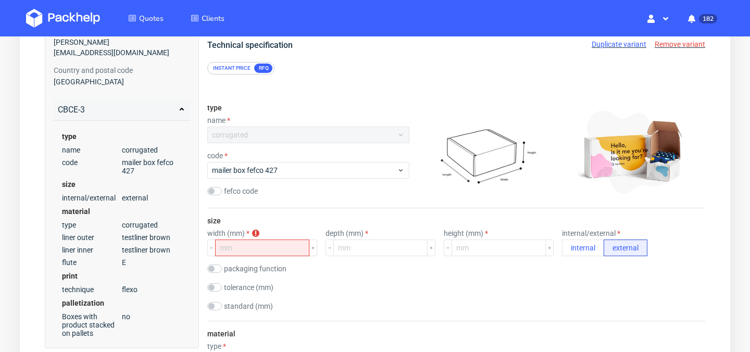
scroll to position [97, 0]
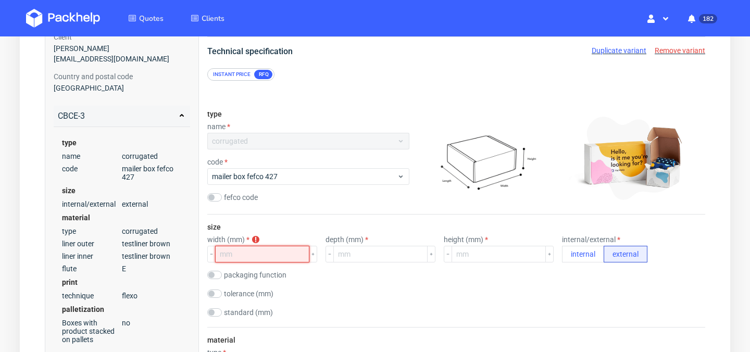
click at [282, 250] on input "number" at bounding box center [262, 254] width 94 height 17
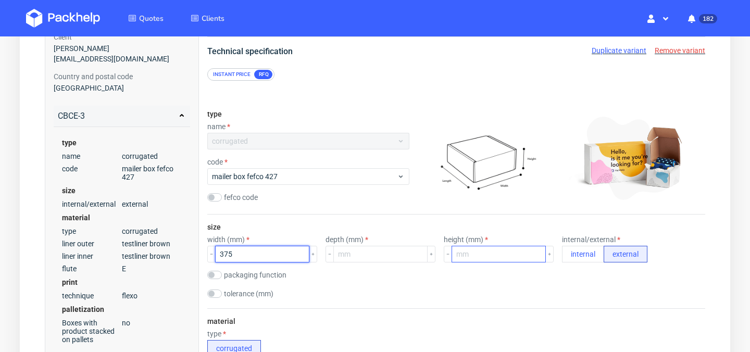
type input "375"
click at [473, 257] on input "number" at bounding box center [499, 254] width 94 height 17
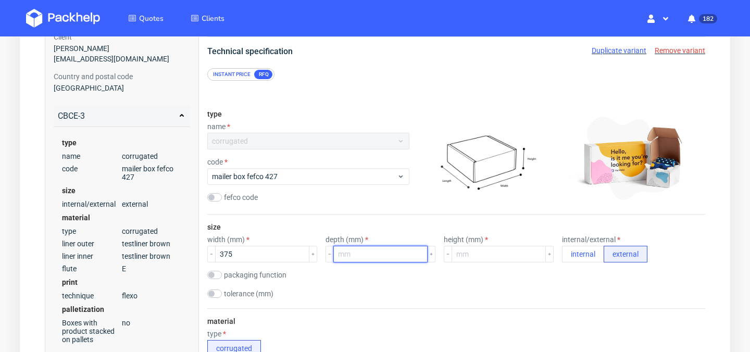
click at [372, 257] on input "number" at bounding box center [380, 254] width 94 height 17
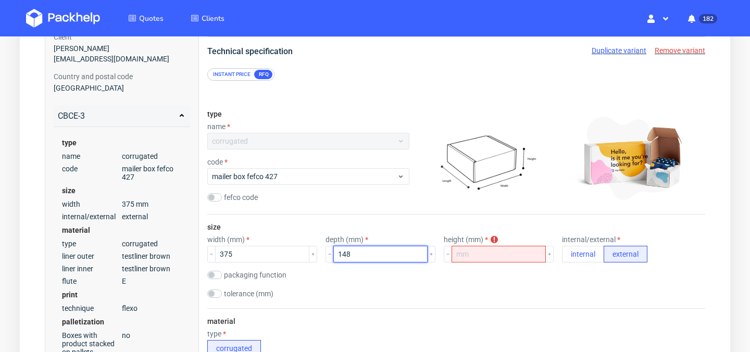
type input "148"
click at [464, 263] on div "size width (mm) 375 depth (mm) 148 height (mm) height is required internal/exte…" at bounding box center [456, 262] width 498 height 94
click at [464, 257] on input "number" at bounding box center [499, 254] width 94 height 17
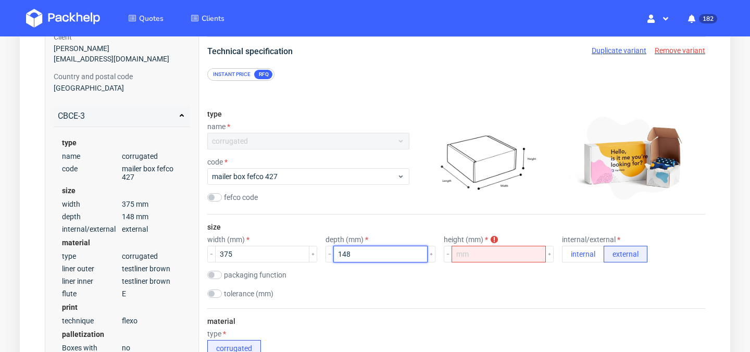
drag, startPoint x: 375, startPoint y: 256, endPoint x: 315, endPoint y: 256, distance: 60.4
click at [315, 256] on div "width (mm) 375 depth (mm) 148 height (mm) height is required internal/external …" at bounding box center [456, 248] width 498 height 27
click at [483, 249] on input "number" at bounding box center [499, 254] width 94 height 17
paste input "148"
type input "148"
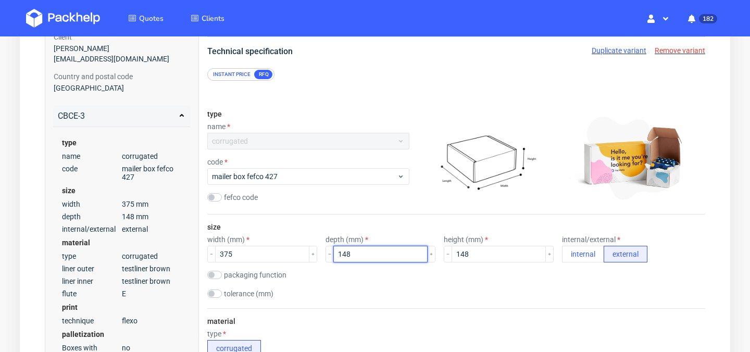
drag, startPoint x: 358, startPoint y: 257, endPoint x: 308, endPoint y: 257, distance: 50.0
click at [308, 257] on div "width (mm) 375 depth (mm) 148 height (mm) 148 internal/external internal extern…" at bounding box center [456, 248] width 498 height 27
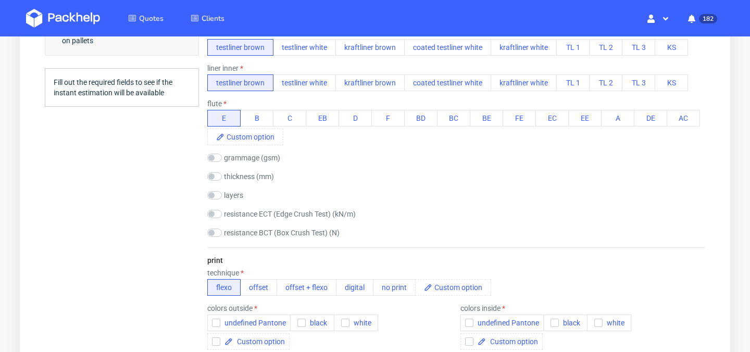
scroll to position [465, 0]
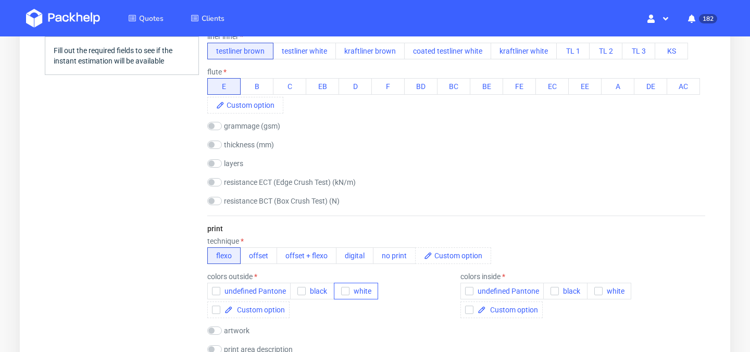
type input "260"
click at [344, 294] on icon "button" at bounding box center [345, 290] width 7 height 7
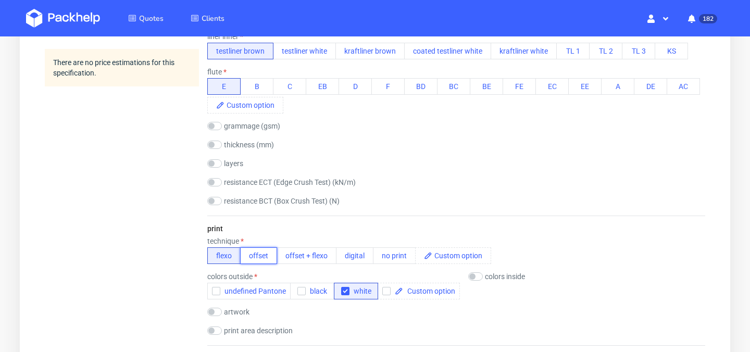
click at [269, 262] on button "offset" at bounding box center [258, 255] width 37 height 17
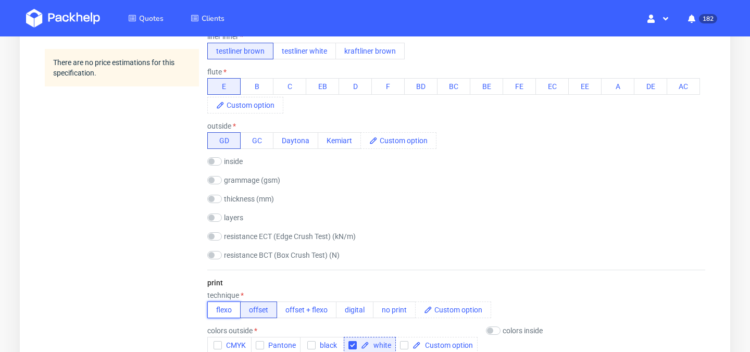
click at [229, 306] on button "flexo" at bounding box center [223, 310] width 33 height 17
checkbox input "false"
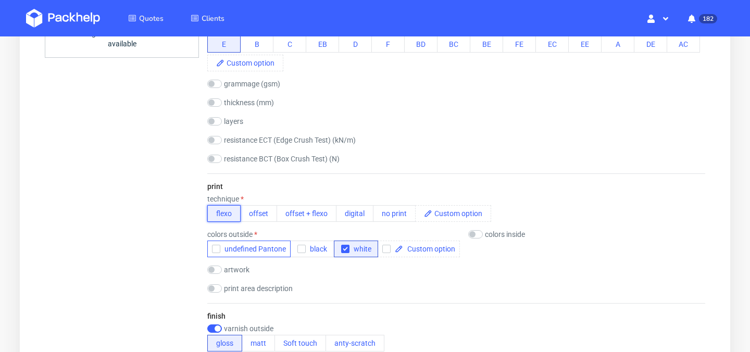
scroll to position [518, 0]
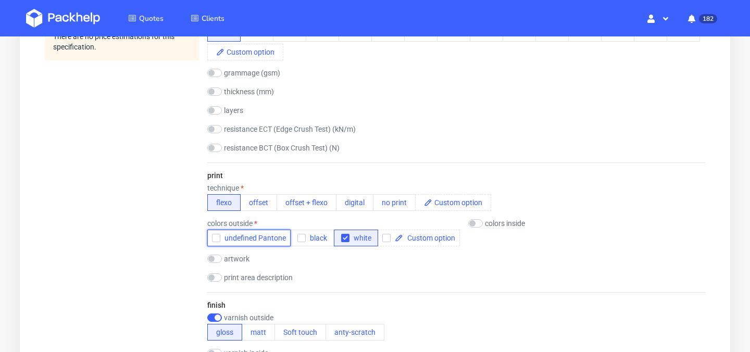
click at [217, 239] on icon "button" at bounding box center [215, 237] width 7 height 7
click at [377, 279] on div "print area description outside: whole surface area outside: lid + front inside:…" at bounding box center [456, 278] width 498 height 10
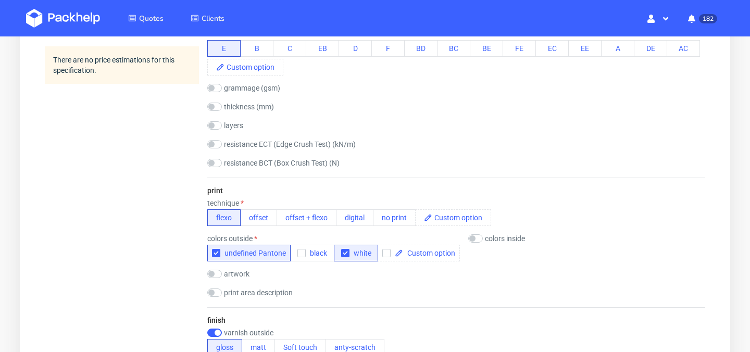
scroll to position [525, 0]
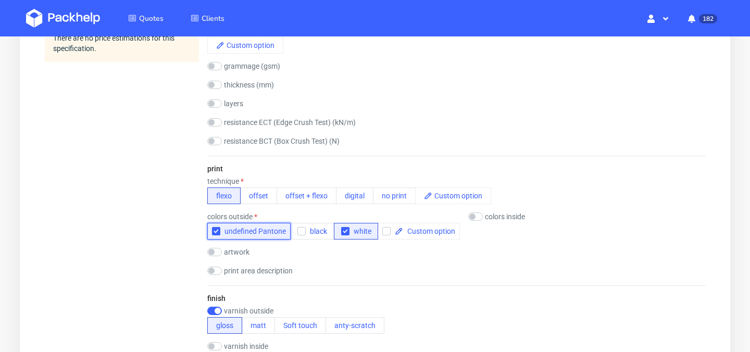
click at [228, 234] on span "undefined Pantone" at bounding box center [253, 231] width 66 height 8
click at [298, 231] on icon "button" at bounding box center [301, 231] width 7 height 7
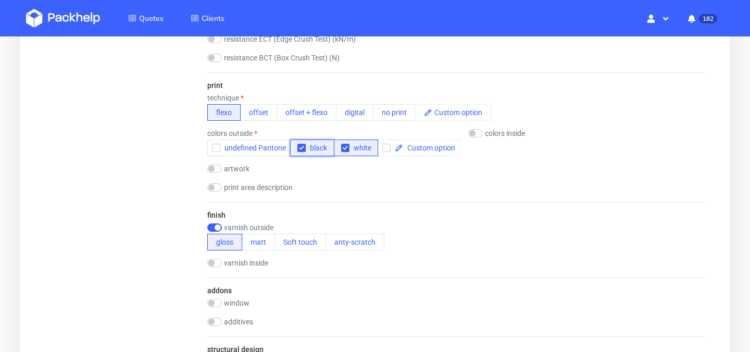
scroll to position [610, 0]
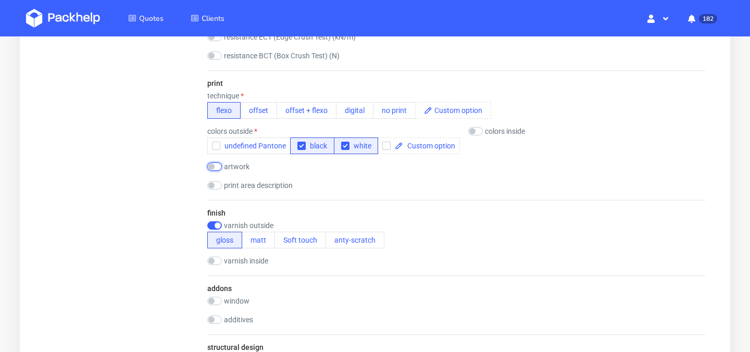
click at [215, 168] on input "checkbox" at bounding box center [214, 166] width 15 height 8
checkbox input "true"
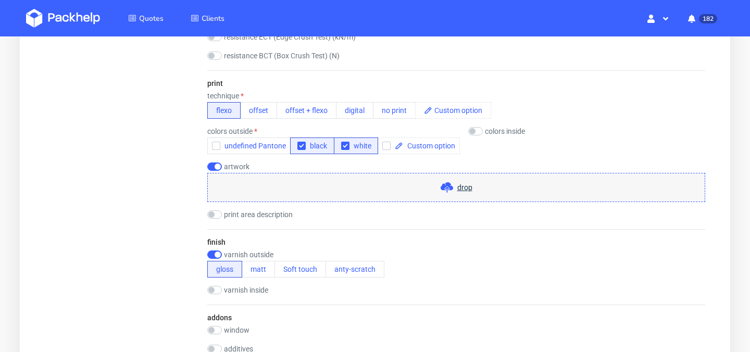
click at [462, 192] on span "drop" at bounding box center [464, 187] width 15 height 10
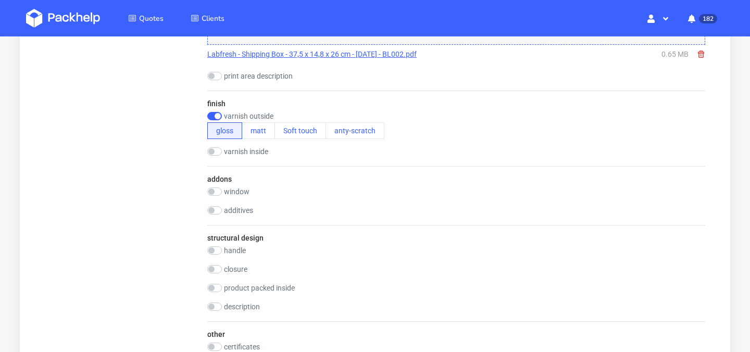
scroll to position [760, 0]
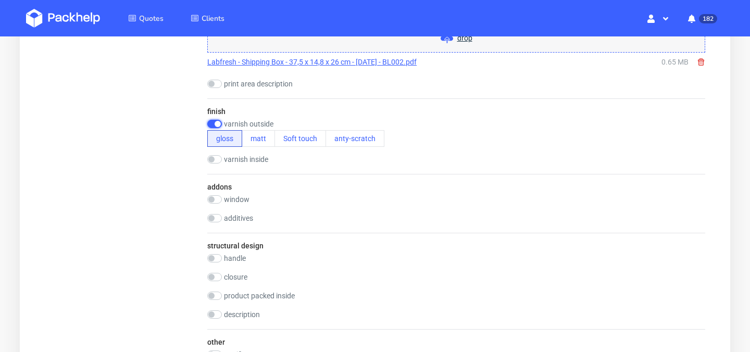
click at [216, 126] on input "checkbox" at bounding box center [214, 124] width 15 height 8
checkbox input "false"
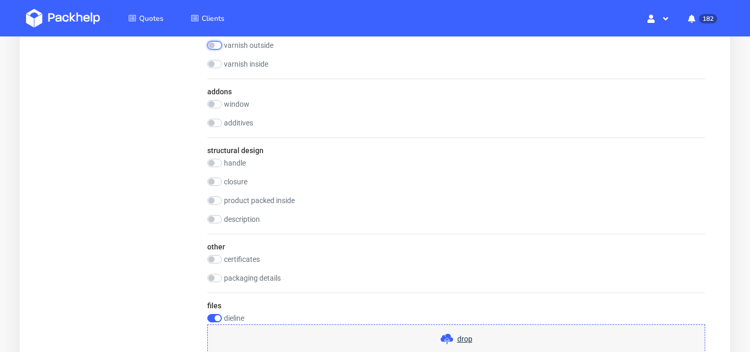
scroll to position [902, 0]
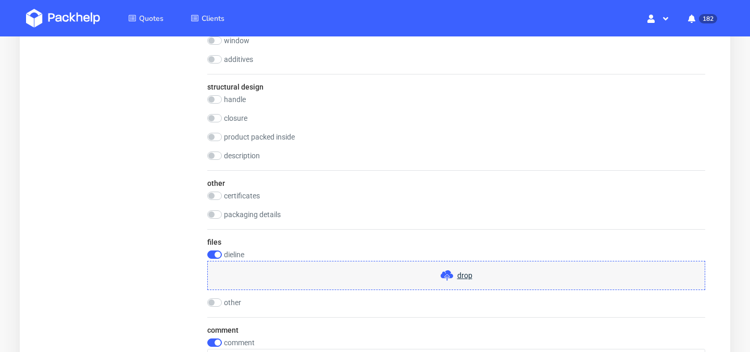
click at [458, 278] on span "drop" at bounding box center [464, 275] width 15 height 10
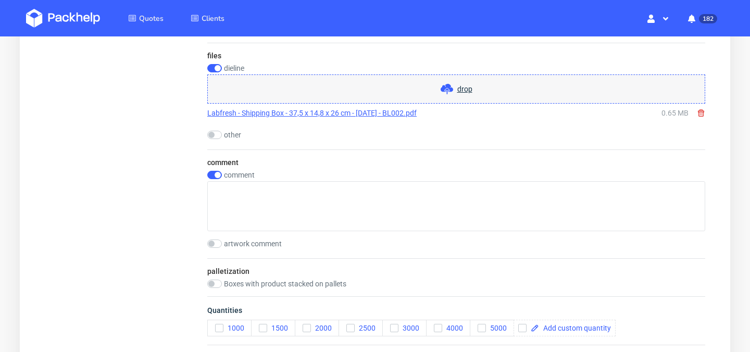
scroll to position [1081, 0]
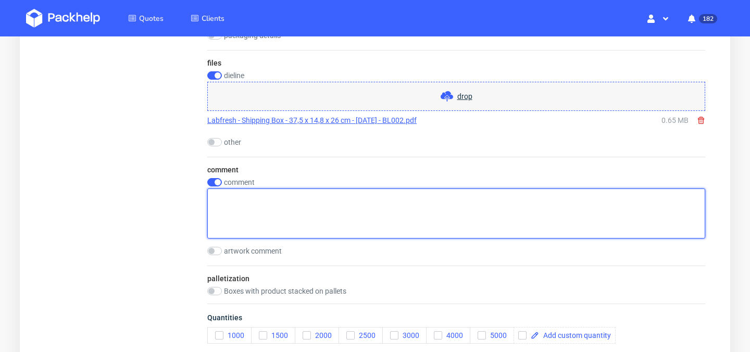
click at [304, 214] on textarea at bounding box center [456, 214] width 498 height 50
paste textarea "konstrukcja w załączników"
click at [214, 198] on textarea "konstrukcja w załączników" at bounding box center [456, 214] width 498 height 50
click at [318, 195] on textarea "Konstrukcja w załączników" at bounding box center [456, 214] width 498 height 50
type textarea "Konstrukcja w załącznikach"
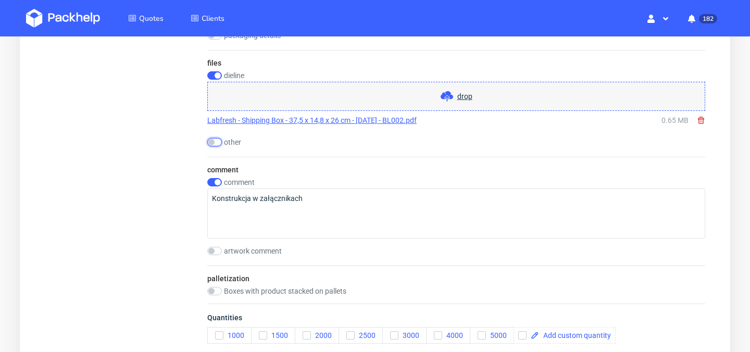
click at [211, 143] on input "checkbox" at bounding box center [214, 142] width 15 height 8
checkbox input "true"
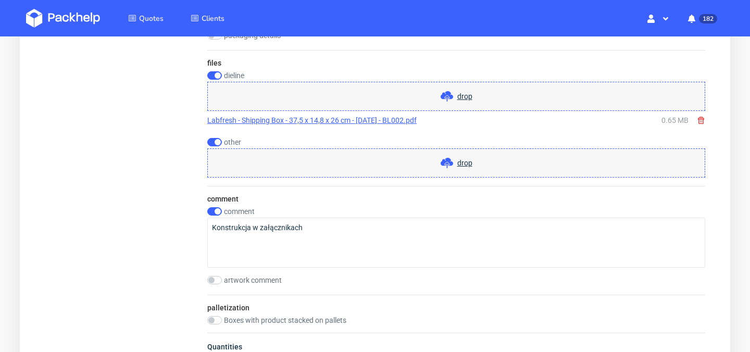
click at [461, 164] on span "drop" at bounding box center [464, 163] width 15 height 10
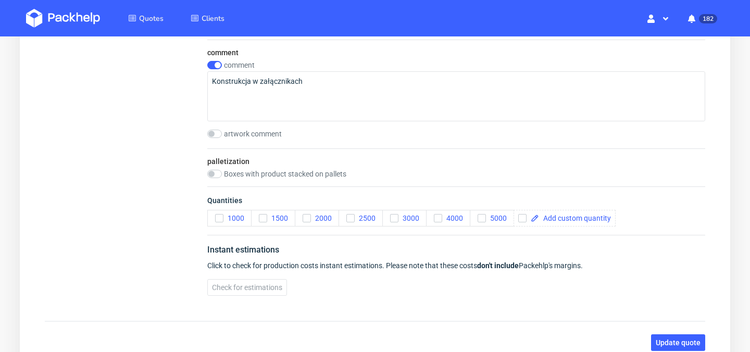
scroll to position [1238, 0]
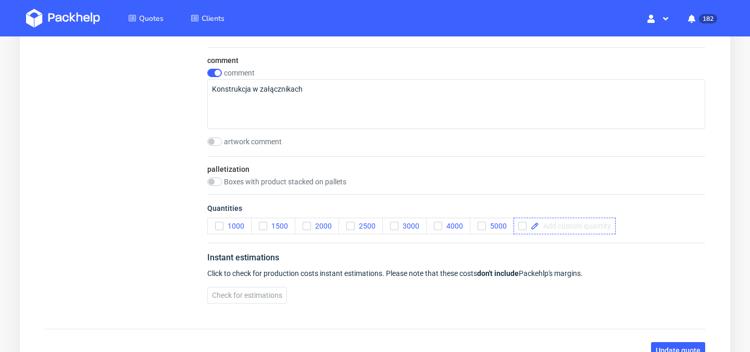
click at [547, 228] on span at bounding box center [575, 225] width 72 height 7
checkbox input "true"
click at [628, 228] on span at bounding box center [626, 225] width 72 height 7
checkbox input "true"
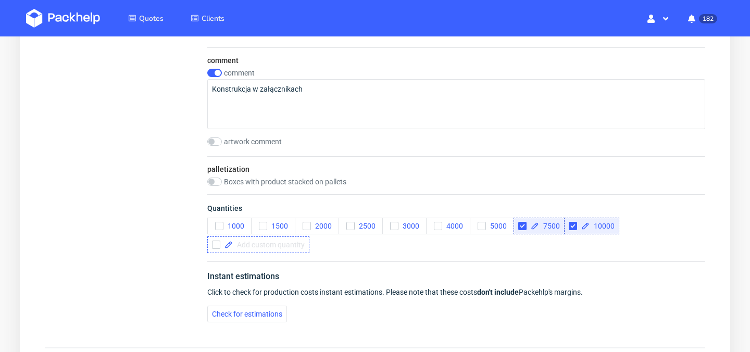
click at [284, 245] on span at bounding box center [269, 244] width 72 height 7
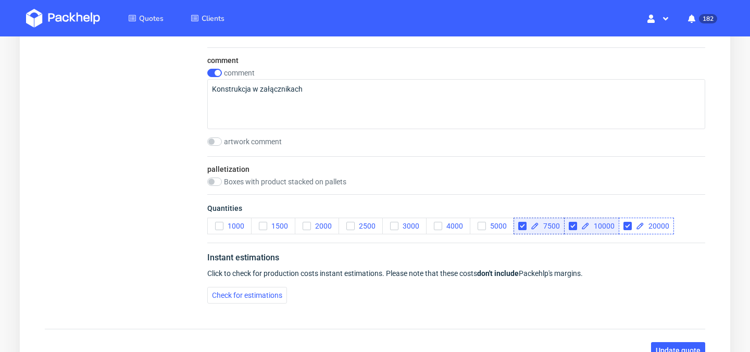
checkbox input "true"
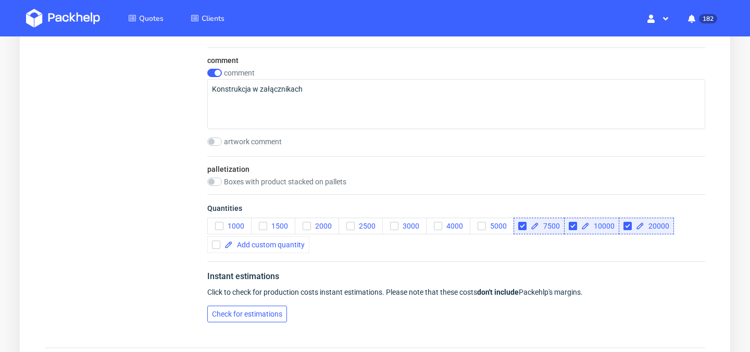
click at [234, 318] on span "Check for estimations" at bounding box center [247, 313] width 70 height 7
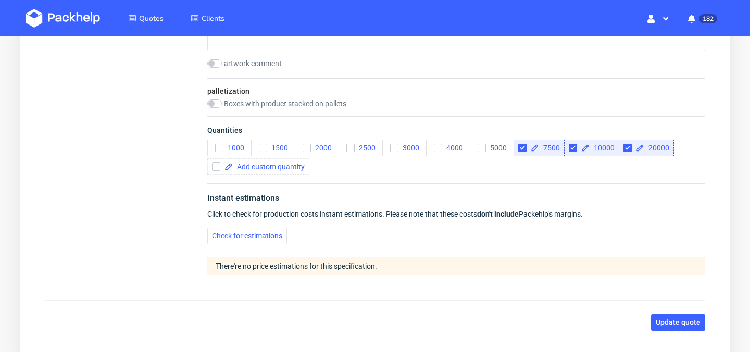
scroll to position [1379, 0]
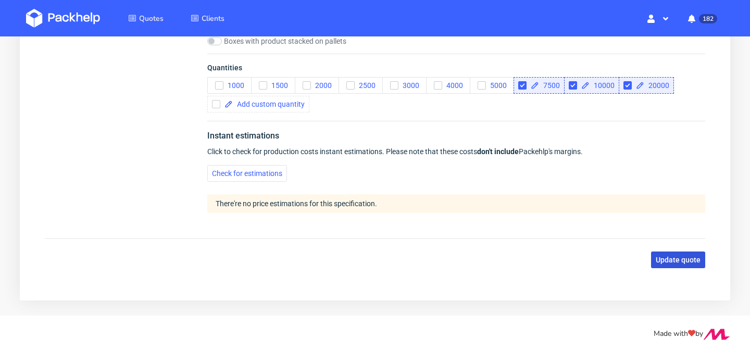
click at [669, 257] on span "Update quote" at bounding box center [678, 259] width 45 height 7
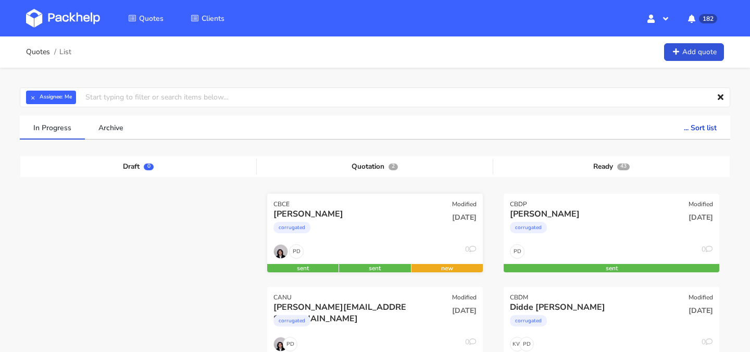
click at [414, 236] on div "[DATE]" at bounding box center [447, 225] width 72 height 35
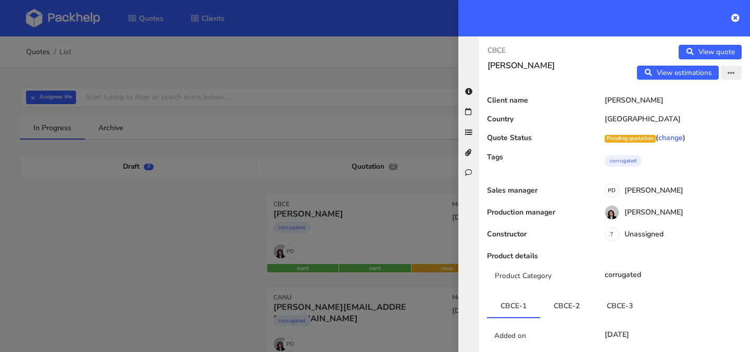
click at [728, 78] on button "button" at bounding box center [731, 73] width 21 height 15
click at [710, 101] on link "Edit quote" at bounding box center [698, 94] width 92 height 17
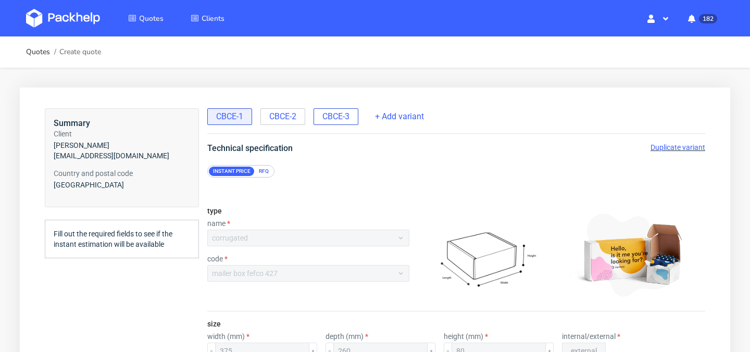
click at [347, 119] on span "CBCE-3" at bounding box center [335, 116] width 27 height 11
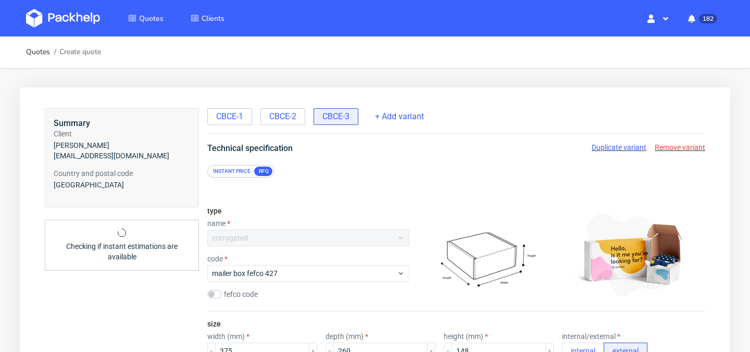
click at [624, 150] on span "Duplicate variant" at bounding box center [619, 147] width 55 height 8
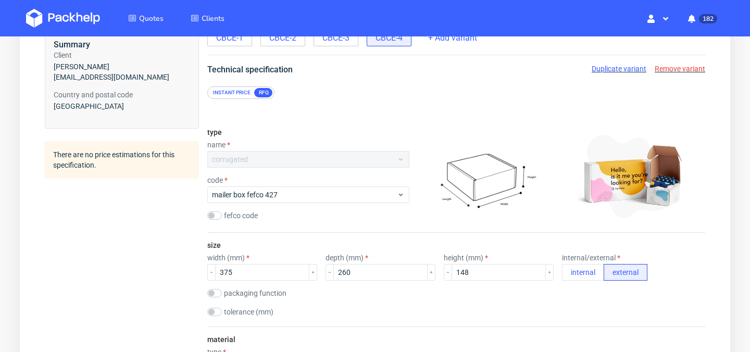
scroll to position [93, 0]
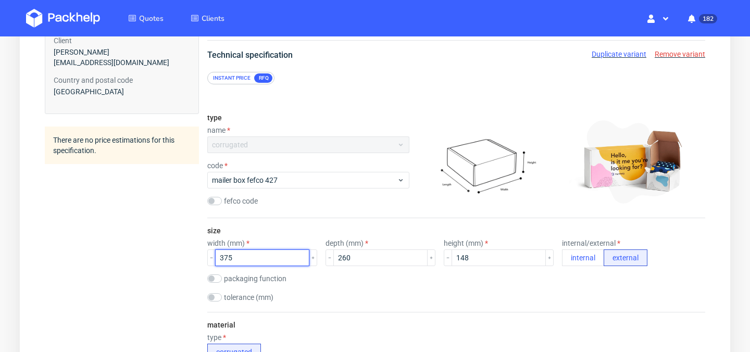
click at [252, 257] on input "375" at bounding box center [262, 257] width 94 height 17
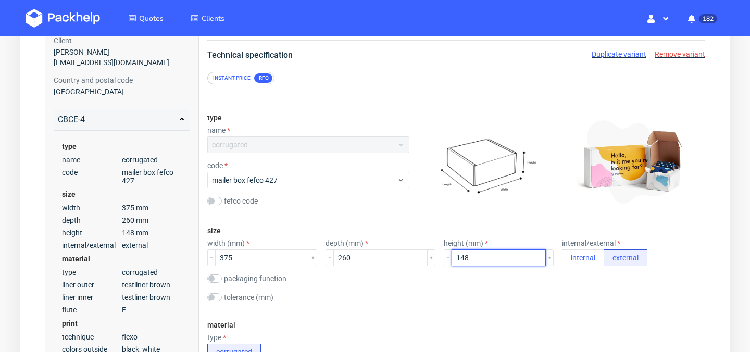
click at [458, 253] on input "148" at bounding box center [499, 257] width 94 height 17
type input "1"
type input "80"
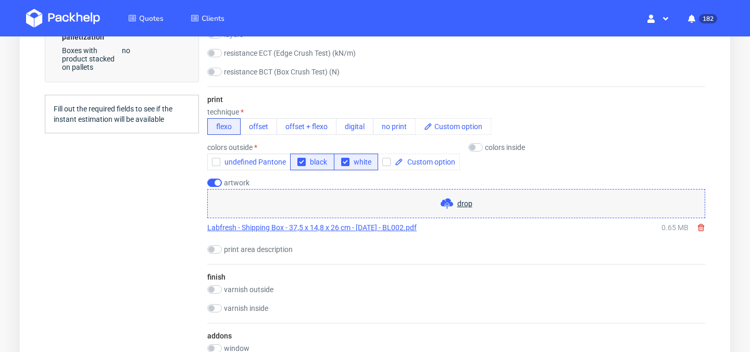
scroll to position [612, 0]
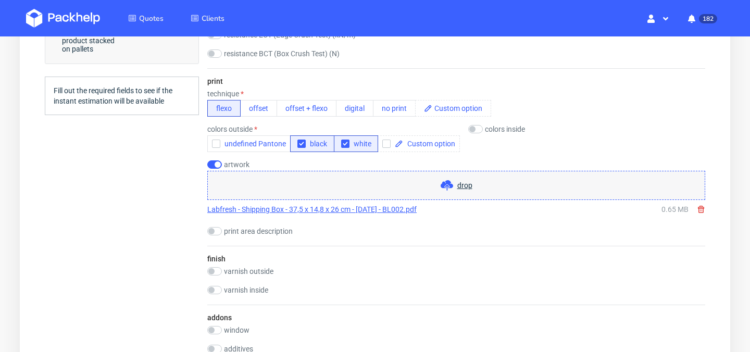
click at [701, 212] on icon at bounding box center [701, 209] width 8 height 8
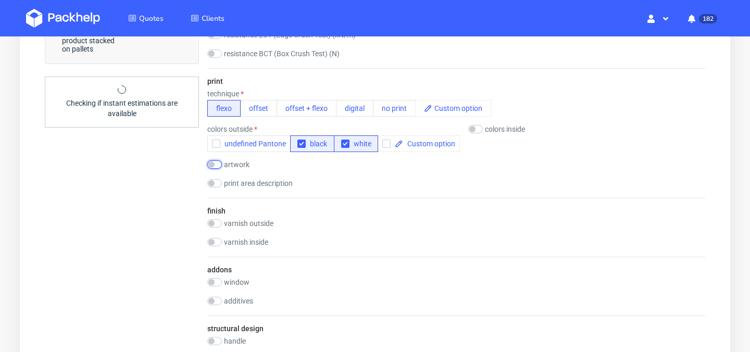
click at [212, 166] on input "checkbox" at bounding box center [214, 164] width 15 height 8
checkbox input "true"
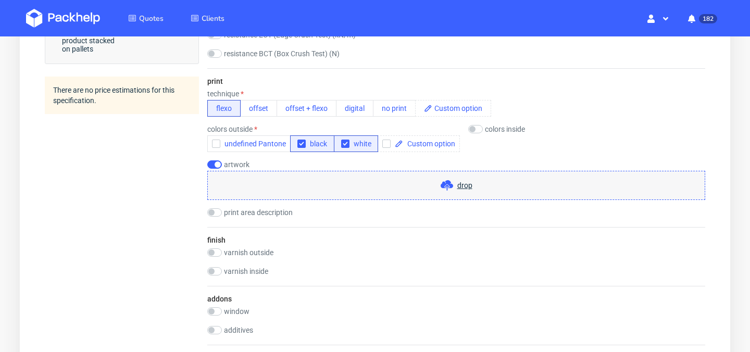
click at [459, 186] on span "drop" at bounding box center [464, 185] width 15 height 10
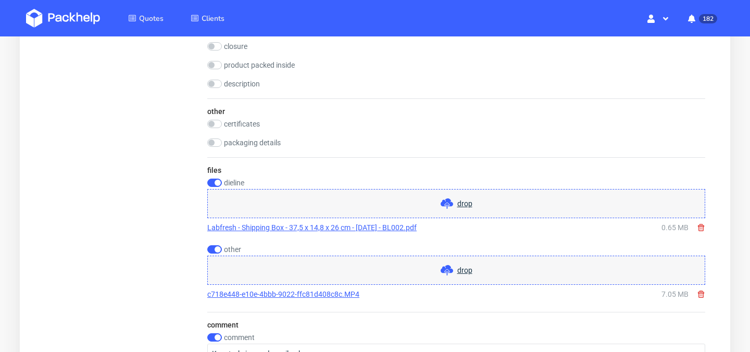
scroll to position [978, 0]
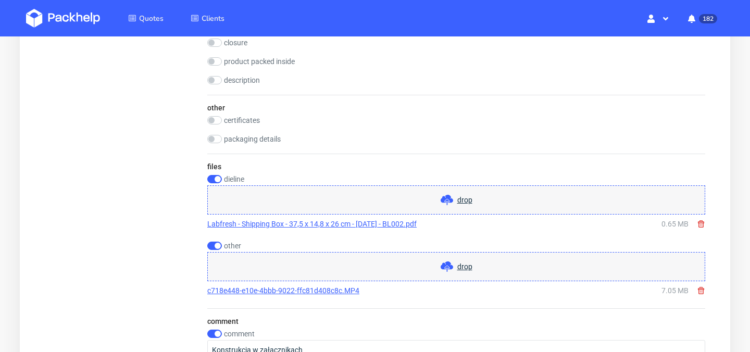
click at [704, 226] on icon at bounding box center [701, 224] width 8 height 8
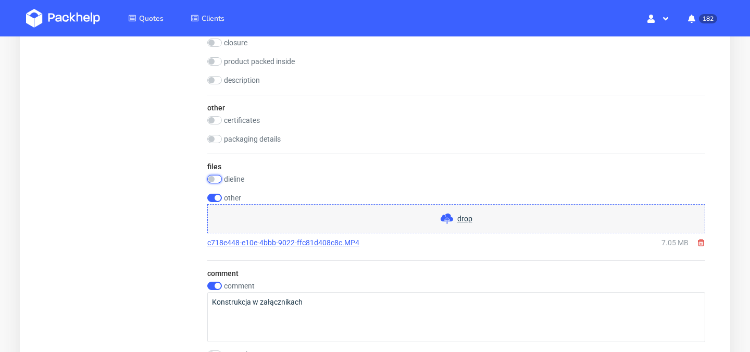
click at [216, 179] on input "checkbox" at bounding box center [214, 179] width 15 height 8
checkbox input "true"
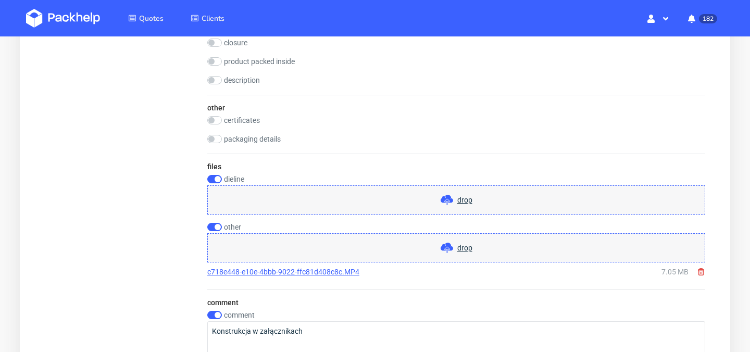
click at [467, 201] on span "drop" at bounding box center [464, 200] width 15 height 10
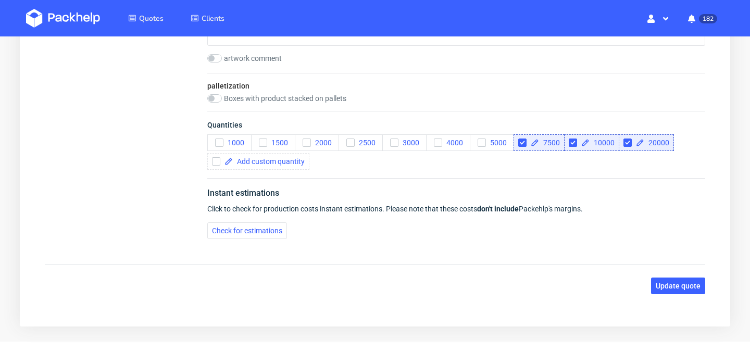
scroll to position [1308, 0]
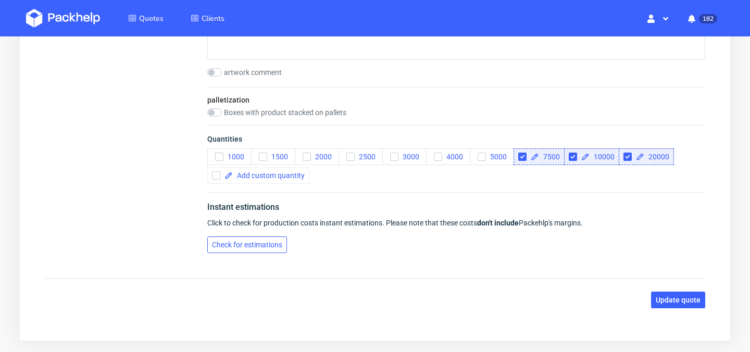
click at [279, 242] on span "Check for estimations" at bounding box center [247, 244] width 70 height 7
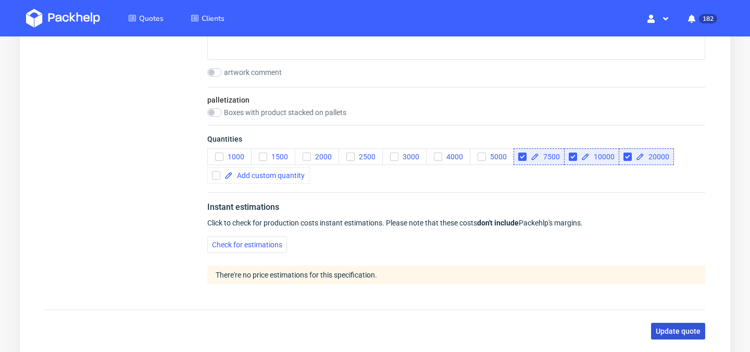
click at [665, 328] on span "Update quote" at bounding box center [678, 331] width 45 height 7
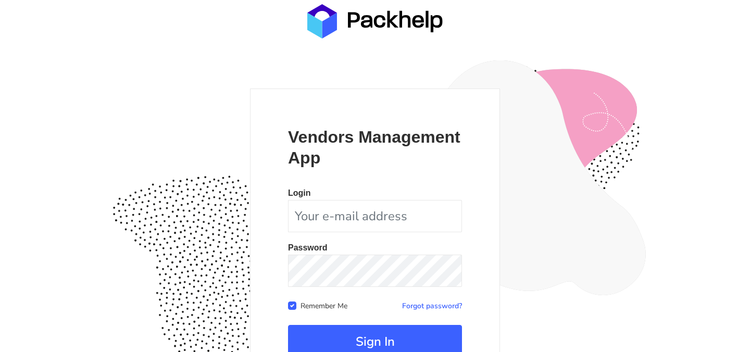
scroll to position [97, 0]
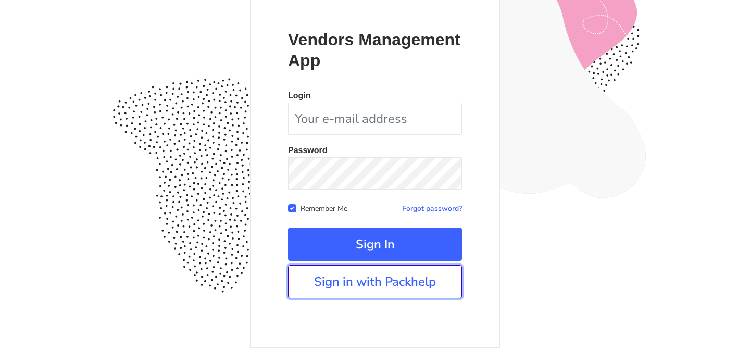
click at [366, 282] on link "Sign in with Packhelp" at bounding box center [375, 281] width 174 height 33
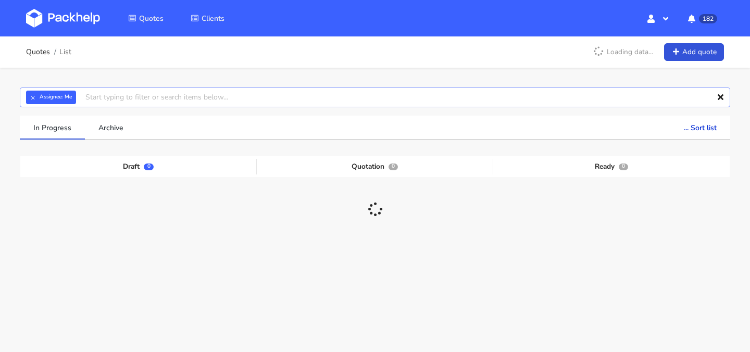
click at [306, 99] on input "text" at bounding box center [375, 97] width 710 height 20
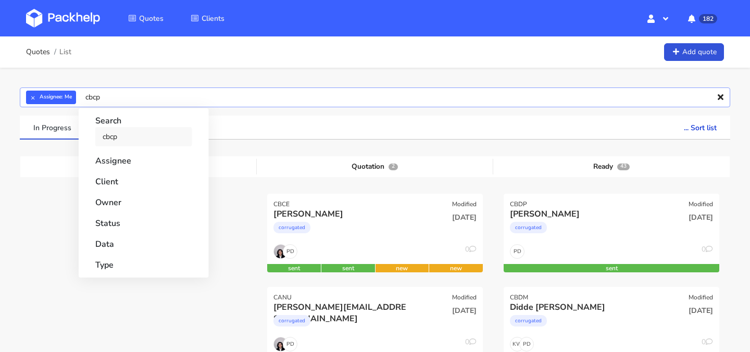
type input "cbcp"
click at [147, 140] on link "cbcp" at bounding box center [143, 136] width 97 height 19
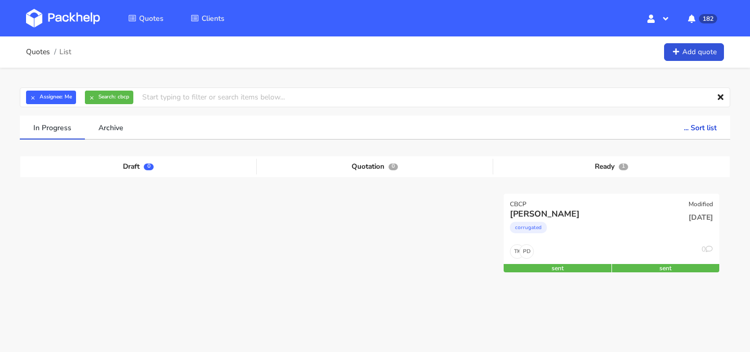
click at [12, 110] on div "× Assignee: Me × Search: cbcp Assignee Me Dylan Dewit Natalia Misiewicz Andrzej…" at bounding box center [375, 215] width 750 height 295
click at [626, 223] on div "corrugated" at bounding box center [579, 230] width 138 height 21
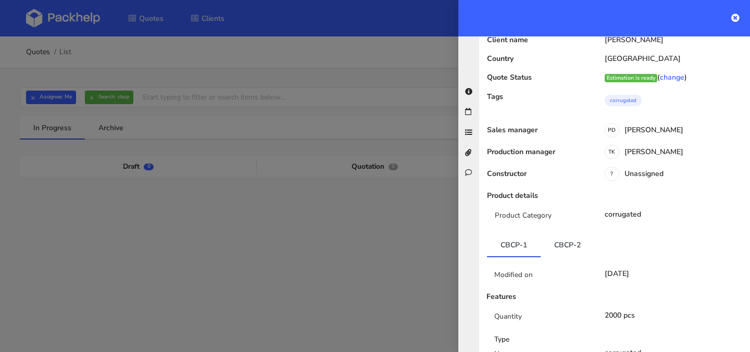
scroll to position [61, 0]
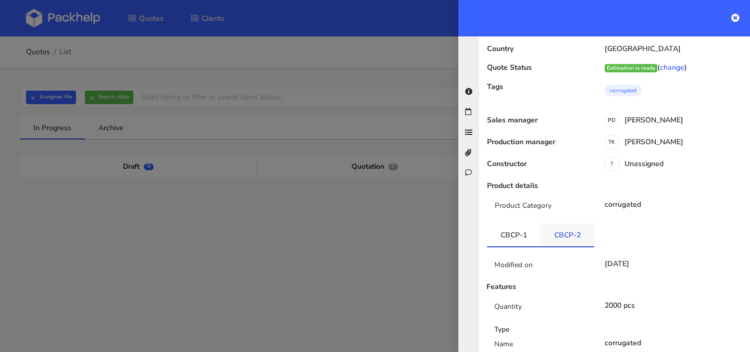
click at [565, 231] on link "CBCP-2" at bounding box center [568, 234] width 54 height 23
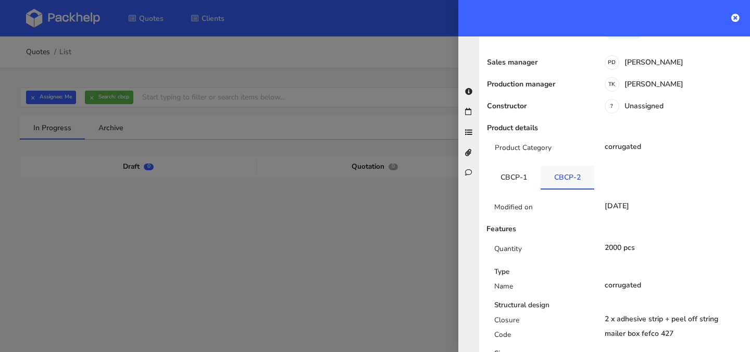
scroll to position [119, 0]
click at [520, 169] on link "CBCP-1" at bounding box center [514, 177] width 54 height 23
click at [558, 175] on link "CBCP-2" at bounding box center [568, 177] width 54 height 23
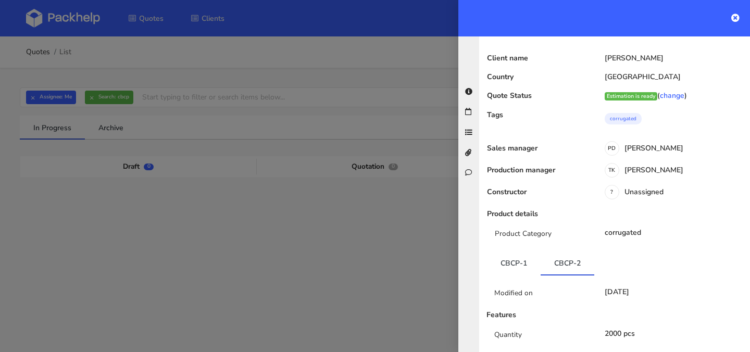
scroll to position [0, 0]
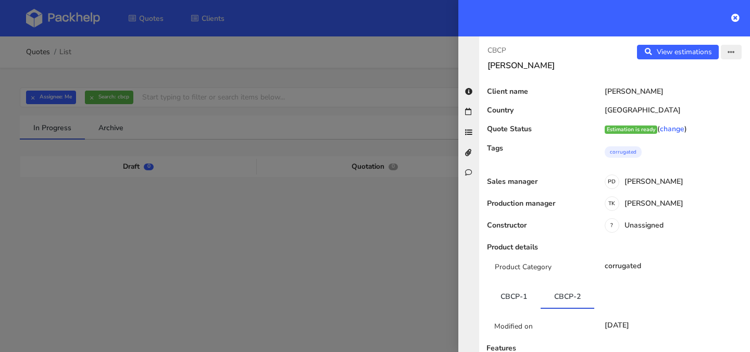
click at [736, 56] on button "button" at bounding box center [731, 52] width 21 height 15
click at [710, 91] on link "Edit quote" at bounding box center [698, 92] width 92 height 17
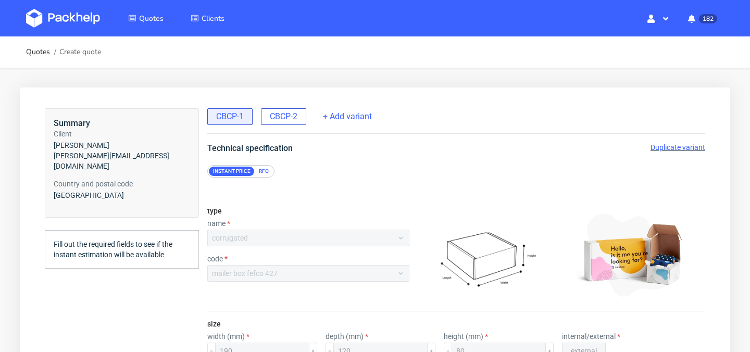
click at [282, 120] on span "CBCP-2" at bounding box center [284, 116] width 28 height 11
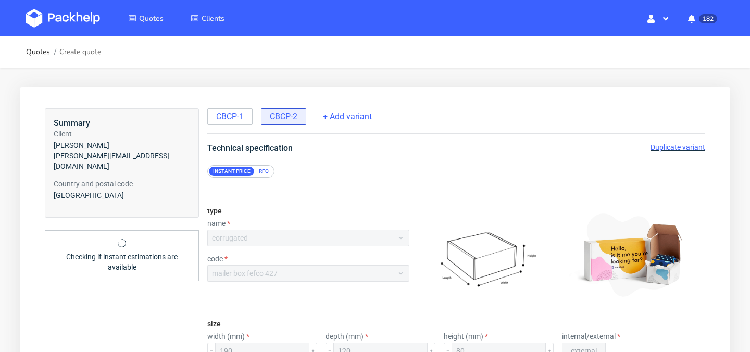
click at [349, 120] on span "+ Add variant" at bounding box center [347, 116] width 49 height 11
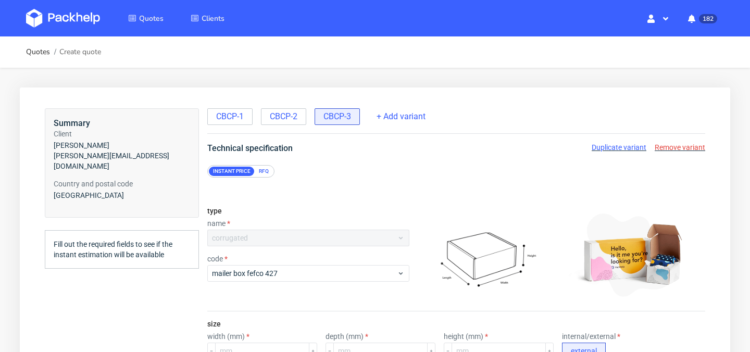
click at [684, 147] on span "Remove variant" at bounding box center [680, 147] width 51 height 8
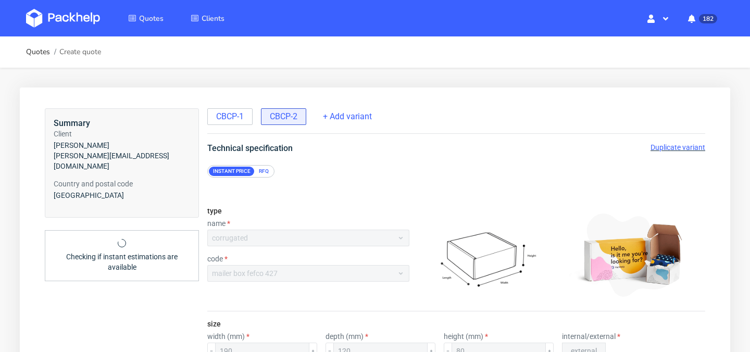
click at [678, 148] on span "Duplicate variant" at bounding box center [677, 147] width 55 height 8
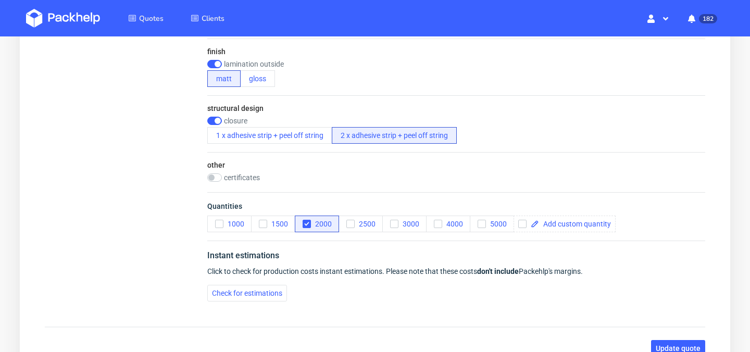
scroll to position [783, 0]
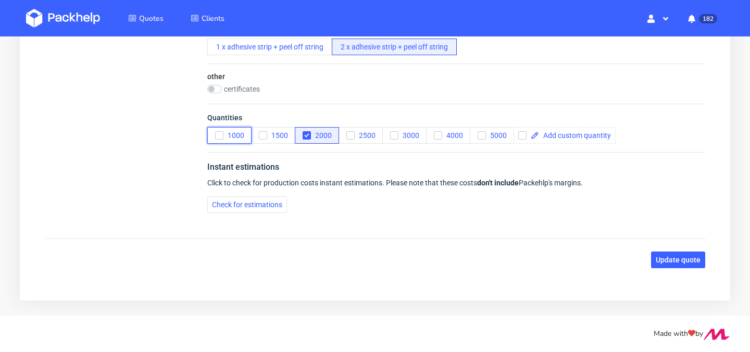
click at [218, 134] on icon "button" at bounding box center [219, 135] width 7 height 7
click at [307, 138] on icon "button" at bounding box center [306, 135] width 7 height 7
click at [269, 205] on span "Check for estimations" at bounding box center [247, 204] width 70 height 7
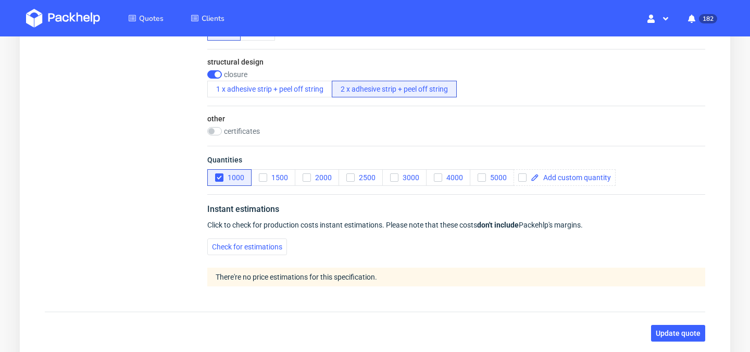
scroll to position [755, 0]
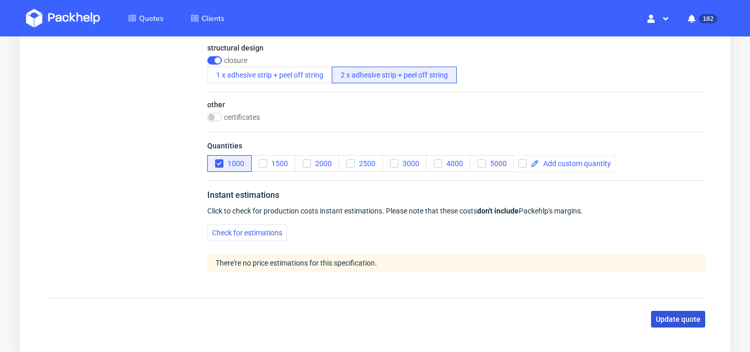
click at [668, 318] on span "Update quote" at bounding box center [678, 319] width 45 height 7
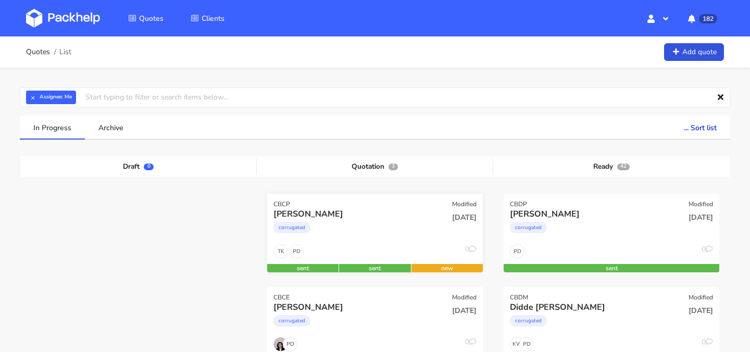
click at [399, 228] on div "corrugated" at bounding box center [342, 230] width 138 height 21
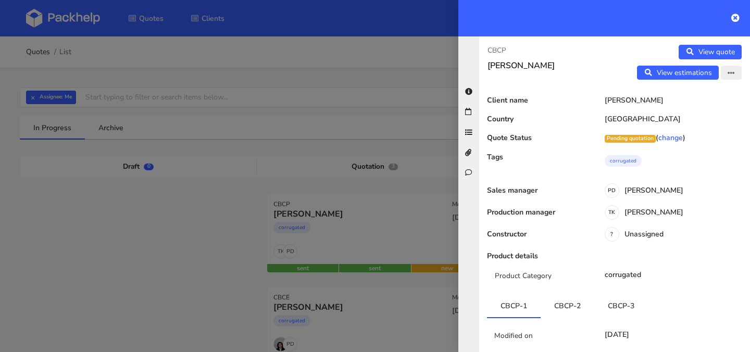
click at [731, 72] on icon "button" at bounding box center [731, 73] width 7 height 7
click at [710, 91] on link "Edit quote" at bounding box center [698, 94] width 92 height 17
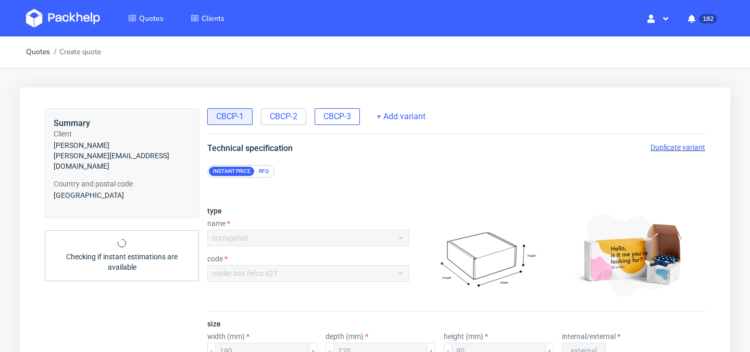
click at [340, 122] on span "CBCP-3" at bounding box center [337, 116] width 28 height 11
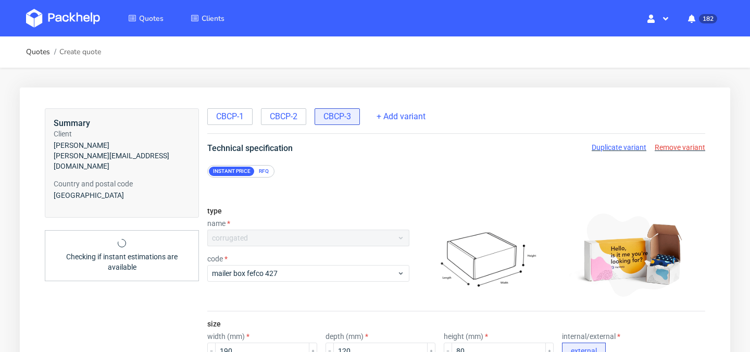
click at [615, 151] on span "Duplicate variant" at bounding box center [619, 147] width 55 height 8
